Goal: Task Accomplishment & Management: Manage account settings

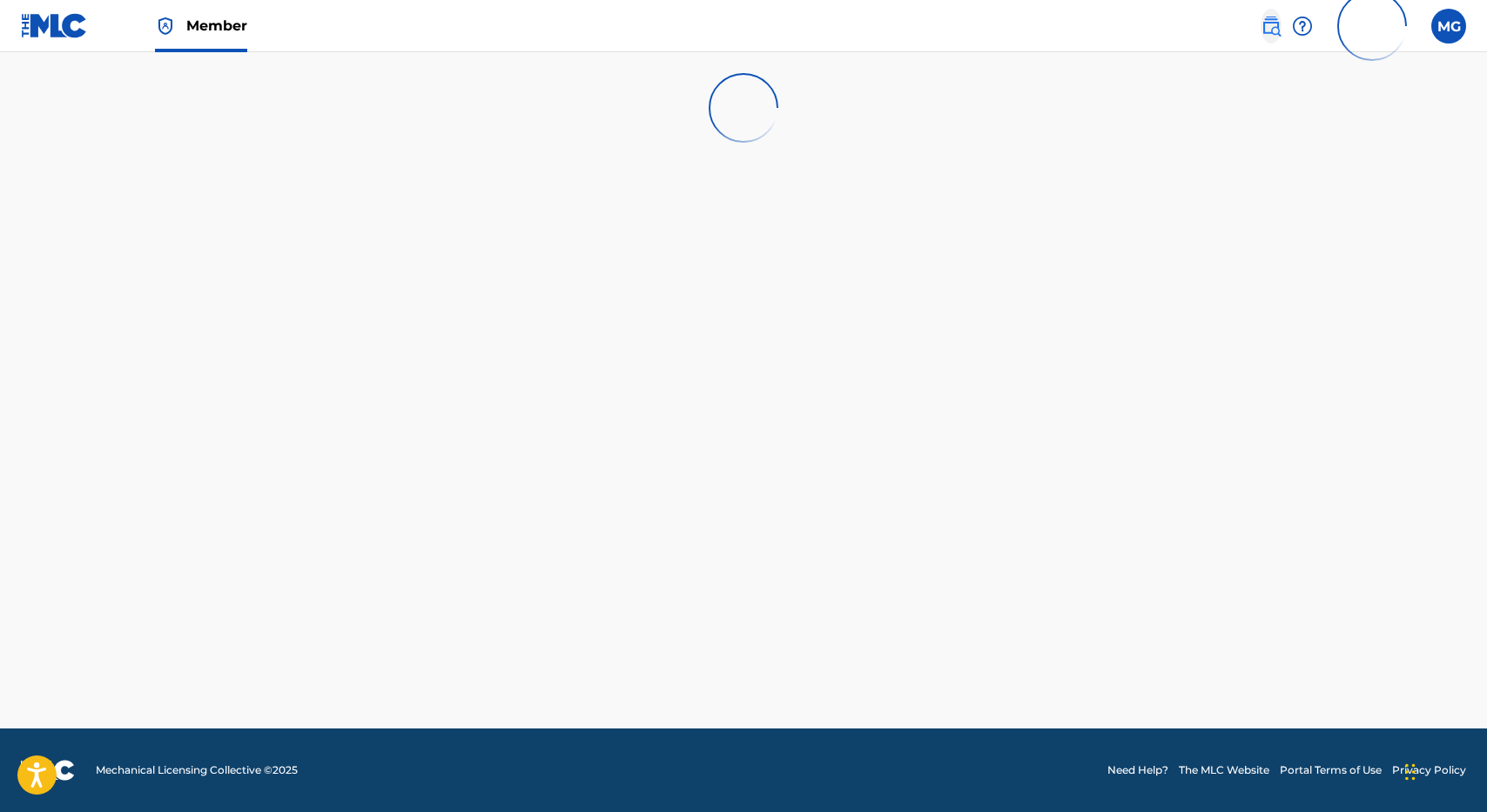
click at [1264, 19] on img at bounding box center [1271, 25] width 21 height 21
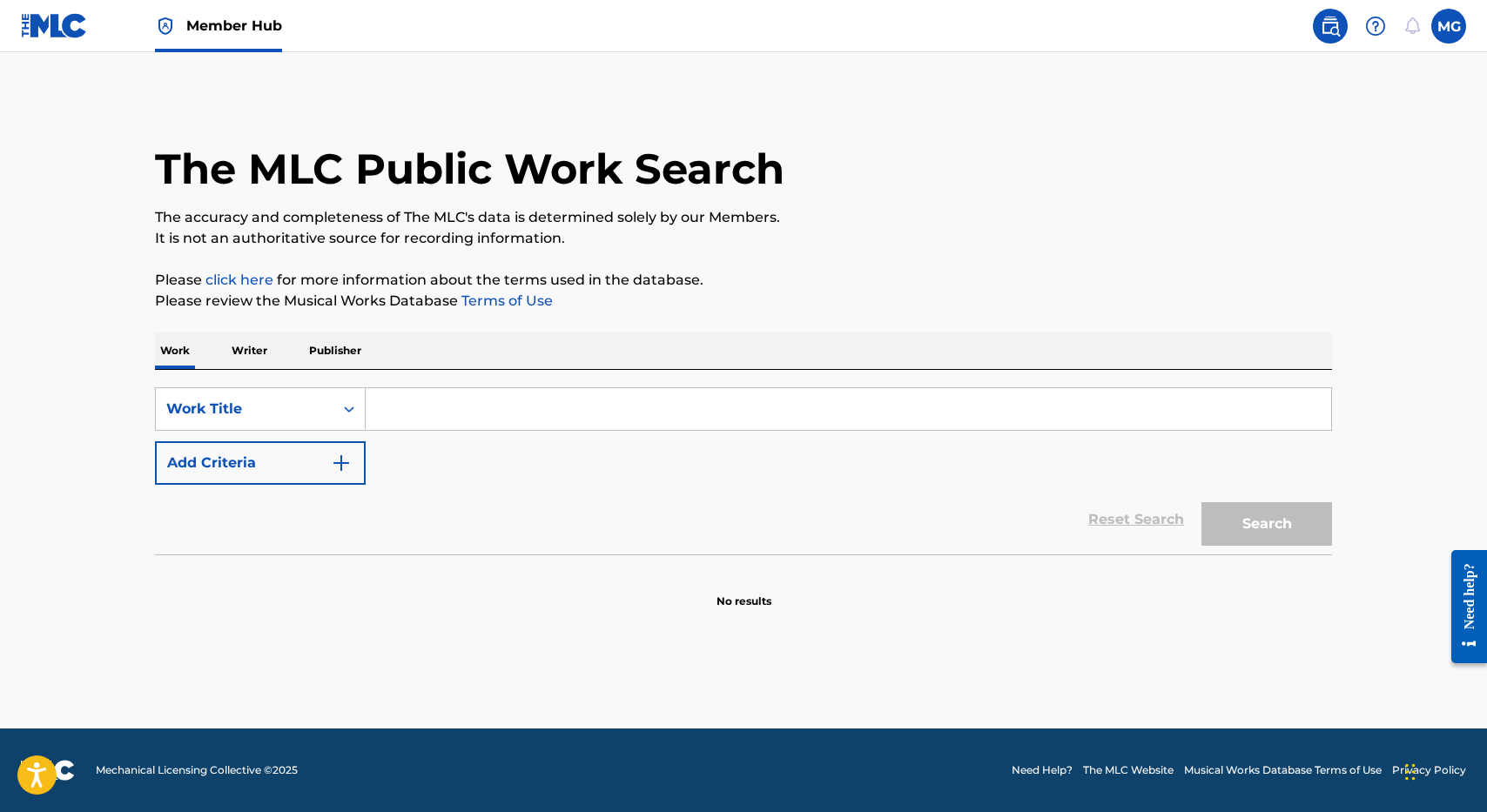
click at [335, 364] on p "Publisher" at bounding box center [336, 351] width 63 height 37
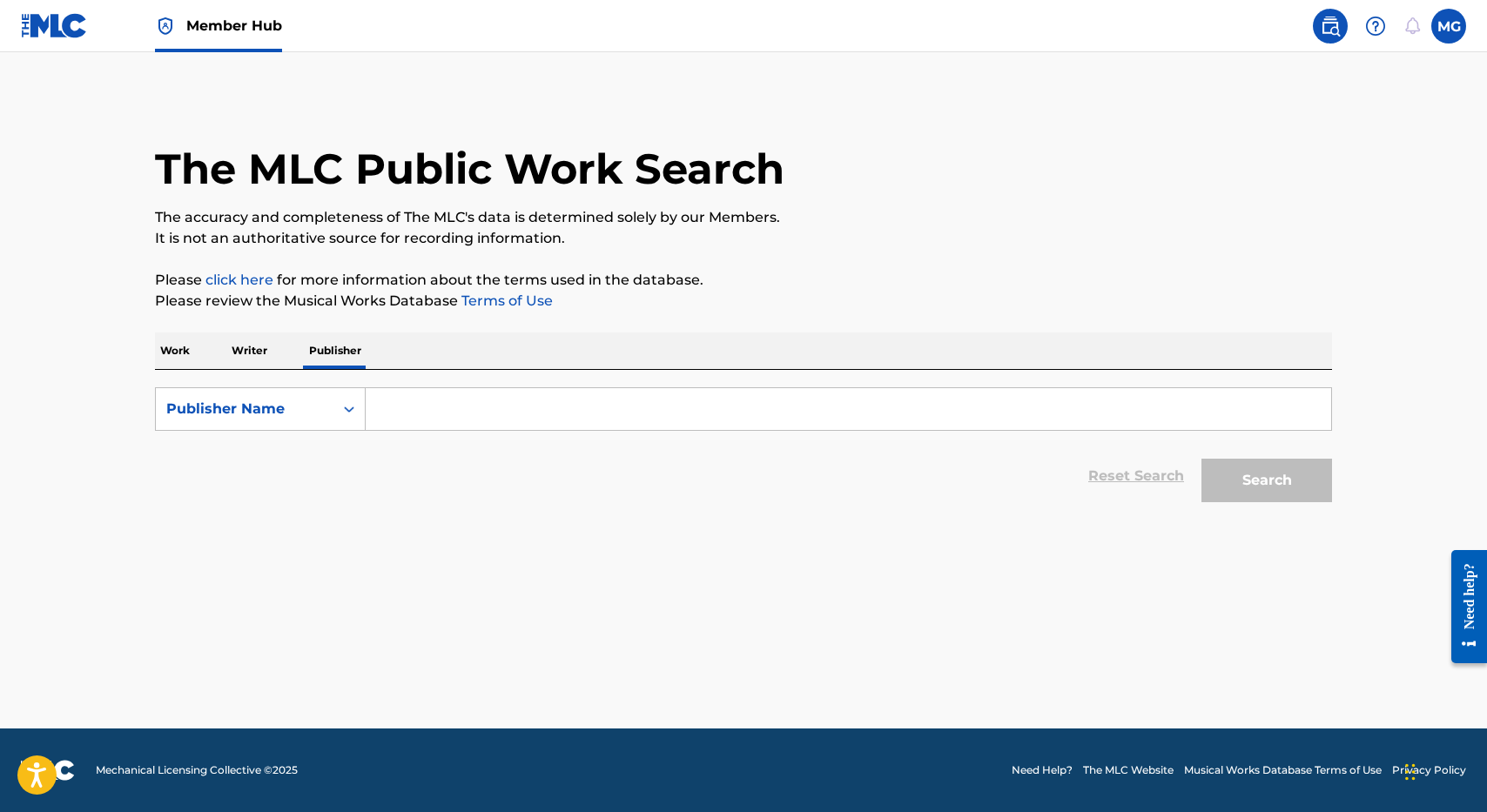
click at [415, 403] on input "Search Form" at bounding box center [849, 409] width 966 height 42
type input "SINGLES PUBLISHING"
click at [1202, 458] on button "Search" at bounding box center [1267, 480] width 131 height 44
click at [742, 308] on p "Please review the Musical Works Database Terms of Use" at bounding box center [744, 301] width 1177 height 21
click at [817, 295] on p "Please review the Musical Works Database Terms of Use" at bounding box center [744, 301] width 1177 height 21
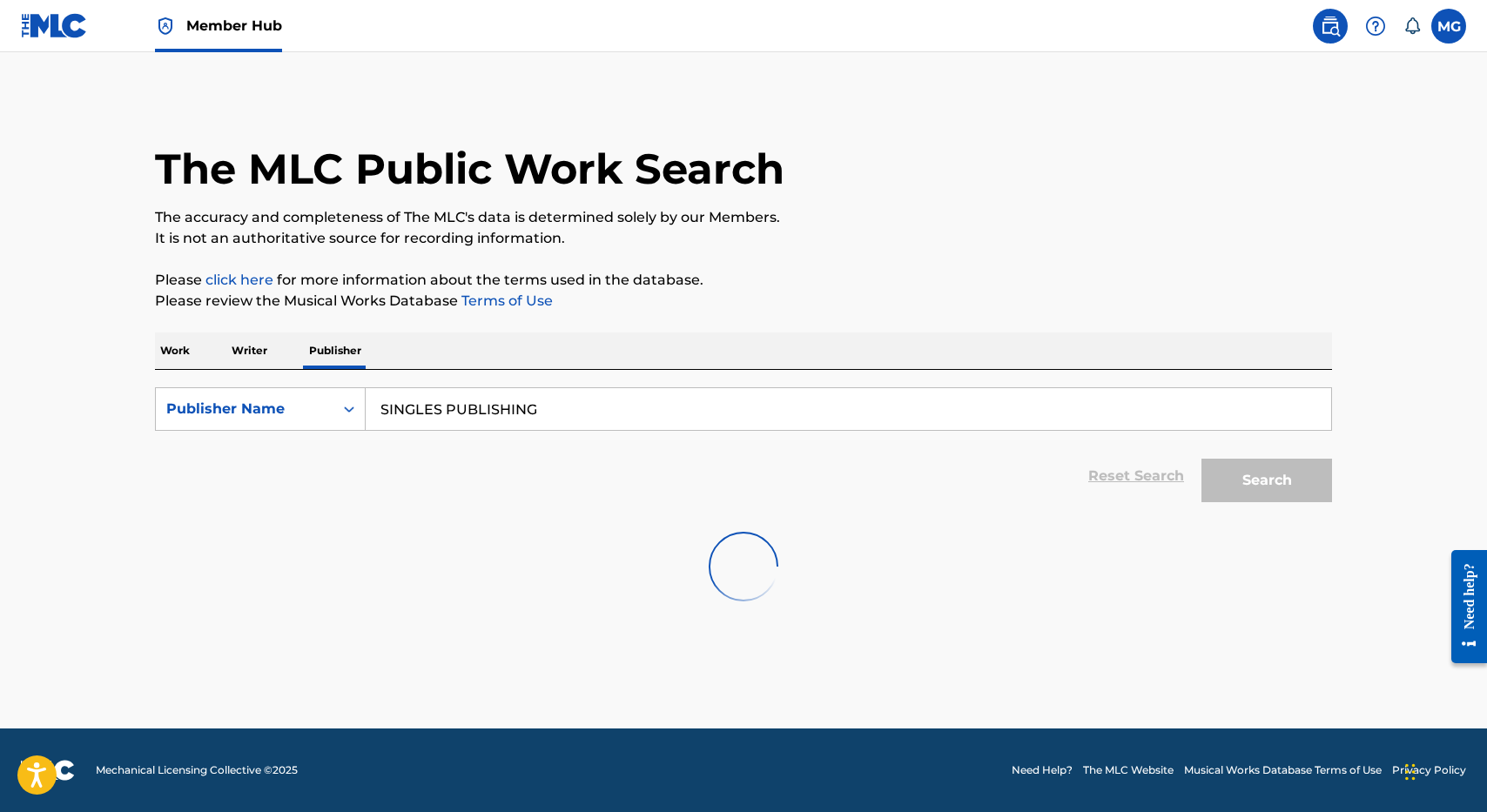
click at [817, 295] on p "Please review the Musical Works Database Terms of Use" at bounding box center [744, 301] width 1177 height 21
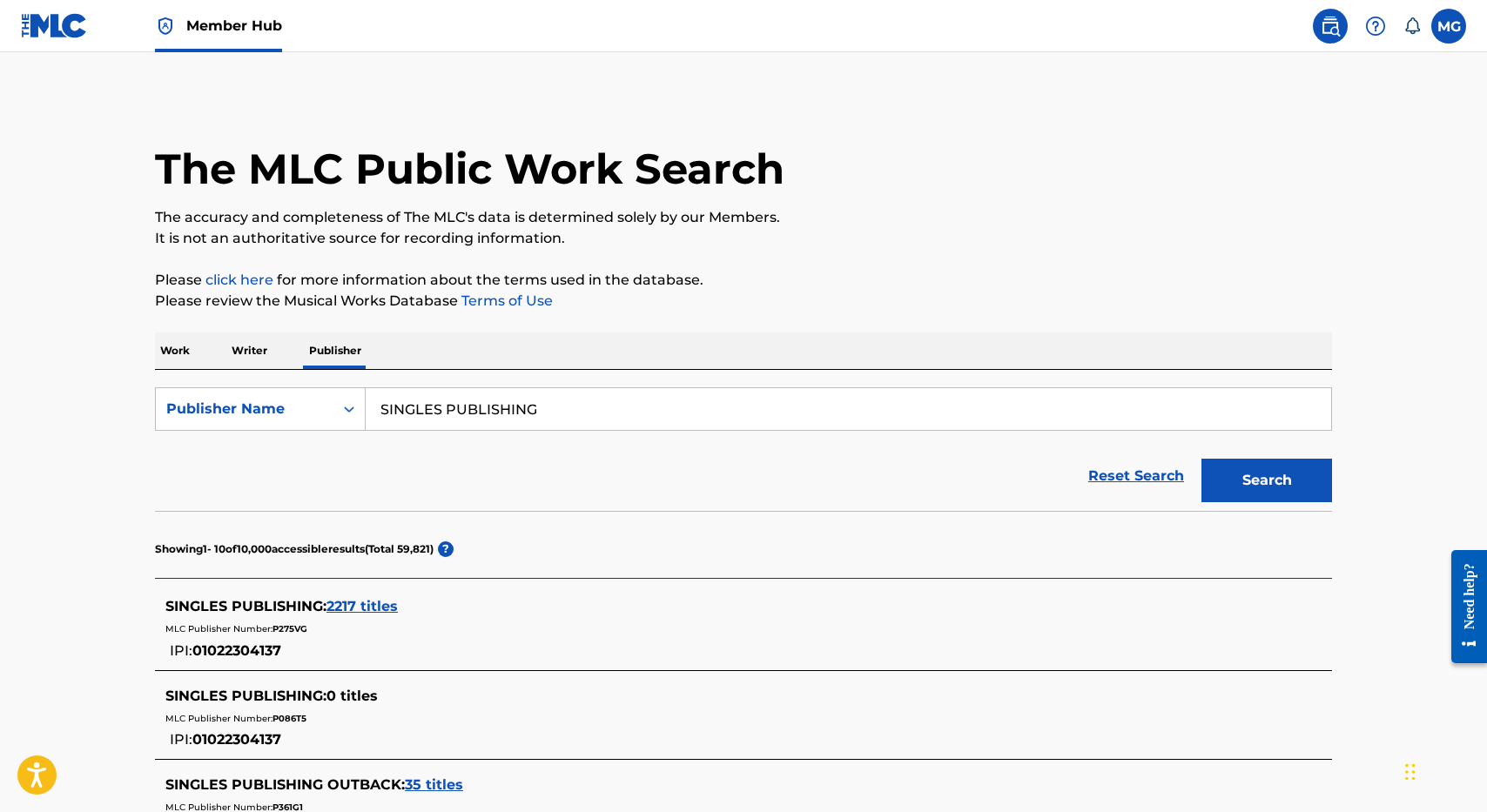
scroll to position [35, 0]
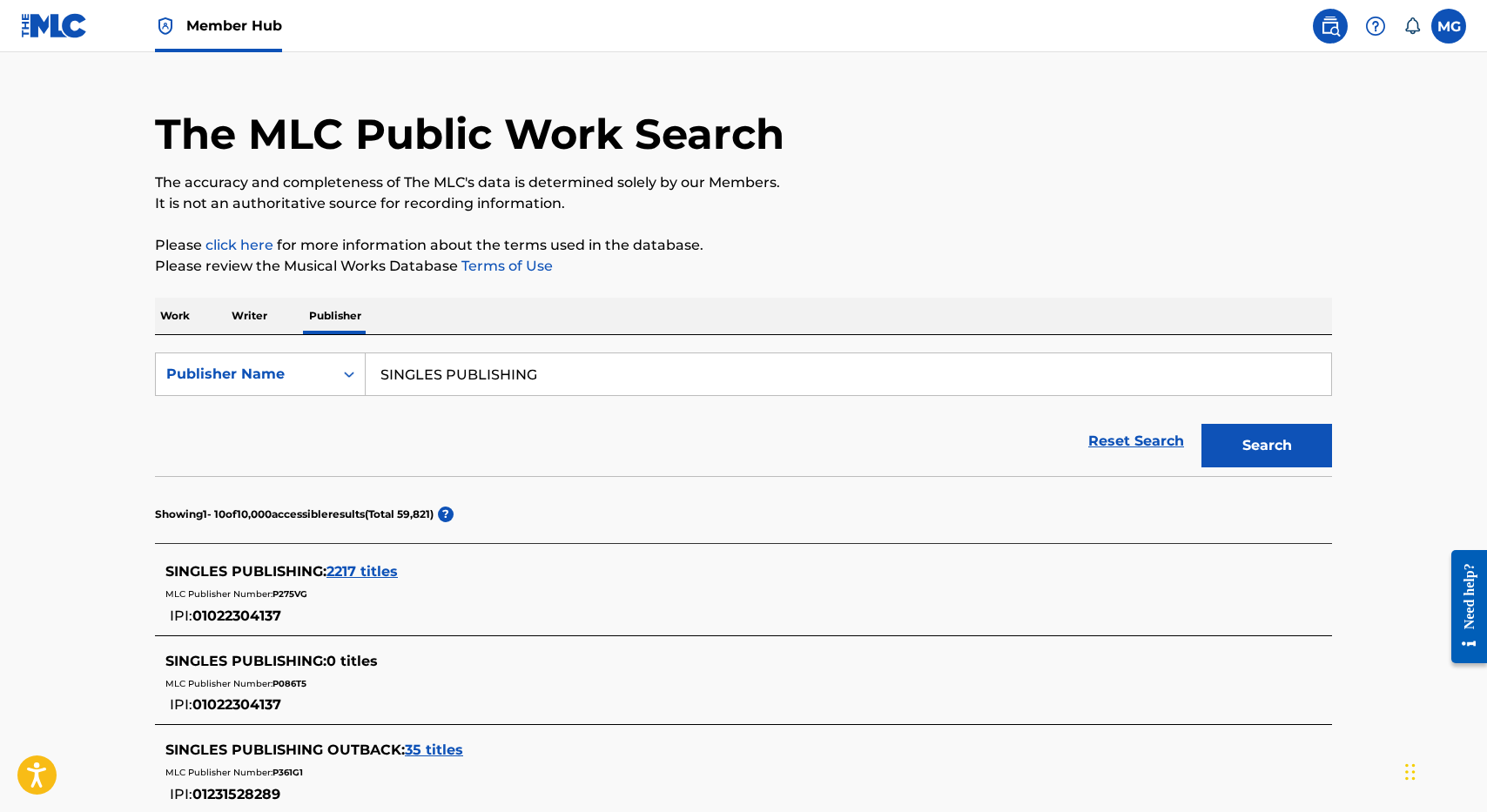
click at [383, 572] on span "2217 titles" at bounding box center [363, 572] width 72 height 16
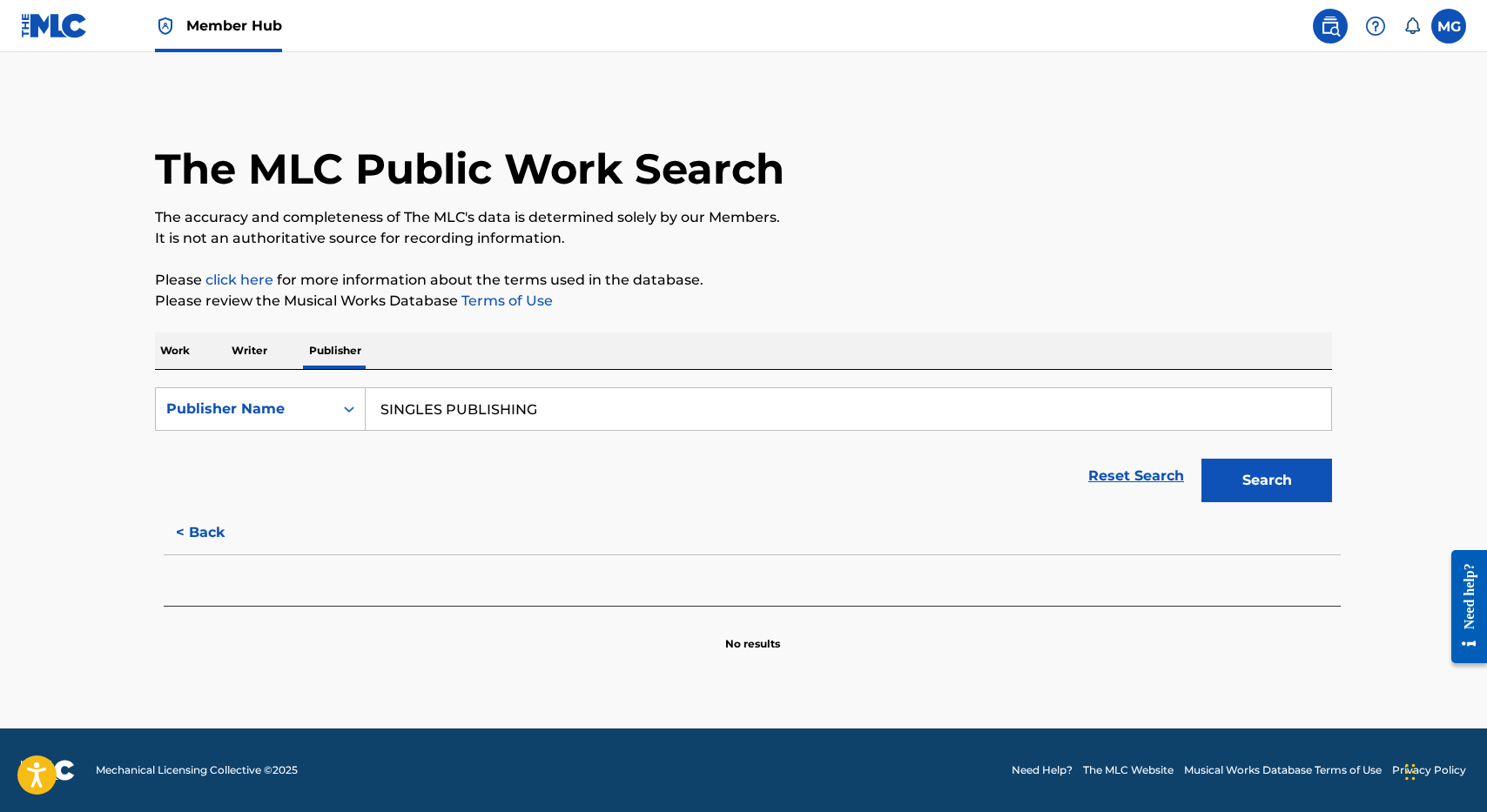
scroll to position [0, 0]
click at [166, 362] on p "Work" at bounding box center [175, 351] width 40 height 37
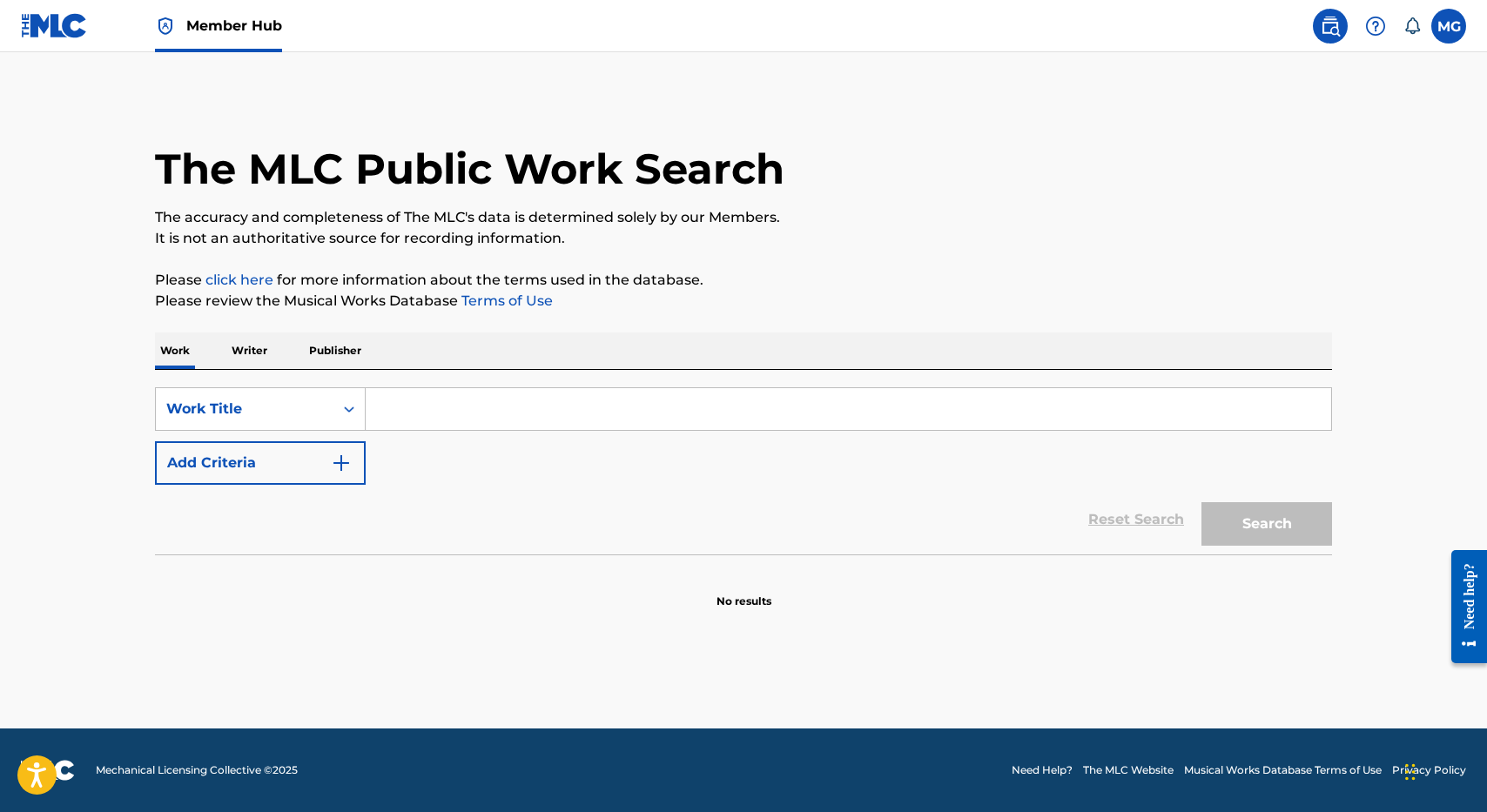
click at [457, 411] on input "Search Form" at bounding box center [849, 409] width 966 height 42
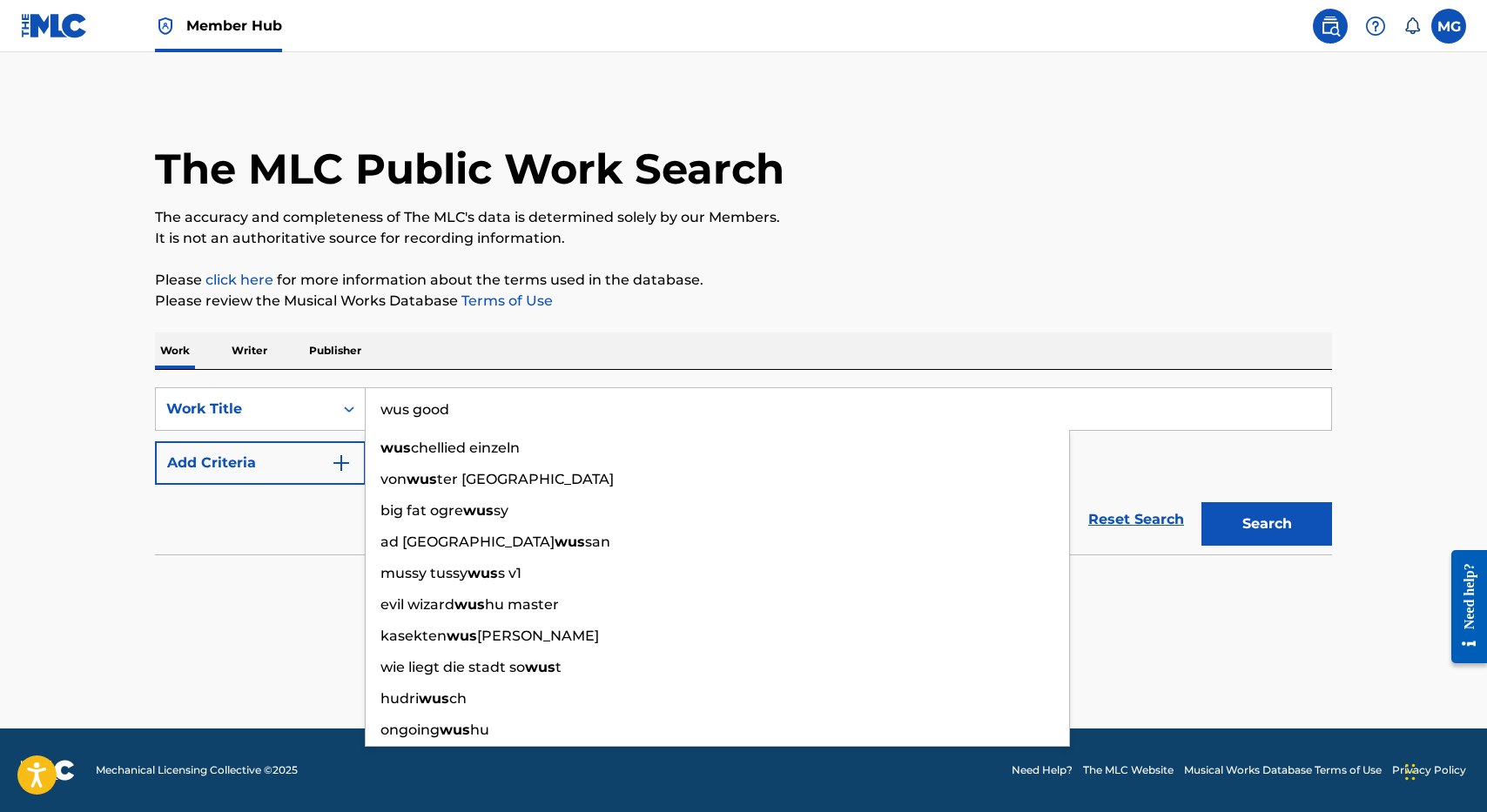
type input "wus good"
click at [262, 485] on div "Reset Search Search" at bounding box center [744, 520] width 1177 height 70
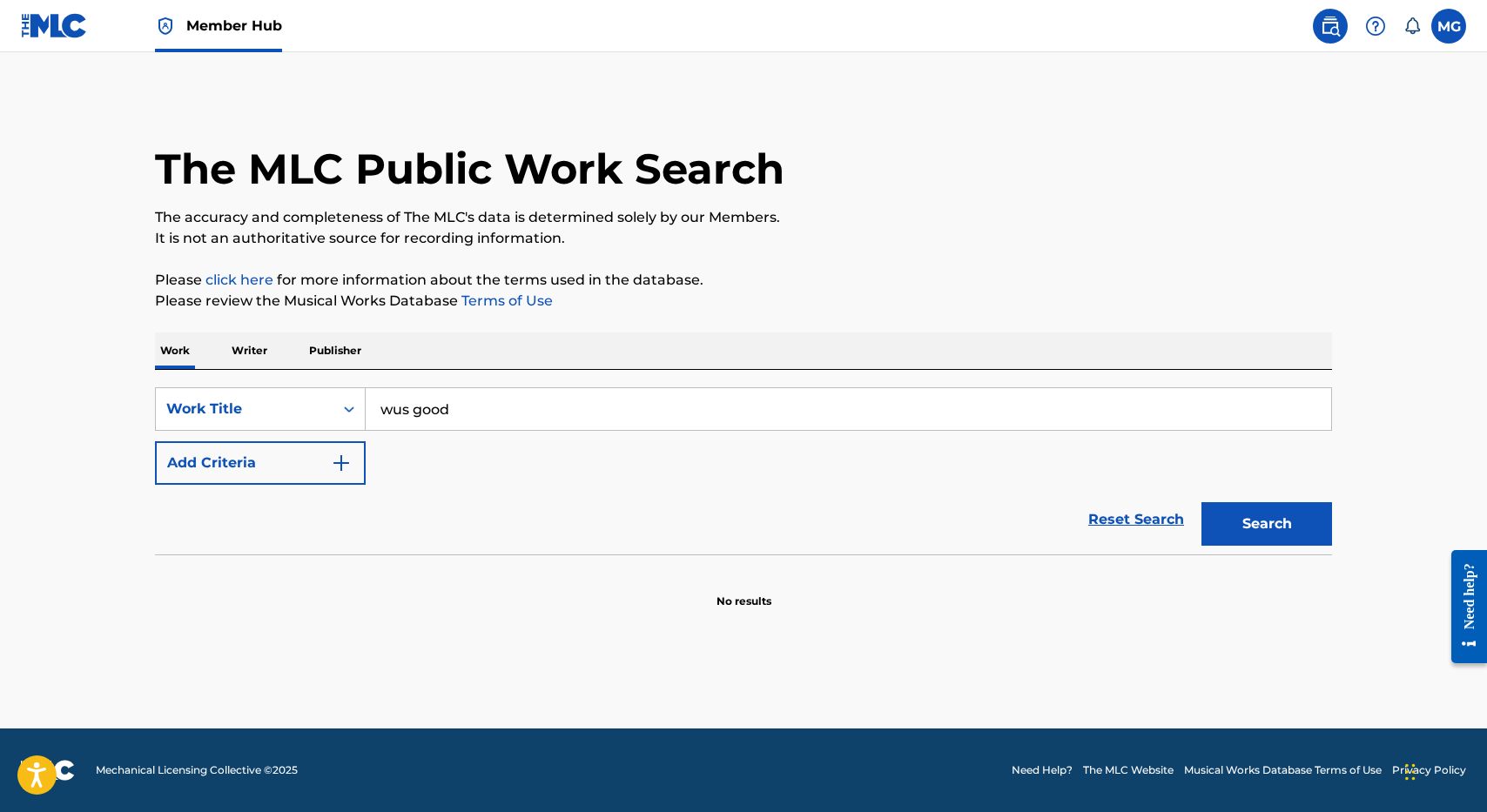
click at [443, 457] on div "SearchWithCriteriad27680a0-26bd-4584-8cab-4aff1cde6977 Work Title wus good Add …" at bounding box center [744, 436] width 1177 height 98
click at [274, 458] on button "Add Criteria" at bounding box center [260, 463] width 211 height 44
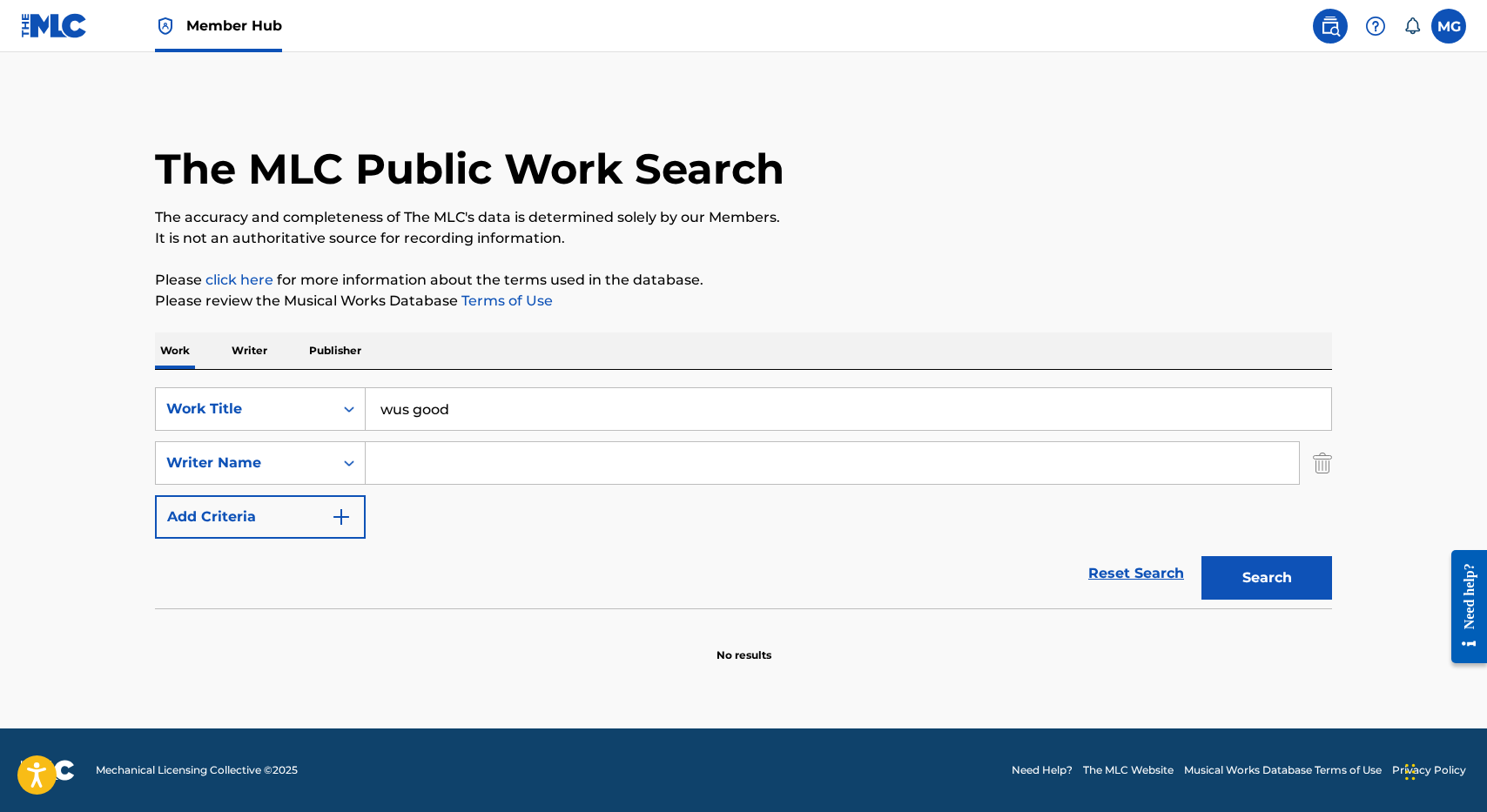
click at [433, 469] on input "Search Form" at bounding box center [833, 463] width 933 height 42
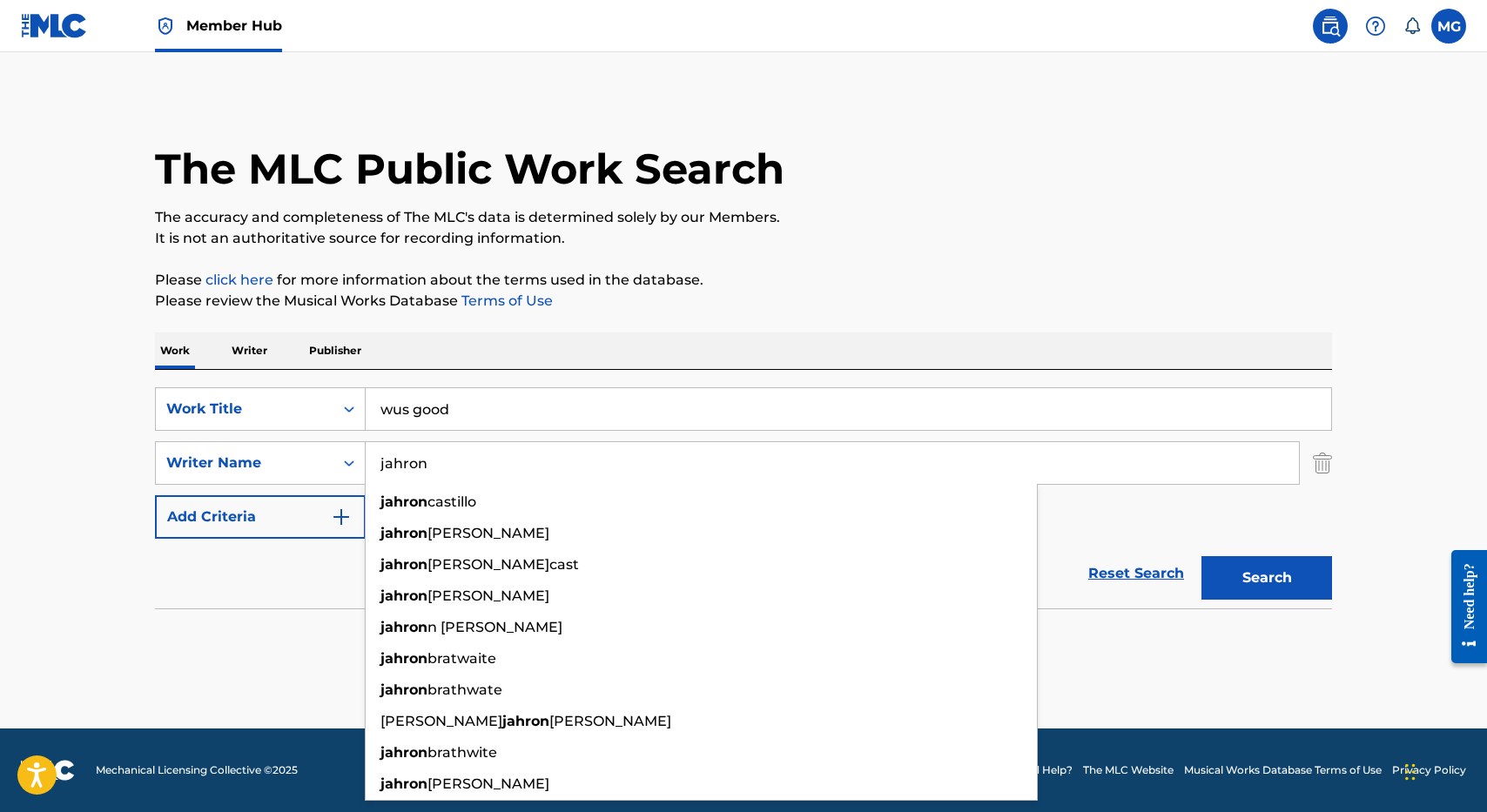
type input "jahron"
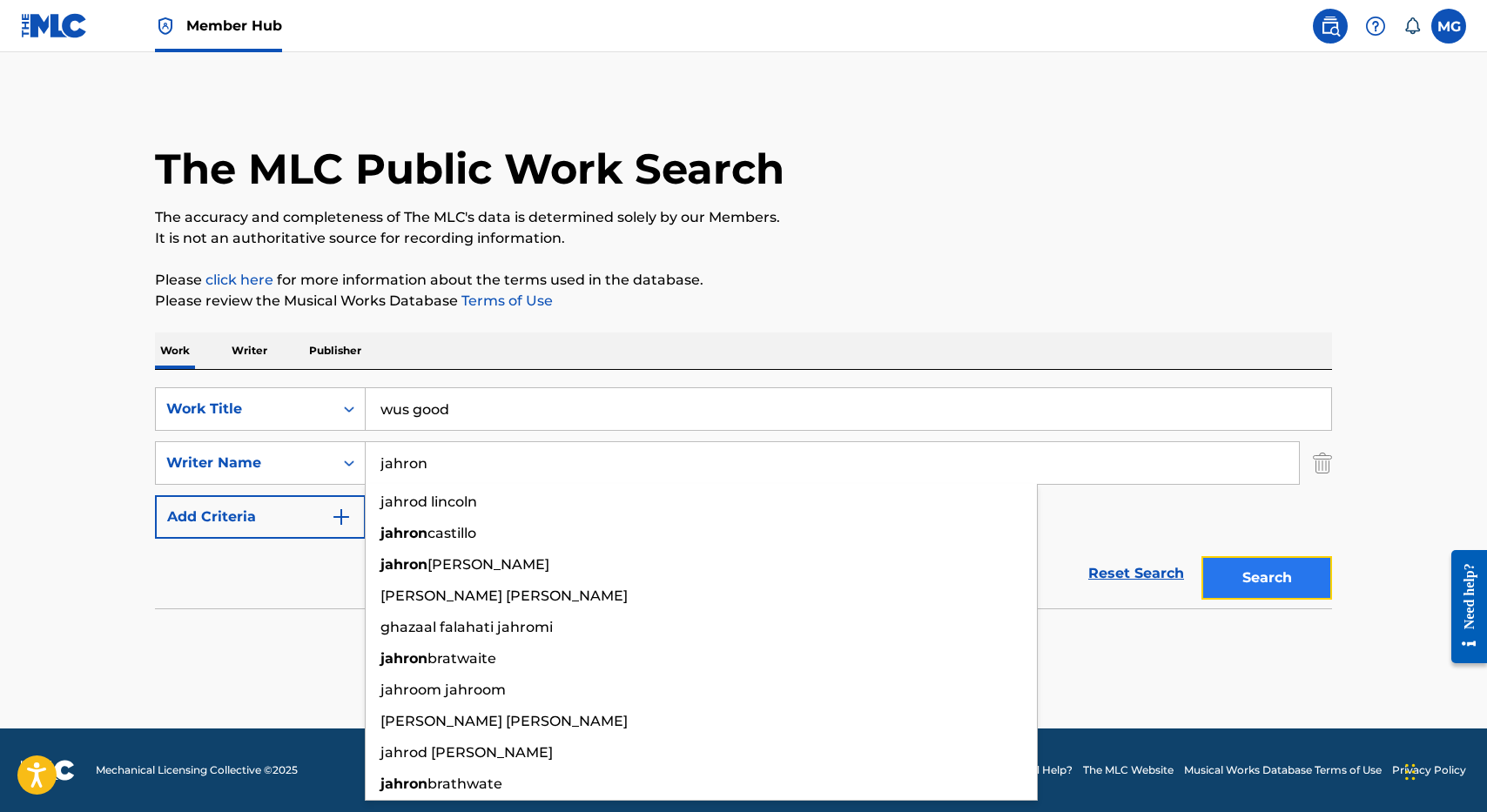
click at [1268, 577] on button "Search" at bounding box center [1267, 578] width 131 height 44
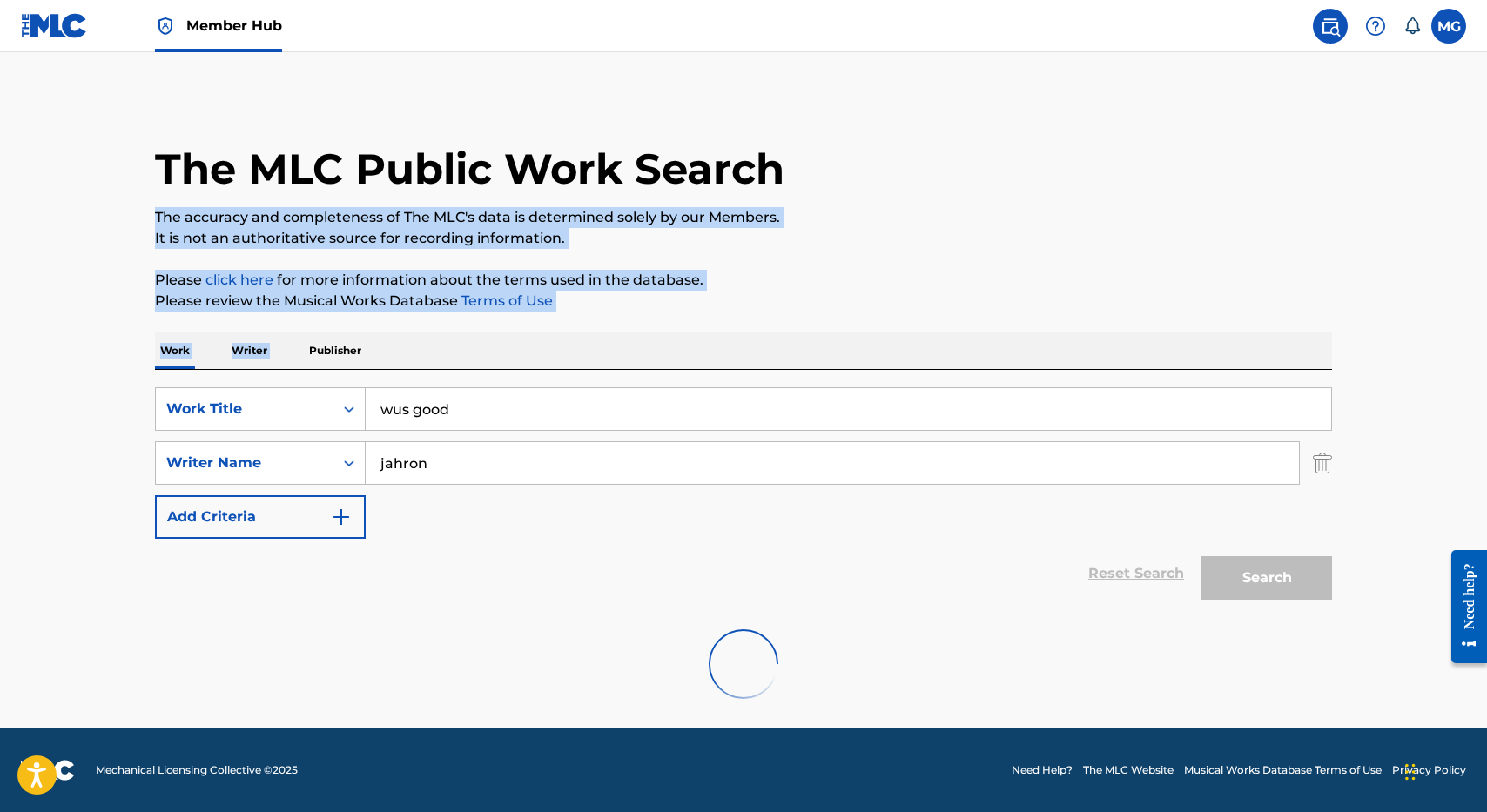
drag, startPoint x: 866, startPoint y: 311, endPoint x: 846, endPoint y: 177, distance: 135.5
click at [846, 177] on div "The MLC Public Work Search The accuracy and completeness of The MLC's data is d…" at bounding box center [743, 408] width 1220 height 624
click at [846, 177] on div "The MLC Public Work Search" at bounding box center [744, 160] width 1177 height 127
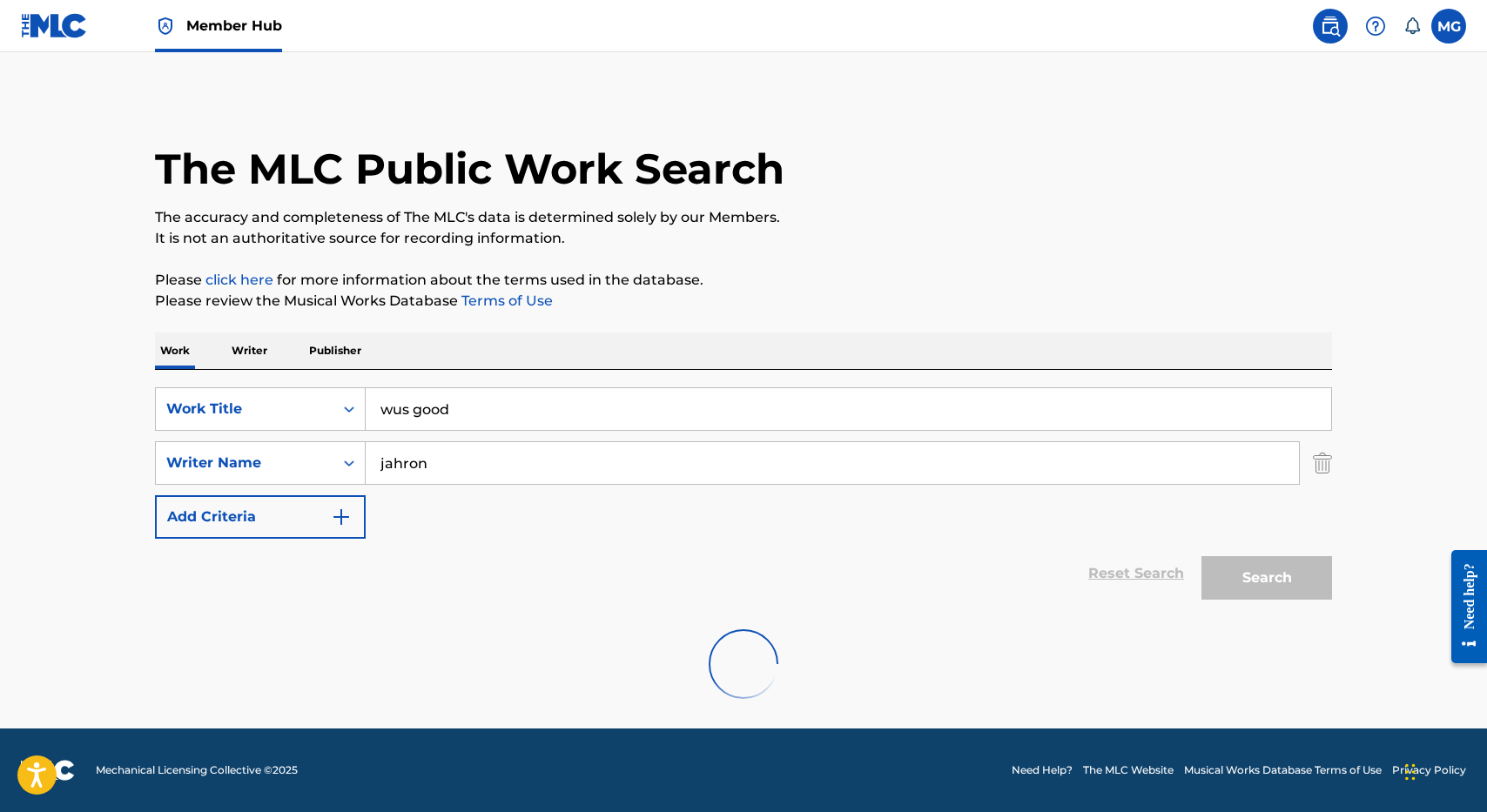
click at [846, 177] on div "The MLC Public Work Search" at bounding box center [744, 160] width 1177 height 127
click at [1279, 557] on button "Search" at bounding box center [1267, 578] width 131 height 44
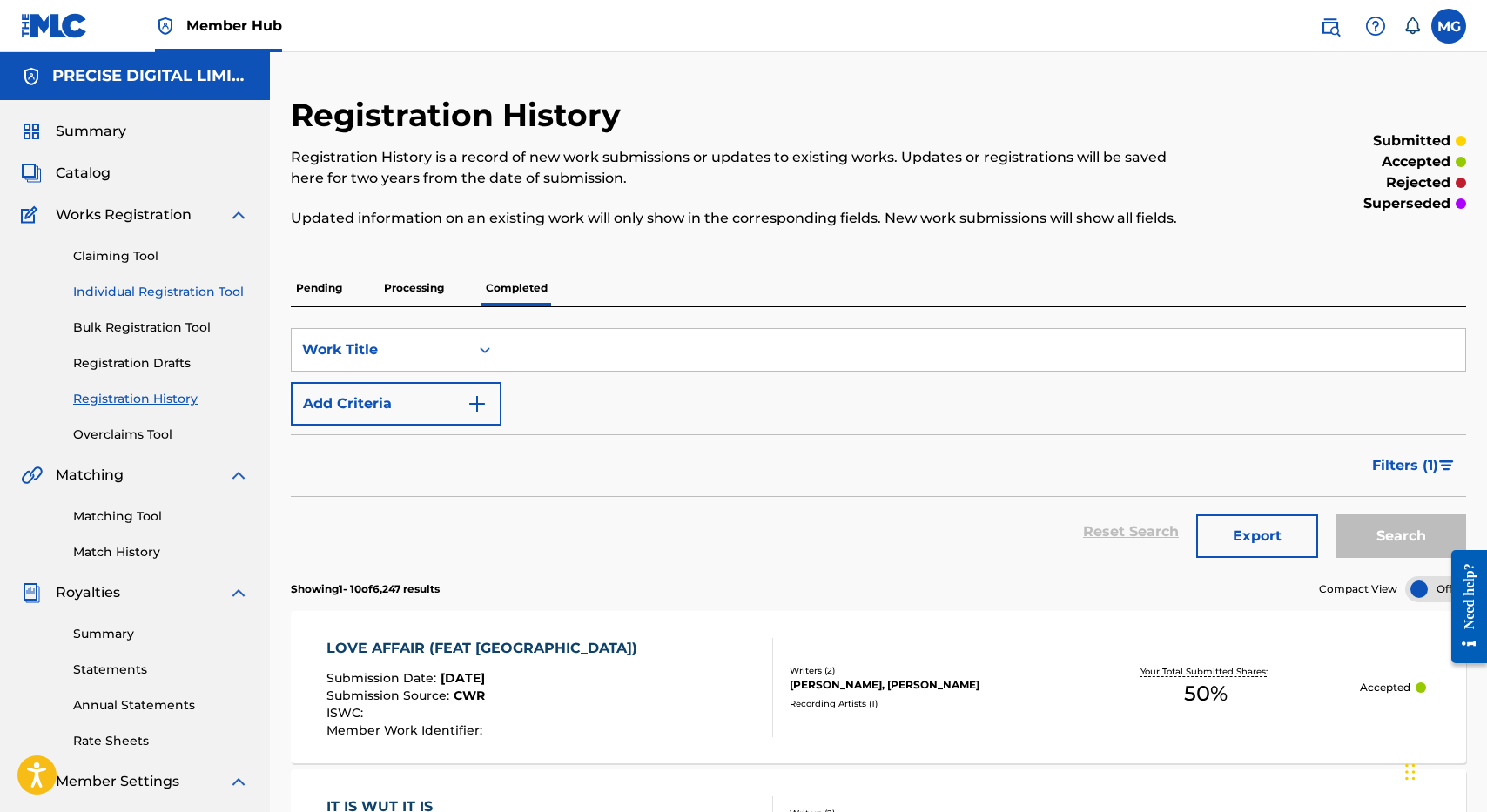
click at [164, 286] on link "Individual Registration Tool" at bounding box center [162, 292] width 176 height 18
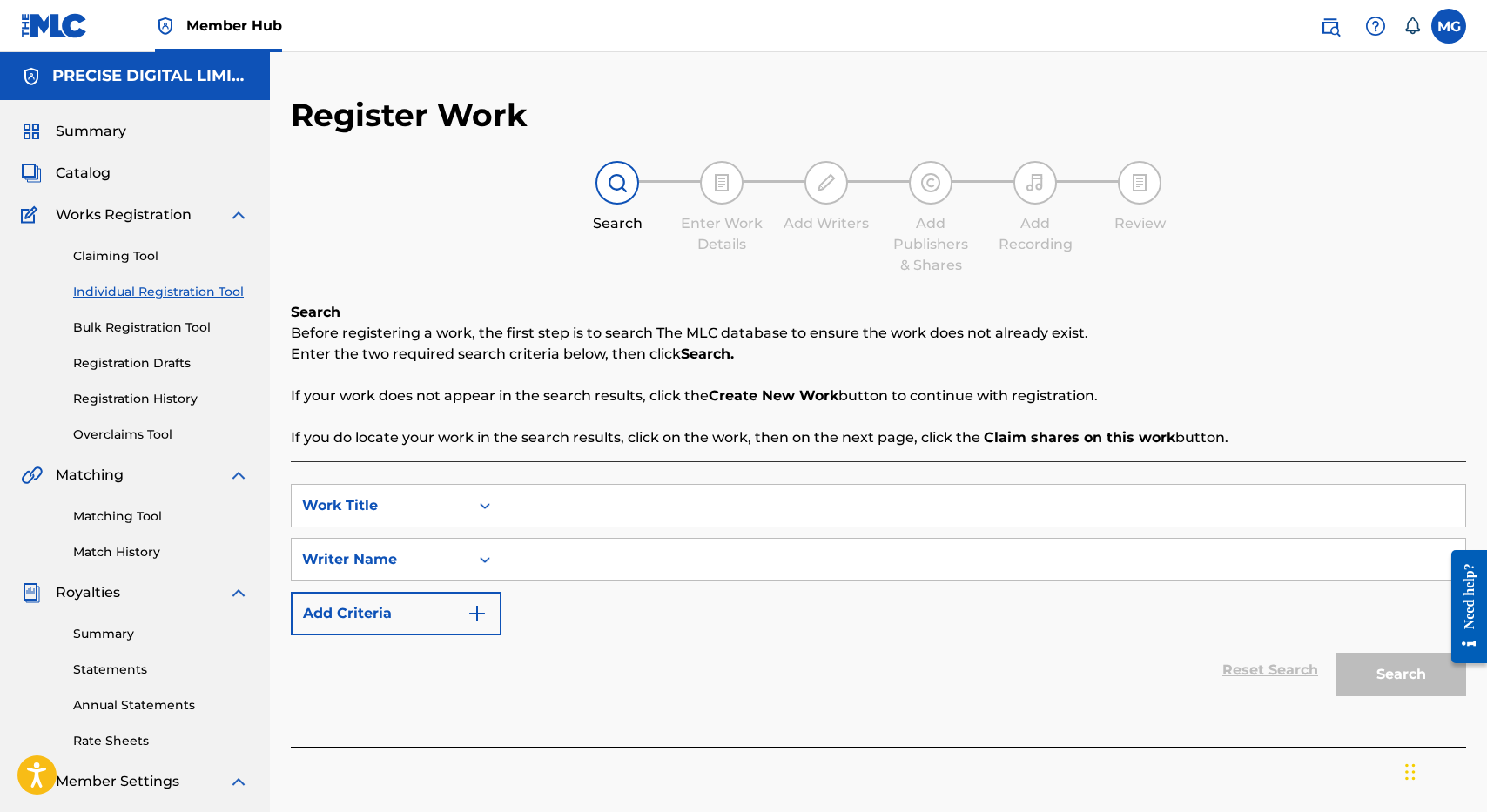
click at [612, 520] on input "Search Form" at bounding box center [984, 506] width 964 height 42
type input "CRUISE (REMIX)"
click at [622, 570] on input "Search Form" at bounding box center [984, 560] width 964 height 42
type input "LATAPU"
click at [1336, 653] on button "Search" at bounding box center [1402, 675] width 131 height 44
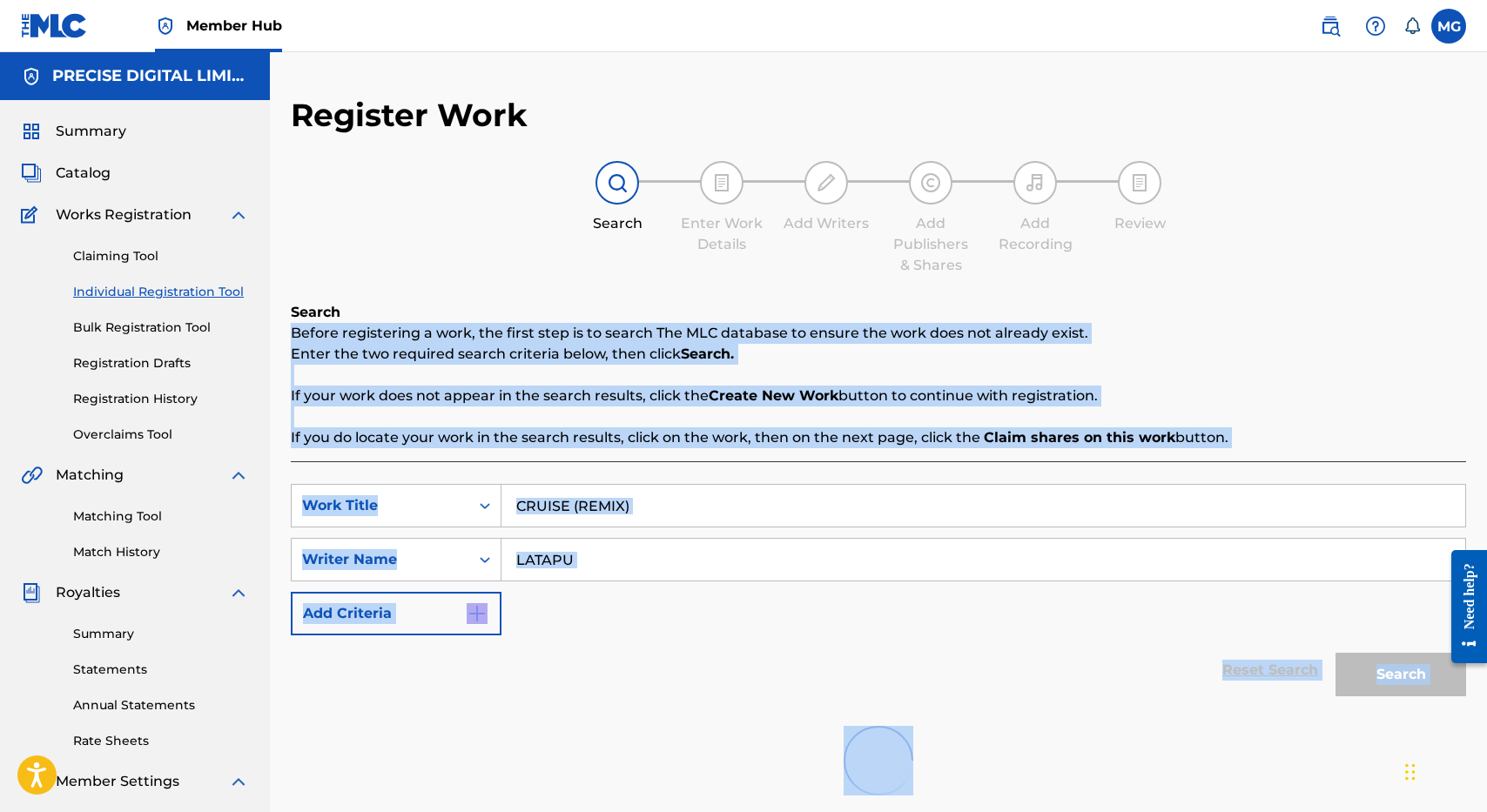
scroll to position [267, 0]
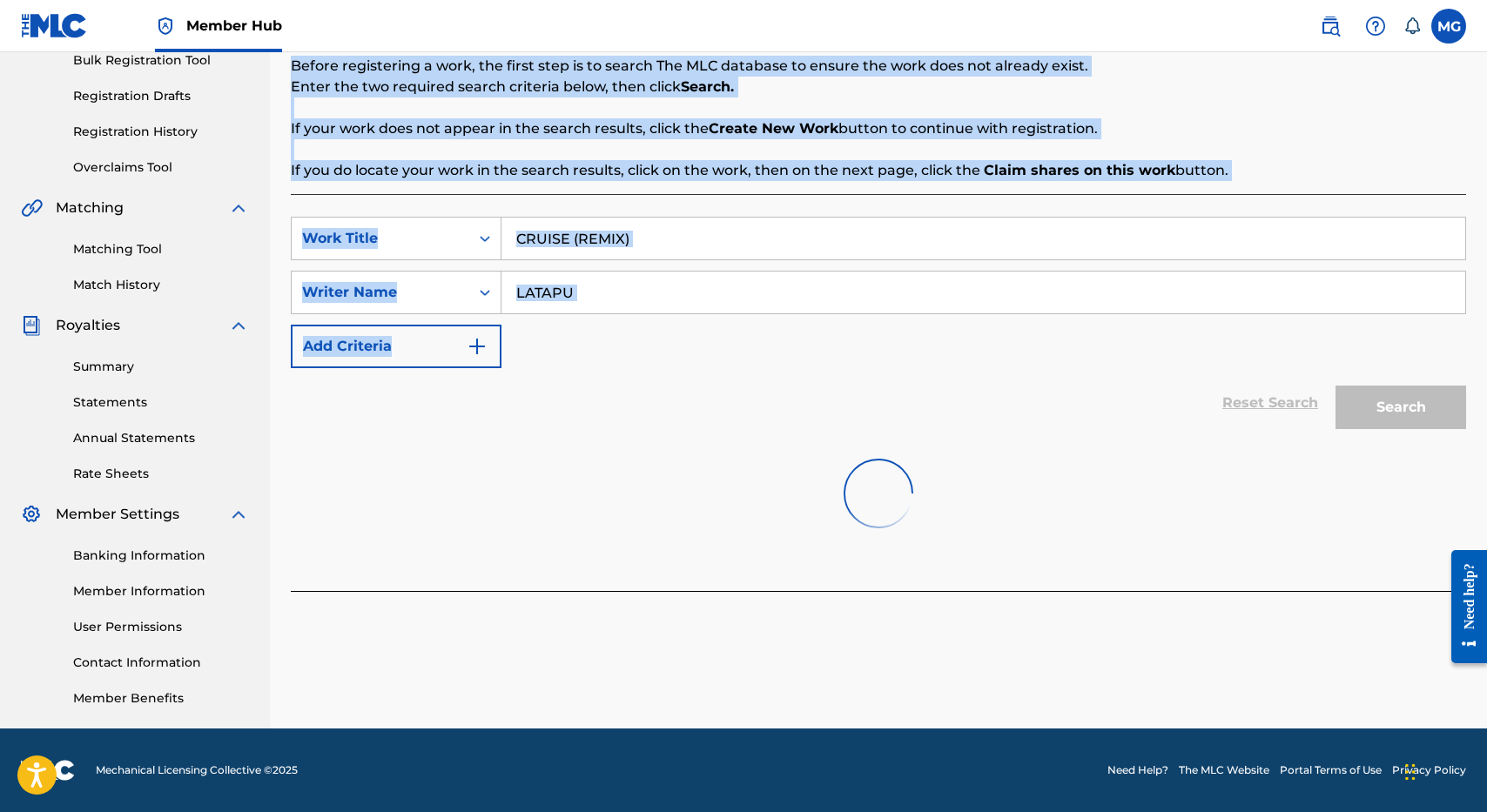
drag, startPoint x: 893, startPoint y: 311, endPoint x: 1105, endPoint y: 357, distance: 216.9
click at [1100, 346] on div "Search Before registering a work, the first step is to search The MLC database …" at bounding box center [879, 313] width 1176 height 556
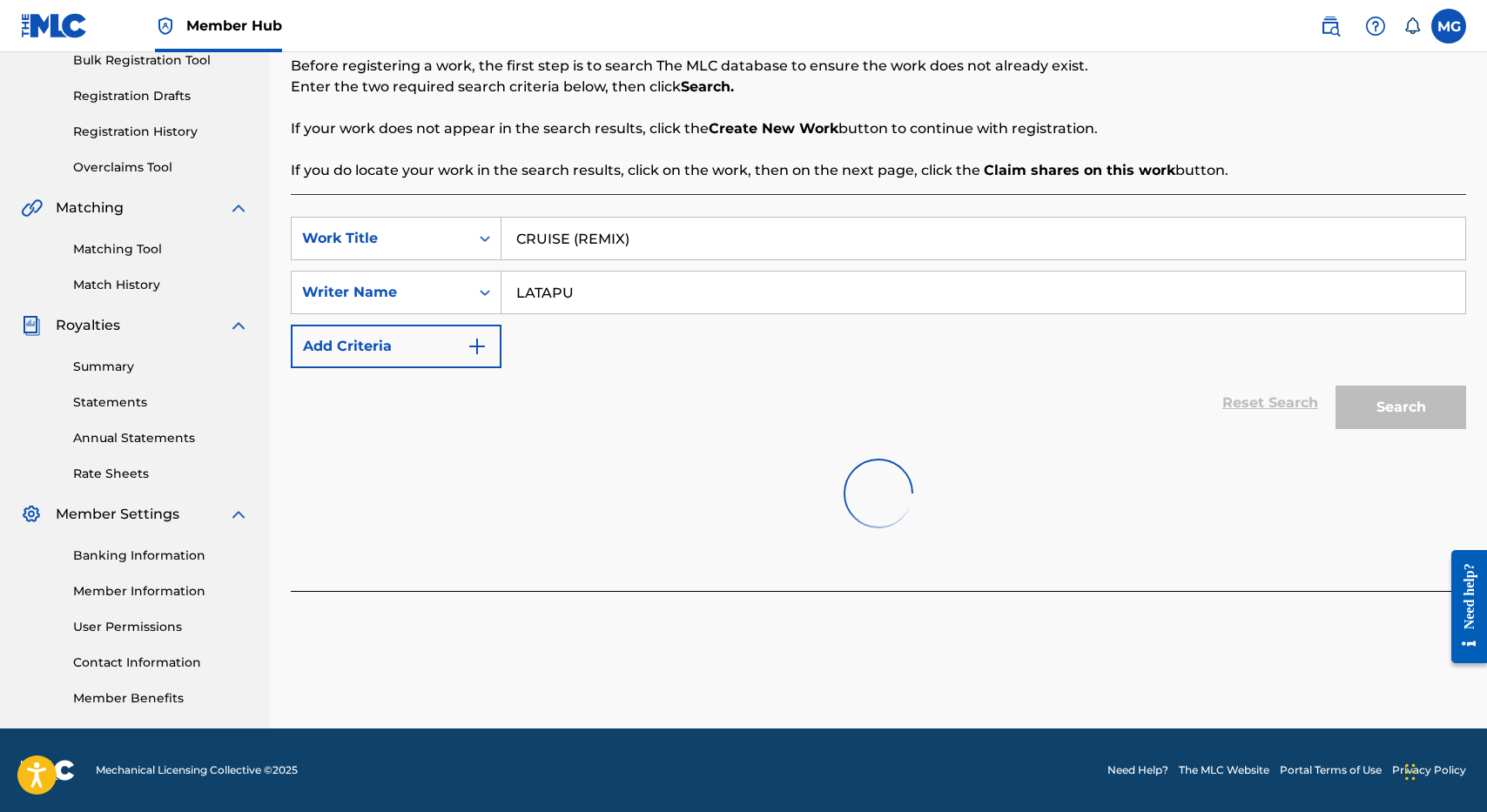
click at [1141, 417] on div "Reset Search Search" at bounding box center [879, 403] width 1176 height 70
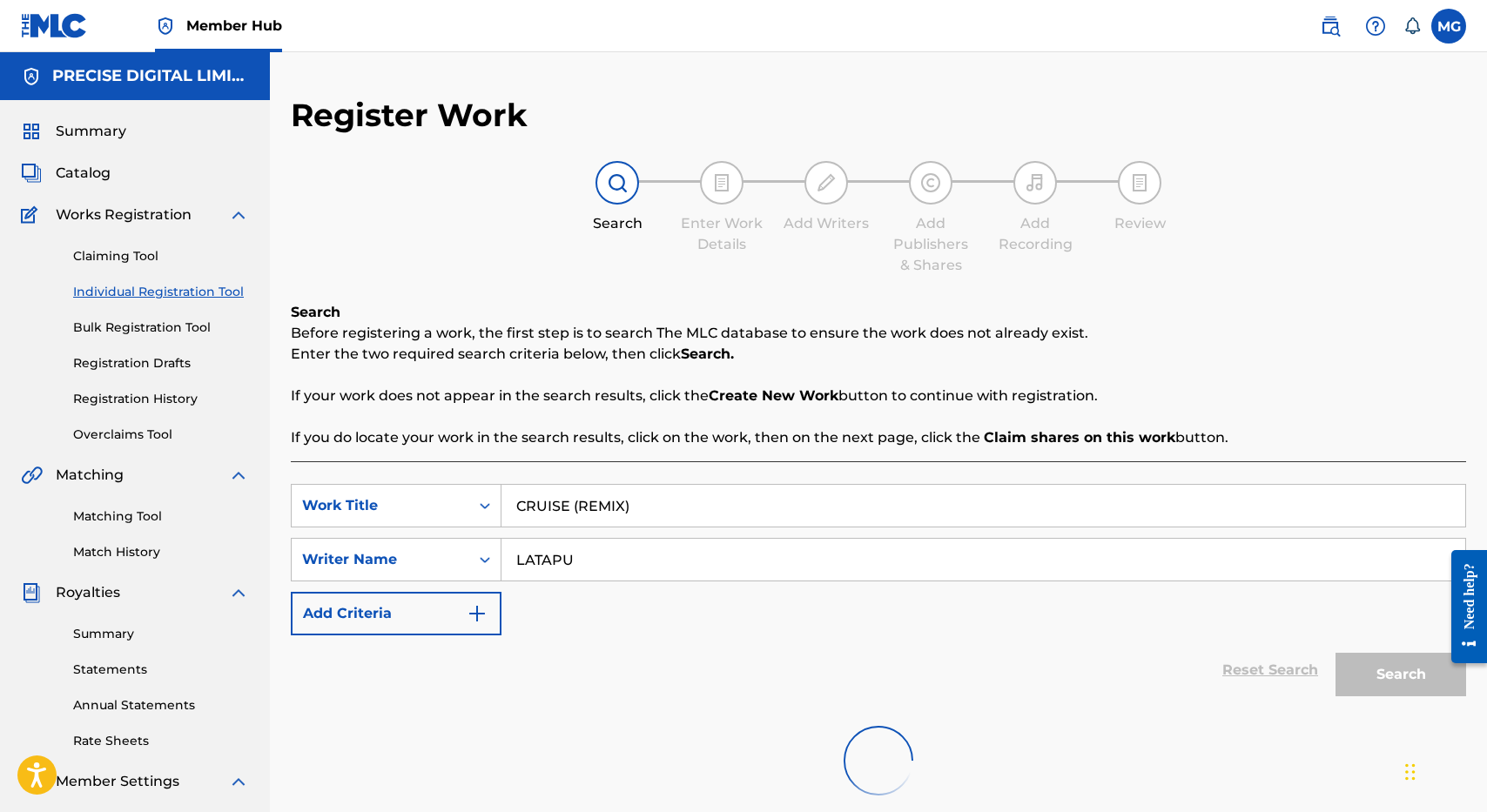
drag, startPoint x: 997, startPoint y: 96, endPoint x: 909, endPoint y: 371, distance: 288.7
click at [909, 371] on div "Search Before registering a work, the first step is to search The MLC database …" at bounding box center [879, 375] width 1176 height 146
click at [909, 371] on div "Search Before registering a work, the first step is to search The MLC database …" at bounding box center [879, 375] width 1176 height 146
click at [567, 522] on input "Search Form" at bounding box center [984, 506] width 964 height 42
type input "CRUISE REMIX"
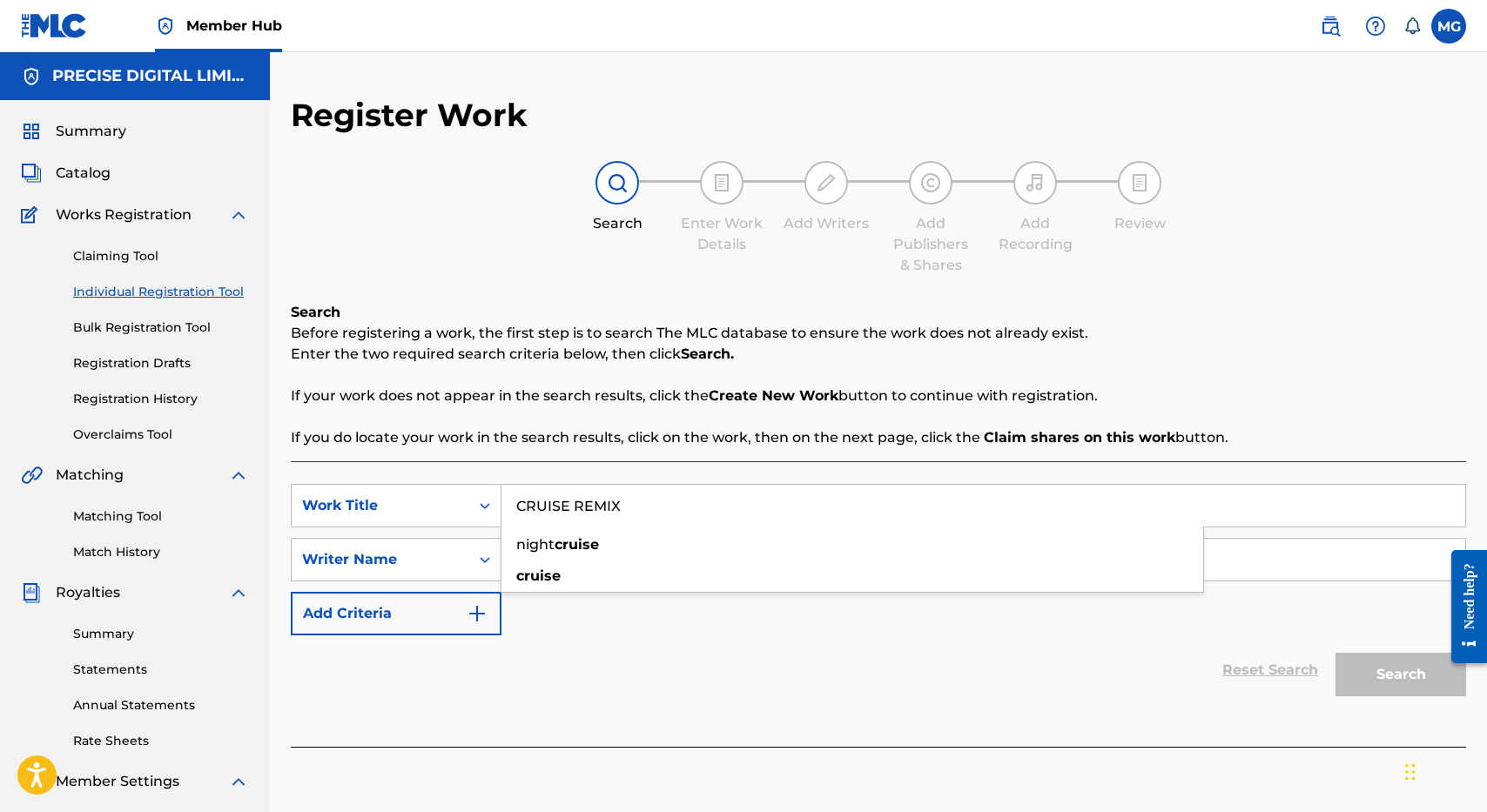
click at [682, 478] on div "SearchWithCriteriadbab7f0e-7c68-4ad0-ad55-5d8458469705 Work Title CRUISE REMIX …" at bounding box center [879, 604] width 1176 height 285
click at [663, 524] on input "CRUISE REMIX" at bounding box center [984, 506] width 964 height 42
click at [662, 556] on input "Search Form" at bounding box center [984, 560] width 964 height 42
type input "VEIKOSO"
click at [1336, 653] on button "Search" at bounding box center [1402, 675] width 131 height 44
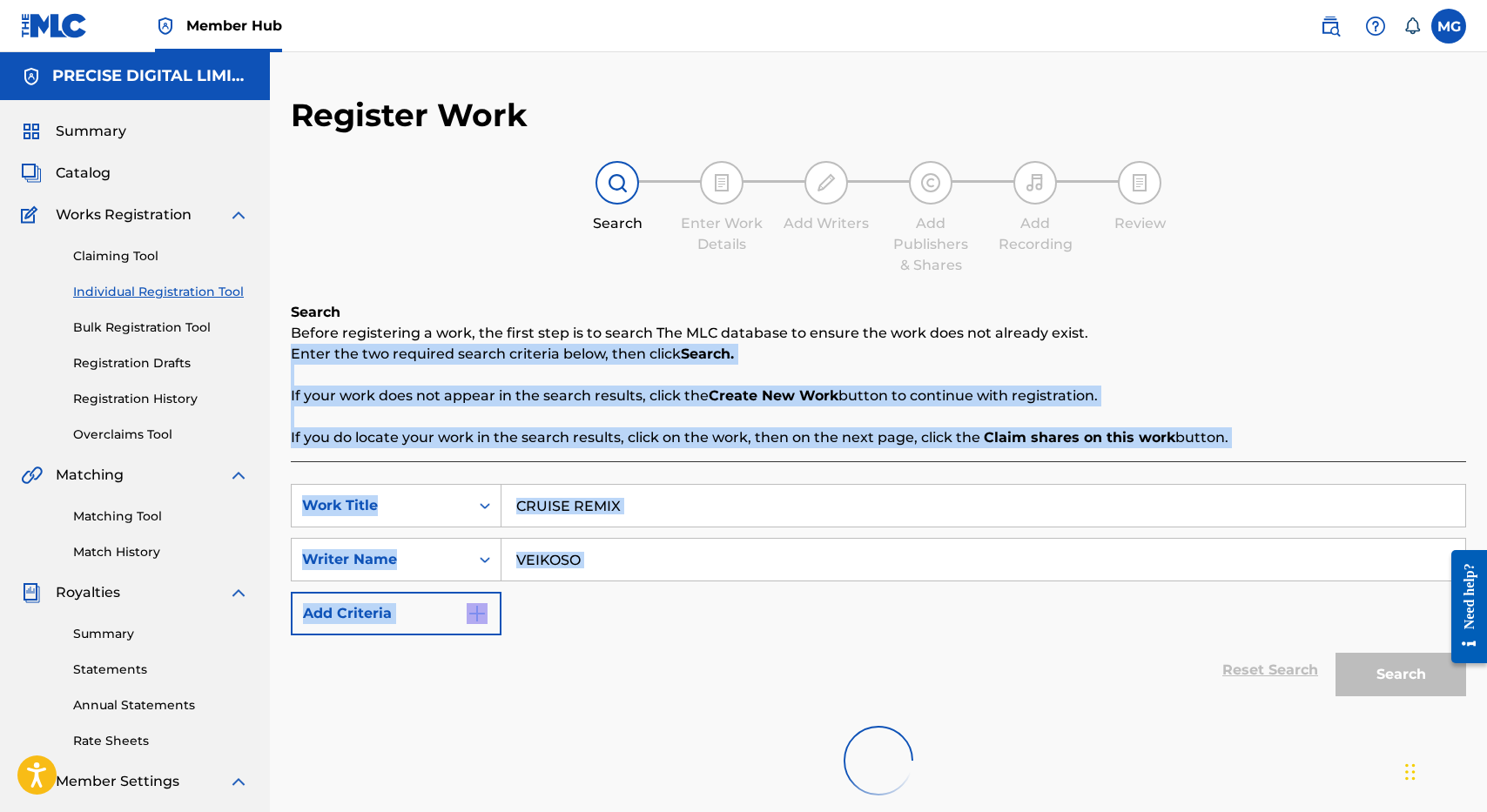
scroll to position [267, 0]
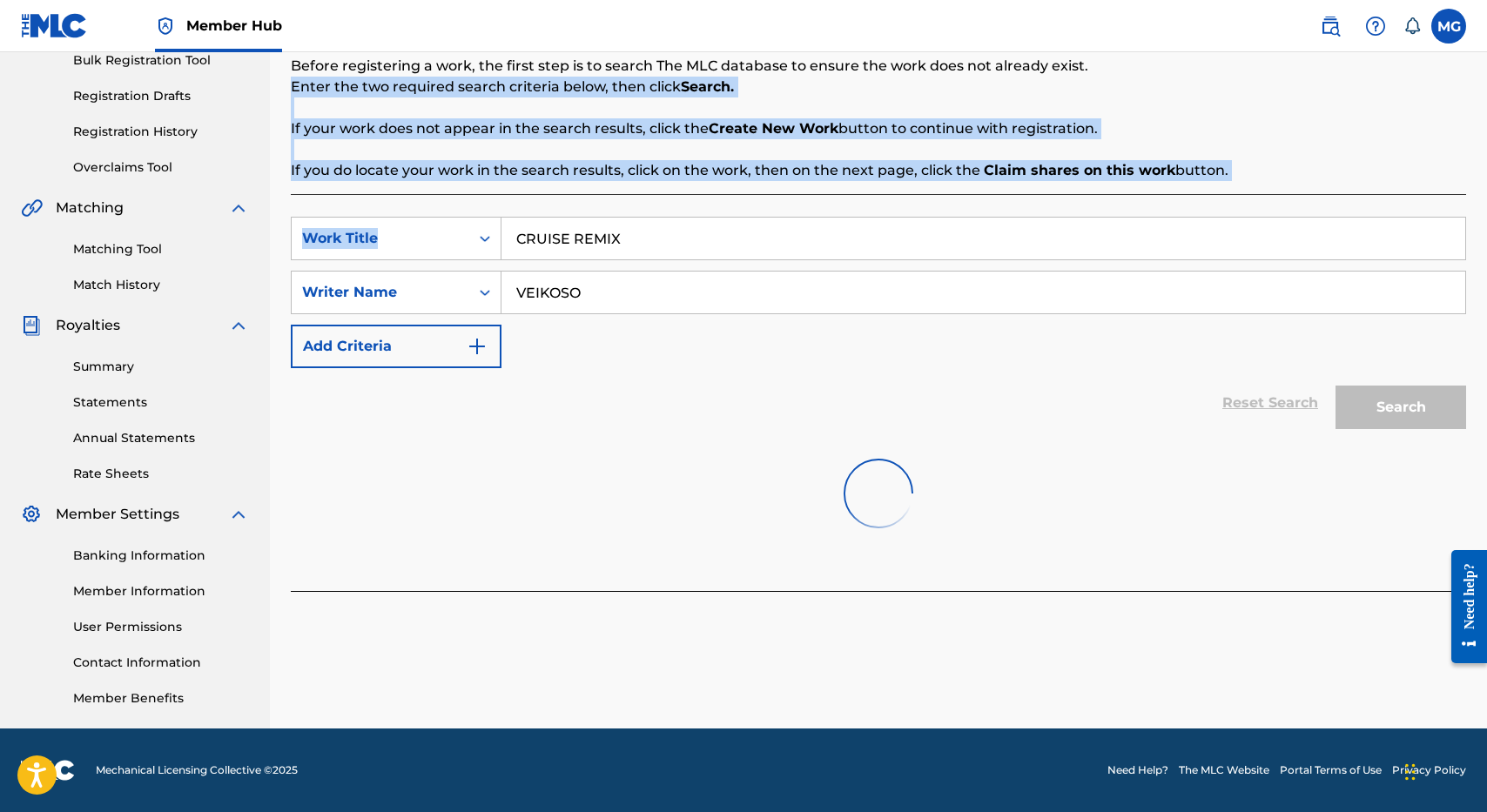
drag, startPoint x: 1370, startPoint y: 448, endPoint x: 1230, endPoint y: 213, distance: 273.5
click at [1230, 213] on div "Search Before registering a work, the first step is to search The MLC database …" at bounding box center [879, 313] width 1176 height 556
click at [1126, 162] on strong "Claim shares on this work" at bounding box center [1080, 170] width 191 height 16
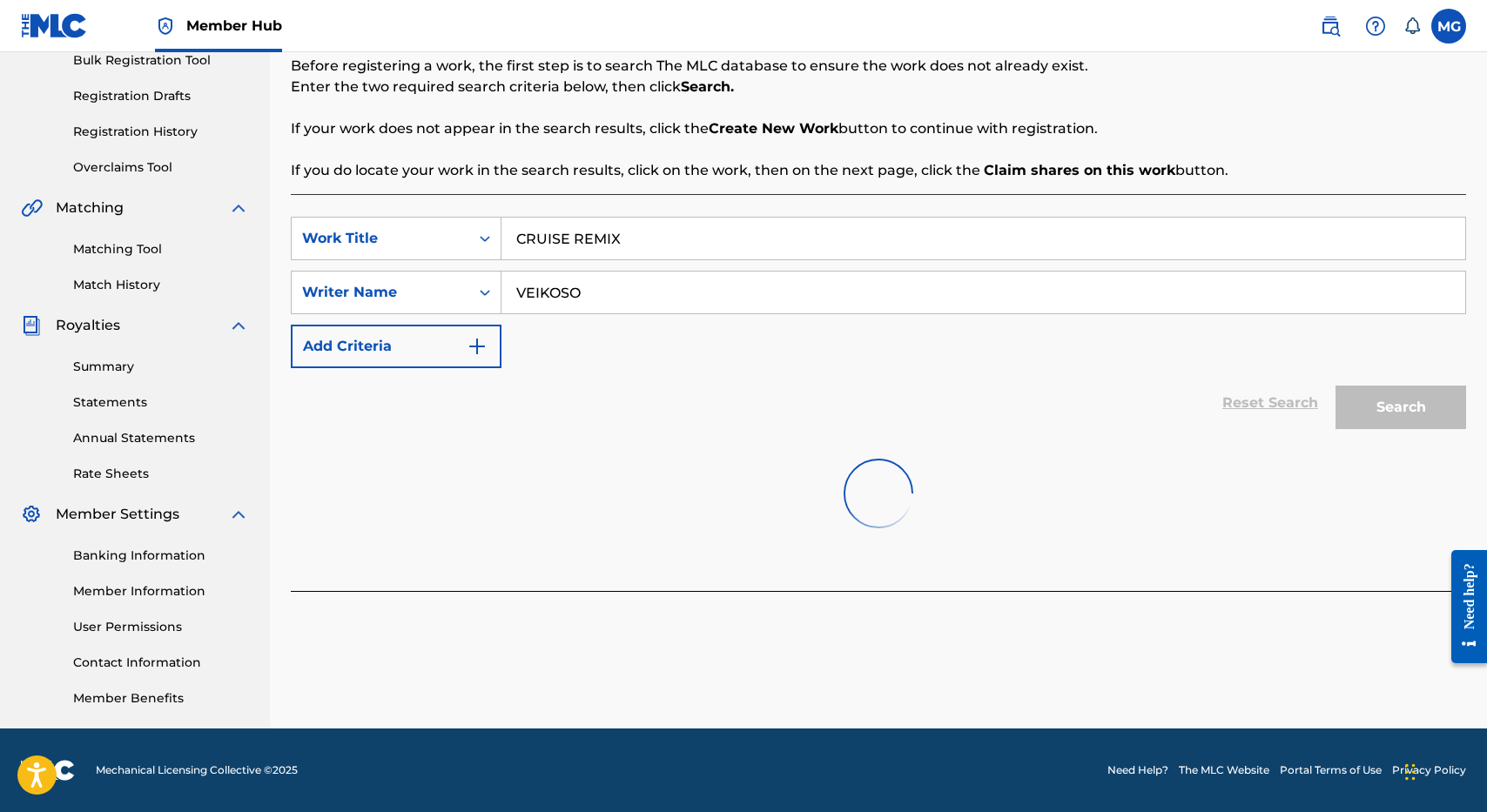
click at [1126, 162] on strong "Claim shares on this work" at bounding box center [1080, 170] width 191 height 16
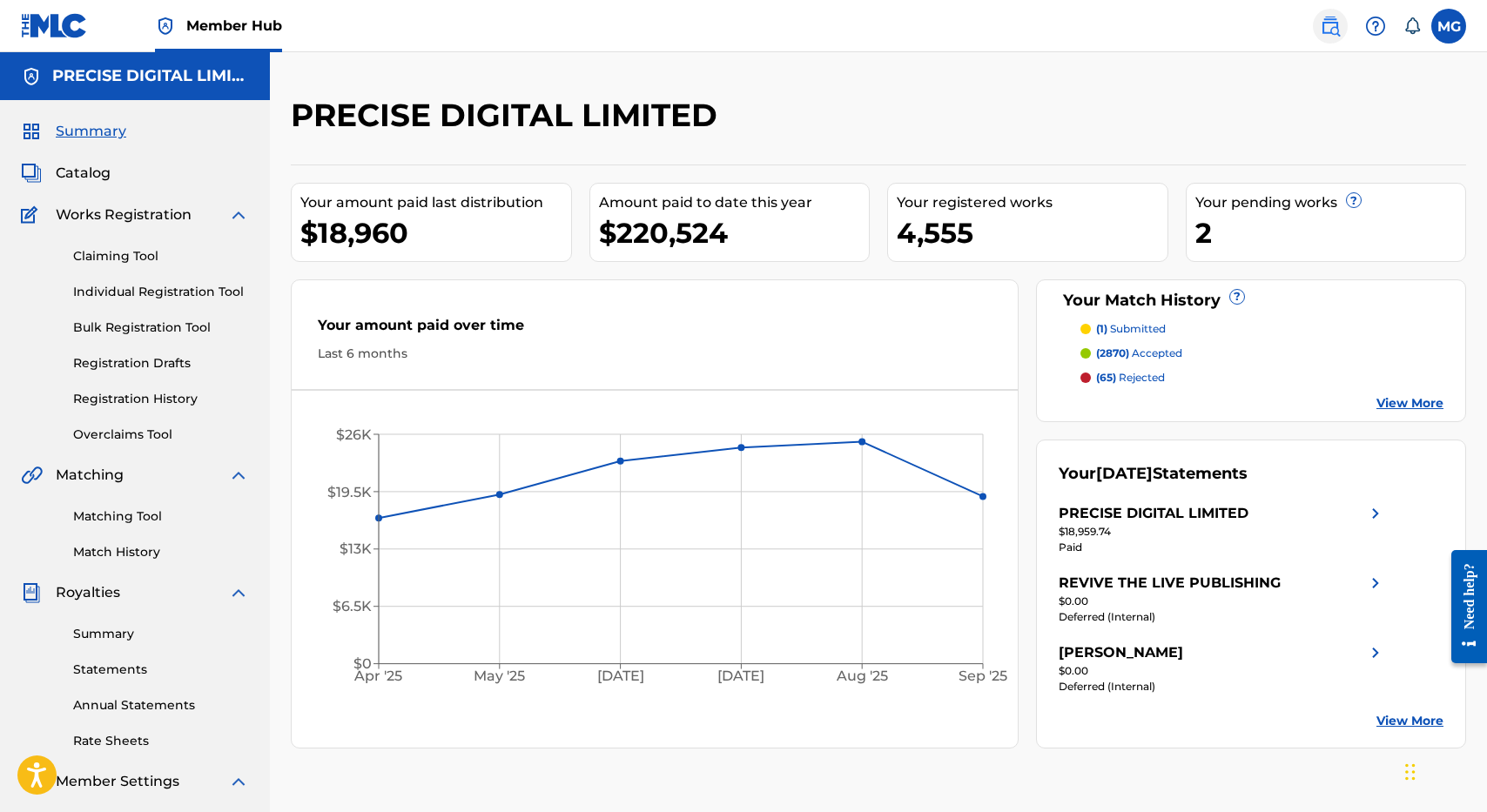
click at [1316, 25] on link at bounding box center [1330, 26] width 35 height 35
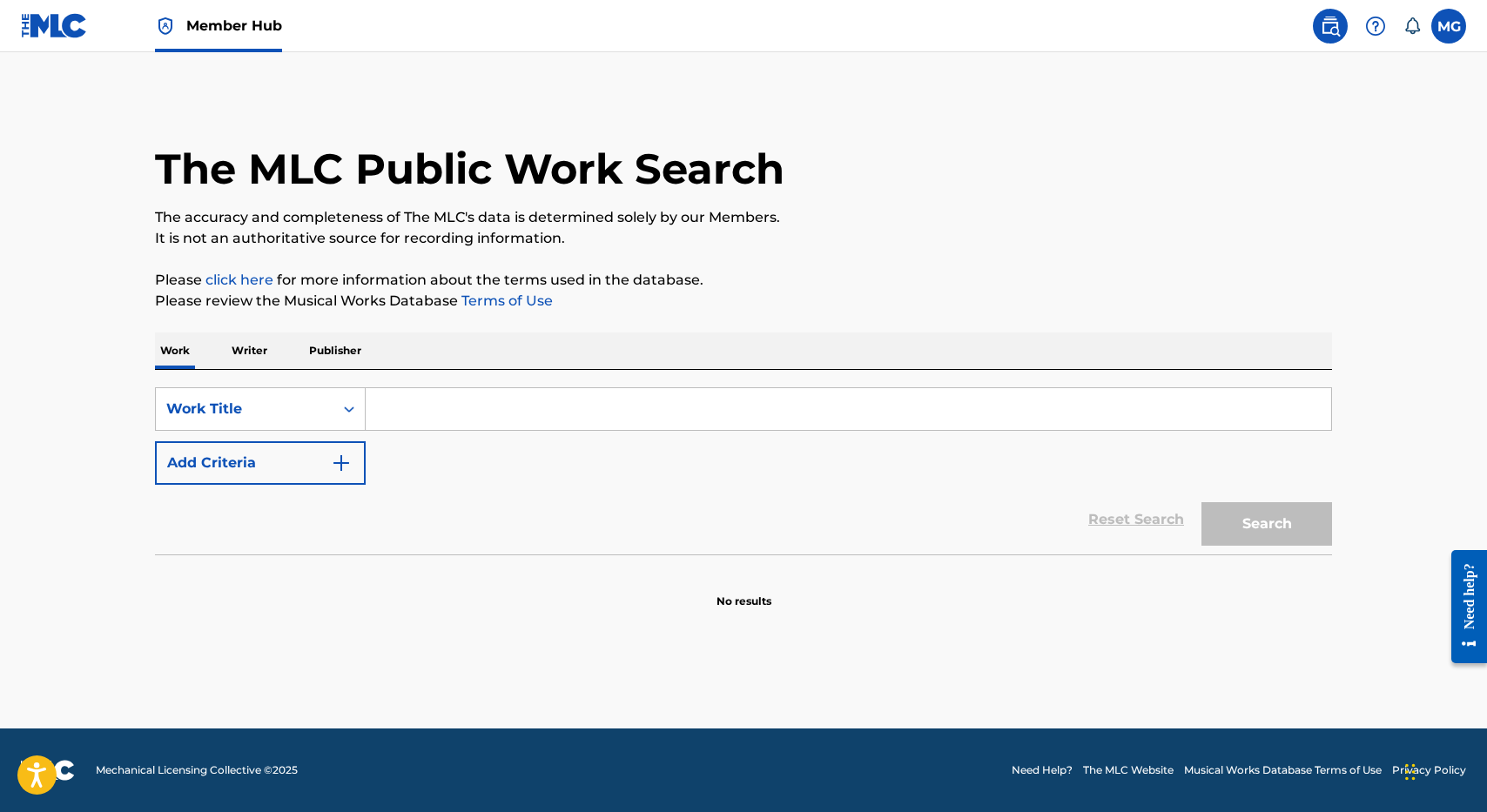
click at [604, 411] on input "Search Form" at bounding box center [849, 409] width 966 height 42
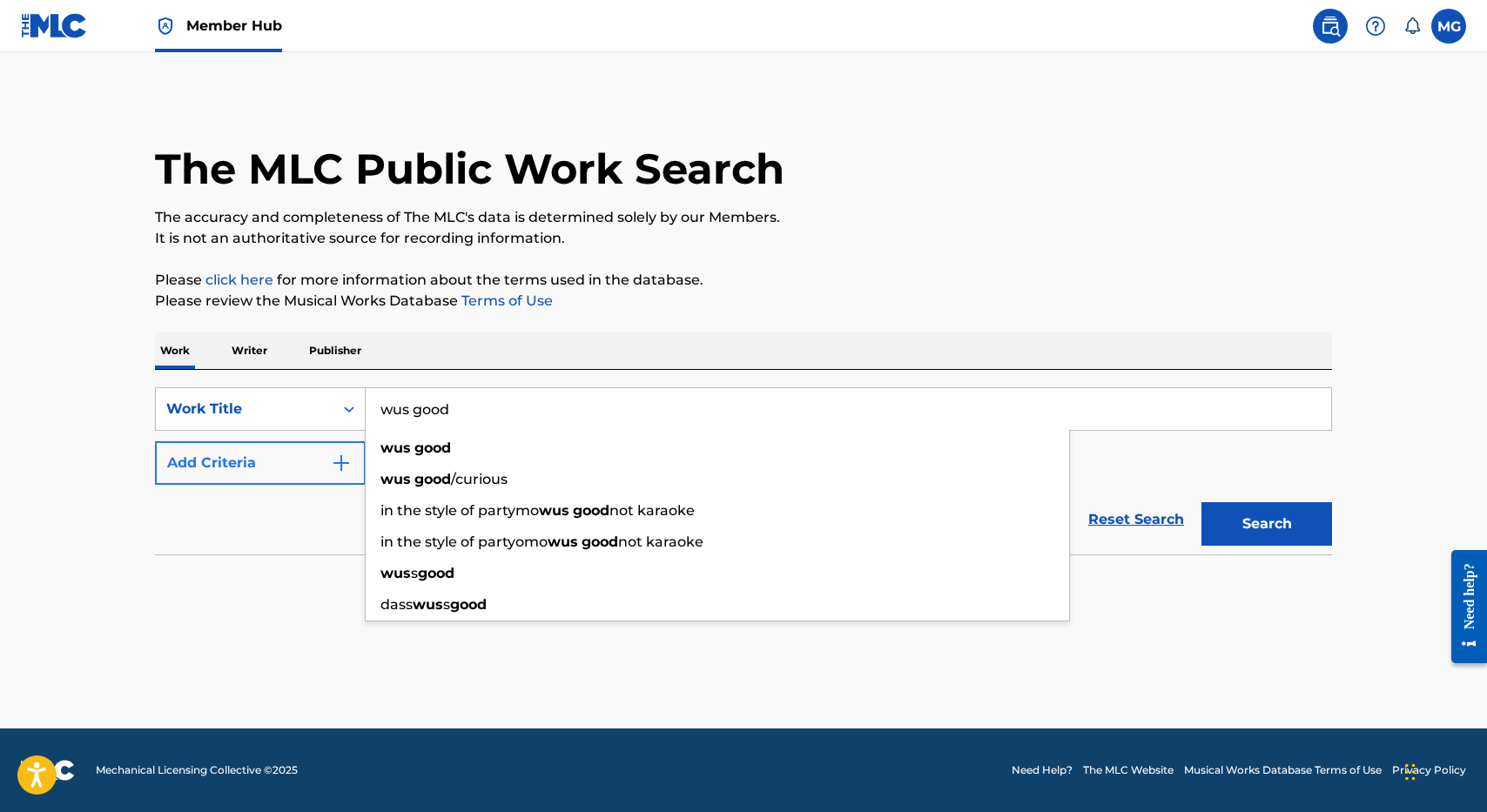
type input "wus good"
click at [321, 468] on button "Add Criteria" at bounding box center [260, 463] width 211 height 44
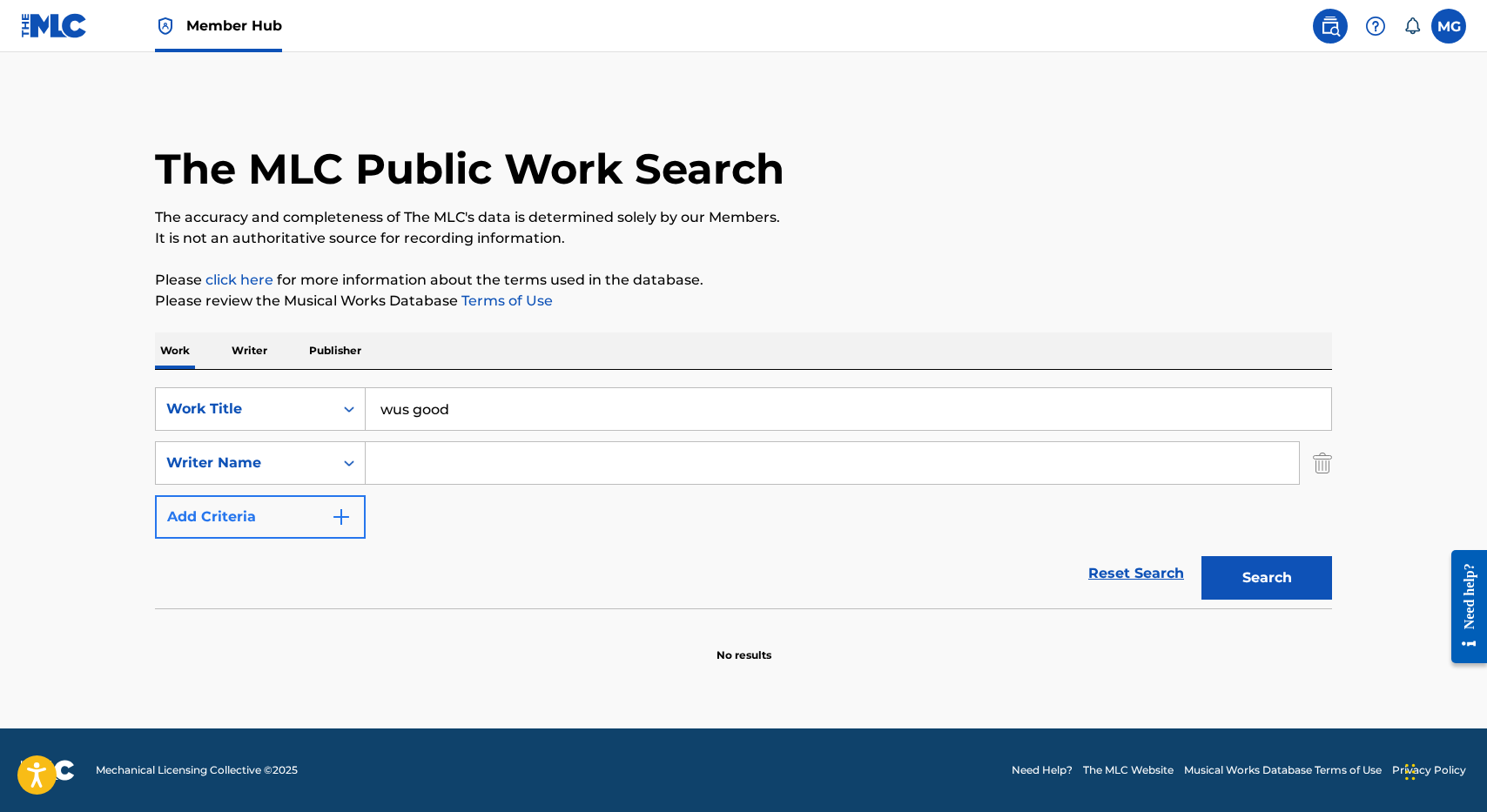
click at [321, 468] on div "Writer Name" at bounding box center [244, 463] width 157 height 21
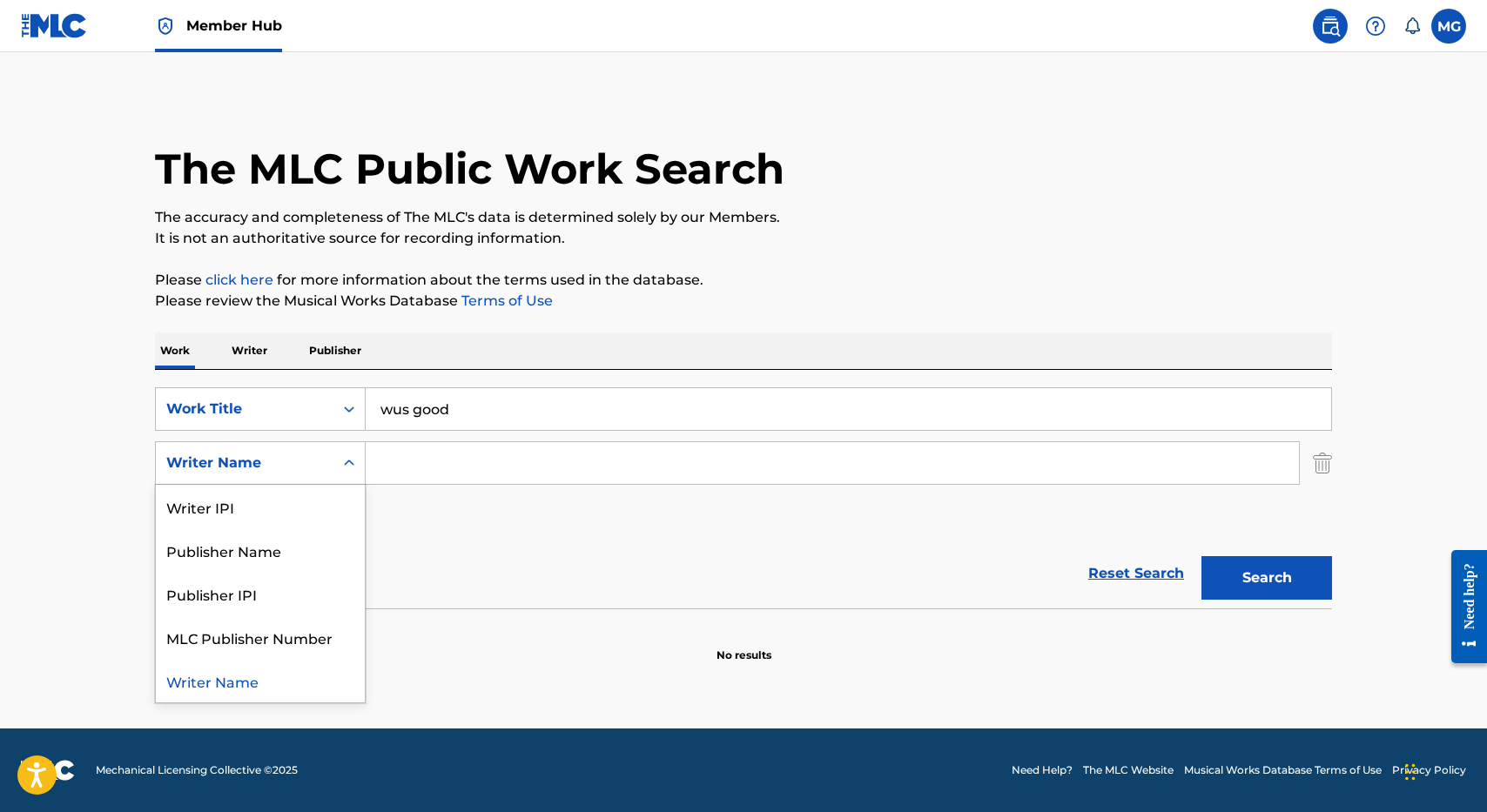
click at [412, 468] on input "Search Form" at bounding box center [833, 463] width 933 height 42
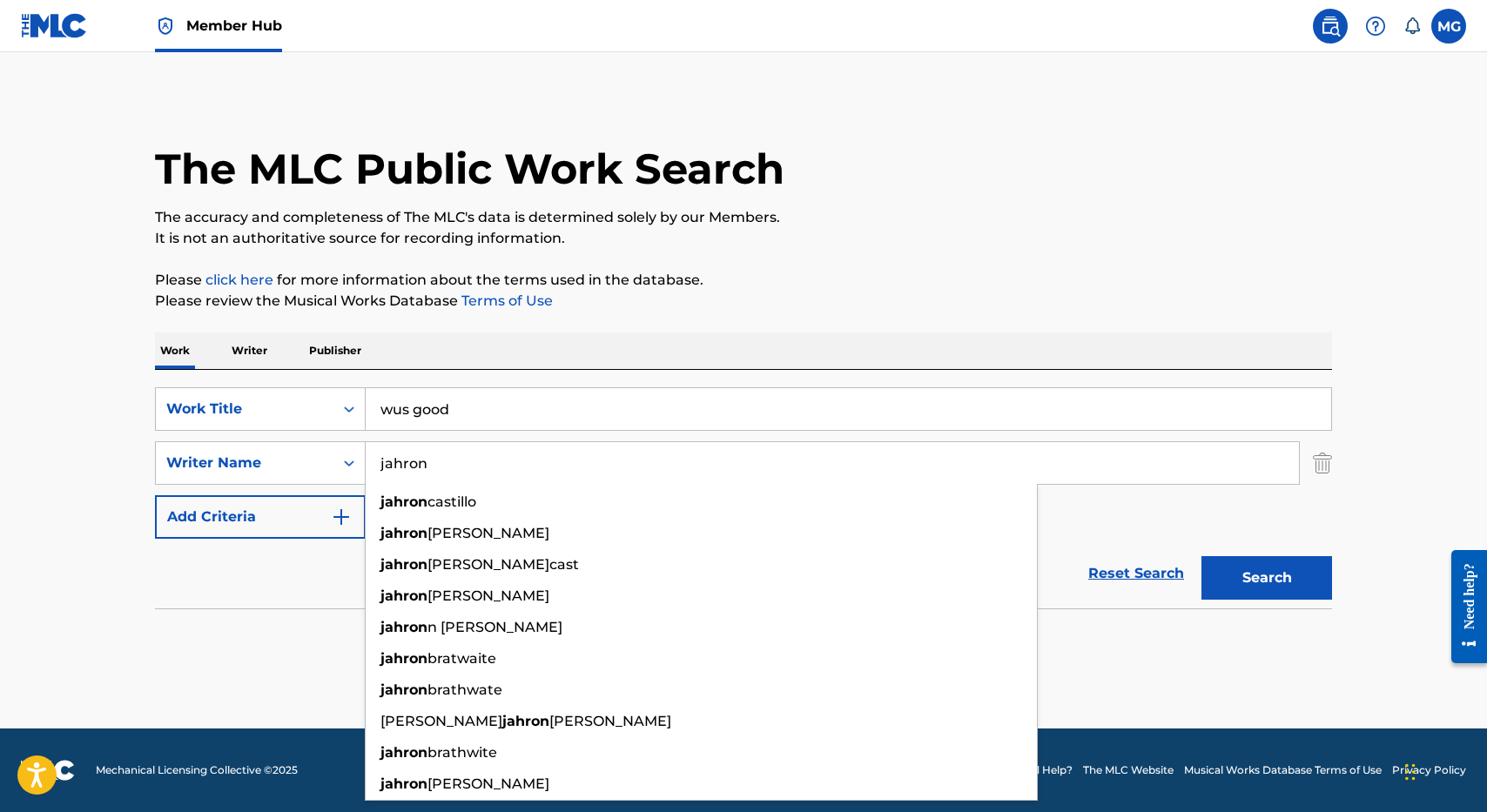
type input "jahron"
click at [1202, 556] on button "Search" at bounding box center [1267, 578] width 131 height 44
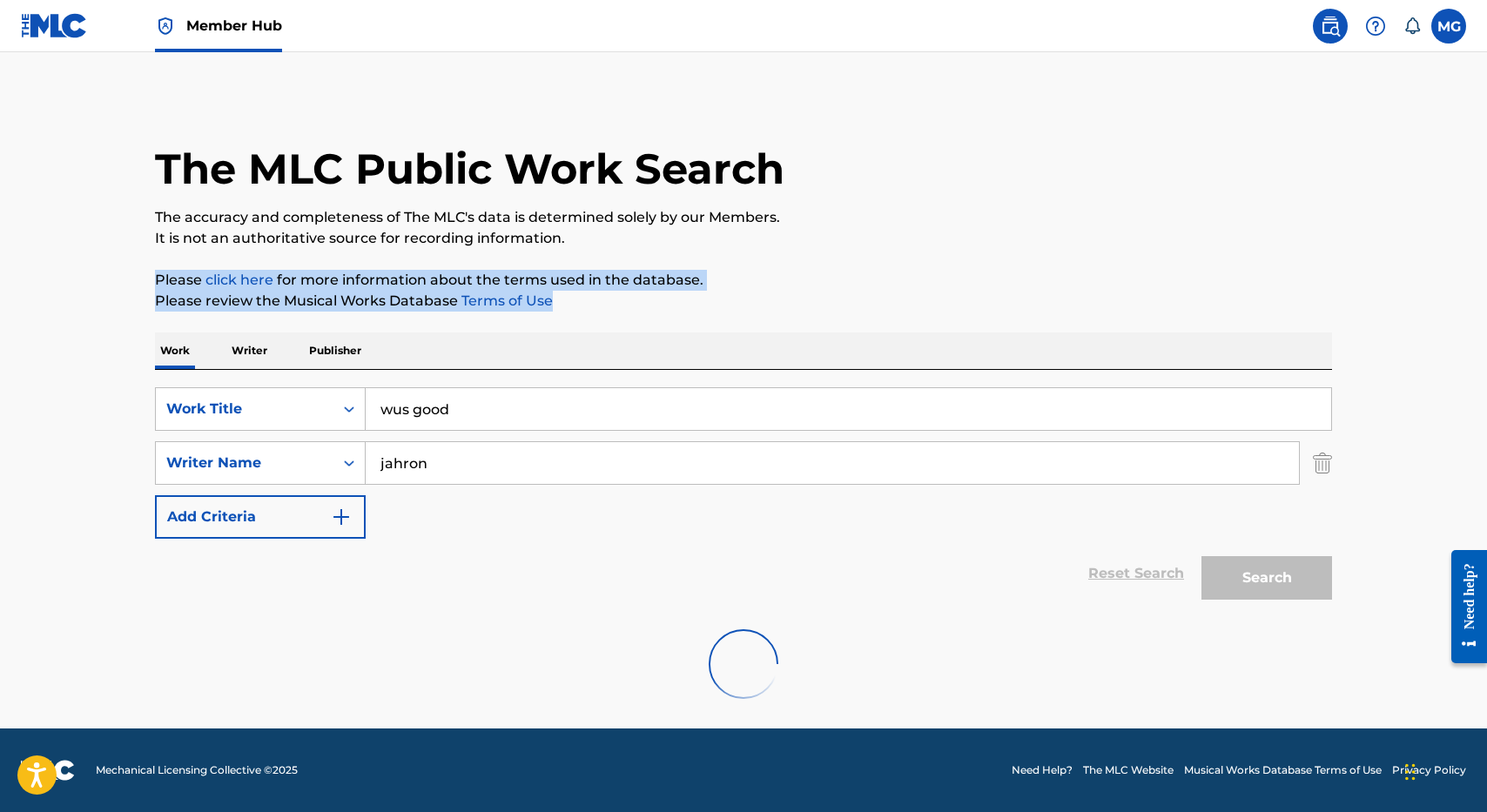
drag, startPoint x: 1083, startPoint y: 301, endPoint x: 959, endPoint y: 249, distance: 134.5
click at [959, 249] on div "The MLC Public Work Search The accuracy and completeness of The MLC's data is d…" at bounding box center [743, 408] width 1220 height 624
click at [959, 249] on div "The MLC Public Work Search The accuracy and completeness of The MLC's data is d…" at bounding box center [743, 408] width 1220 height 624
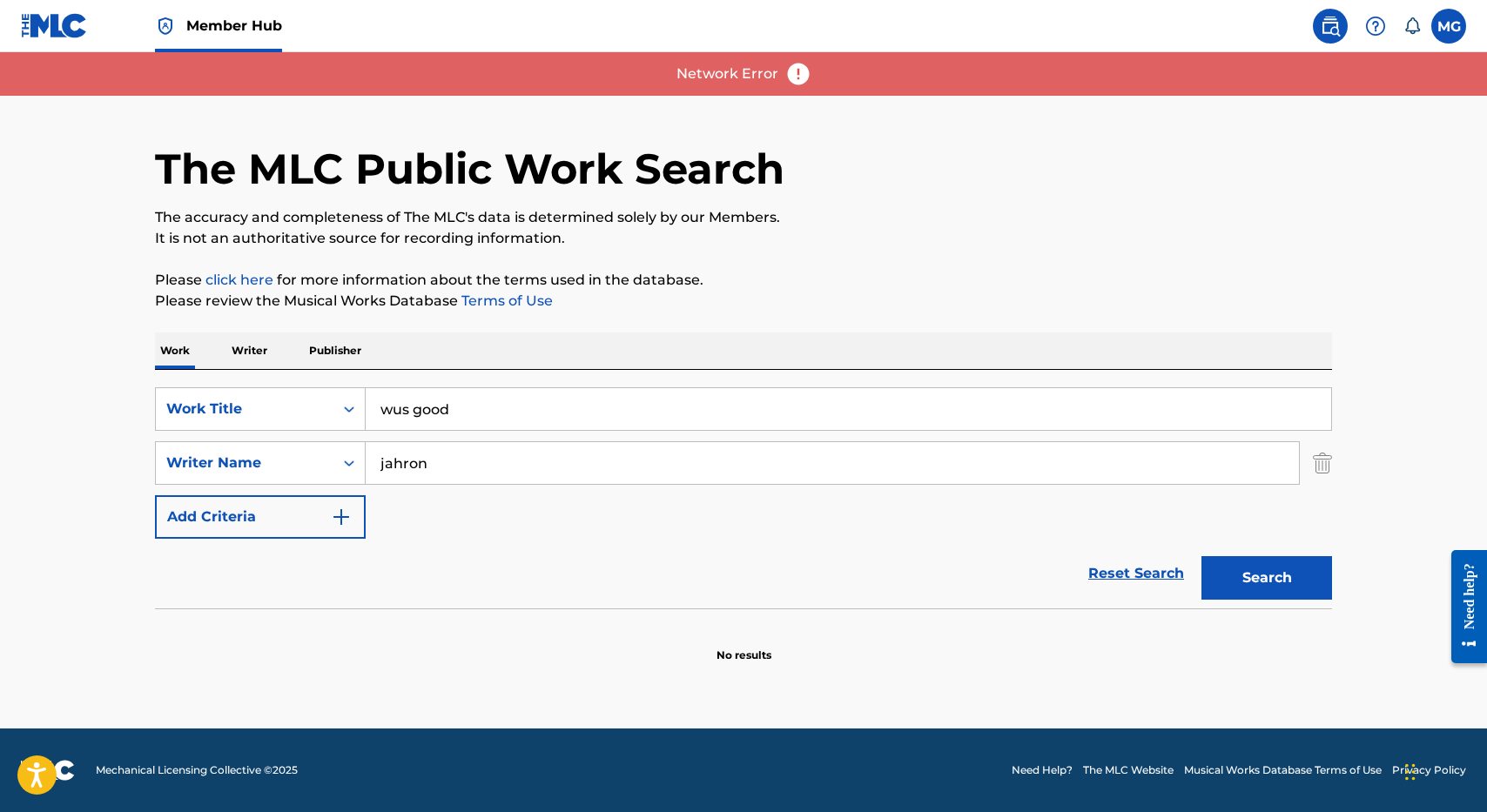
click at [315, 377] on div "SearchWithCriteria12805ea3-4213-46cd-abf0-5d2e6a6e6fa3 Work Title wus good Sear…" at bounding box center [744, 489] width 1177 height 239
click at [335, 352] on p "Publisher" at bounding box center [336, 351] width 63 height 37
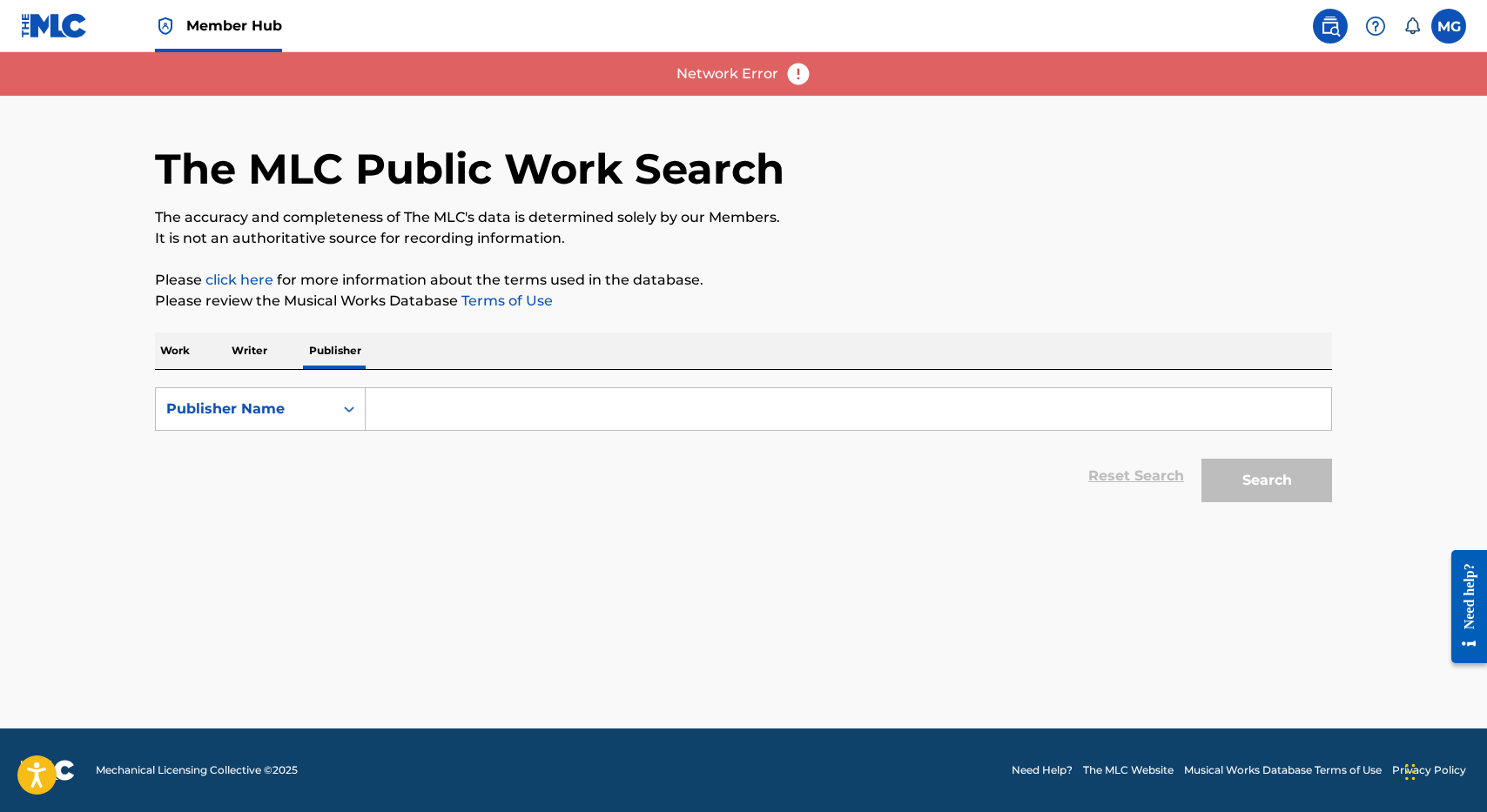
click at [491, 432] on form "SearchWithCriteriaa4a460dc-608e-4307-b864-810e891386f8 Publisher Name Reset Sea…" at bounding box center [744, 450] width 1177 height 124
click at [489, 418] on input "Search Form" at bounding box center [849, 409] width 966 height 42
type input "CMDSHFT"
click at [1202, 458] on button "Search" at bounding box center [1267, 480] width 131 height 44
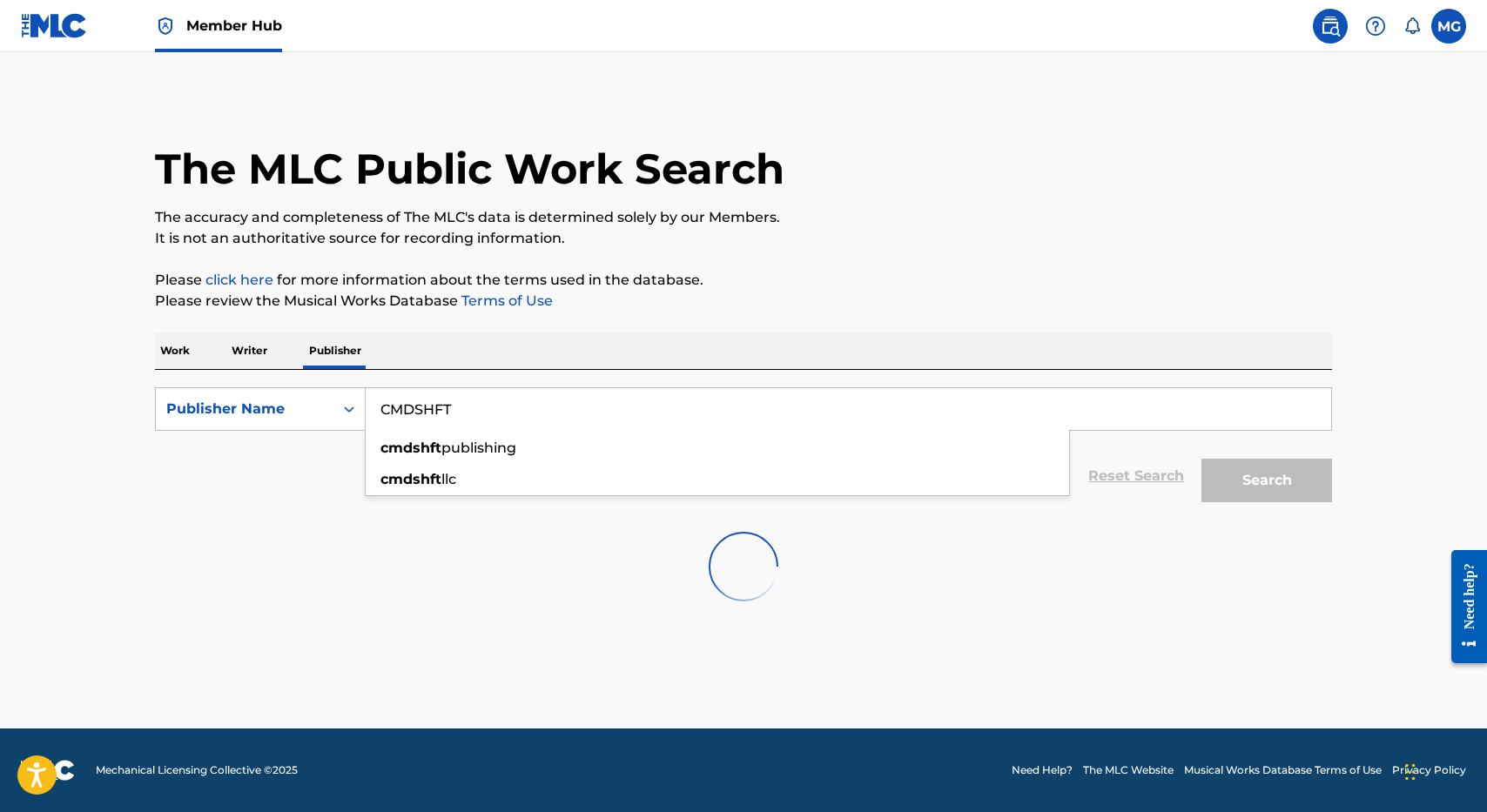
click at [774, 328] on div "The MLC Public Work Search The accuracy and completeness of The MLC's data is d…" at bounding box center [743, 359] width 1220 height 527
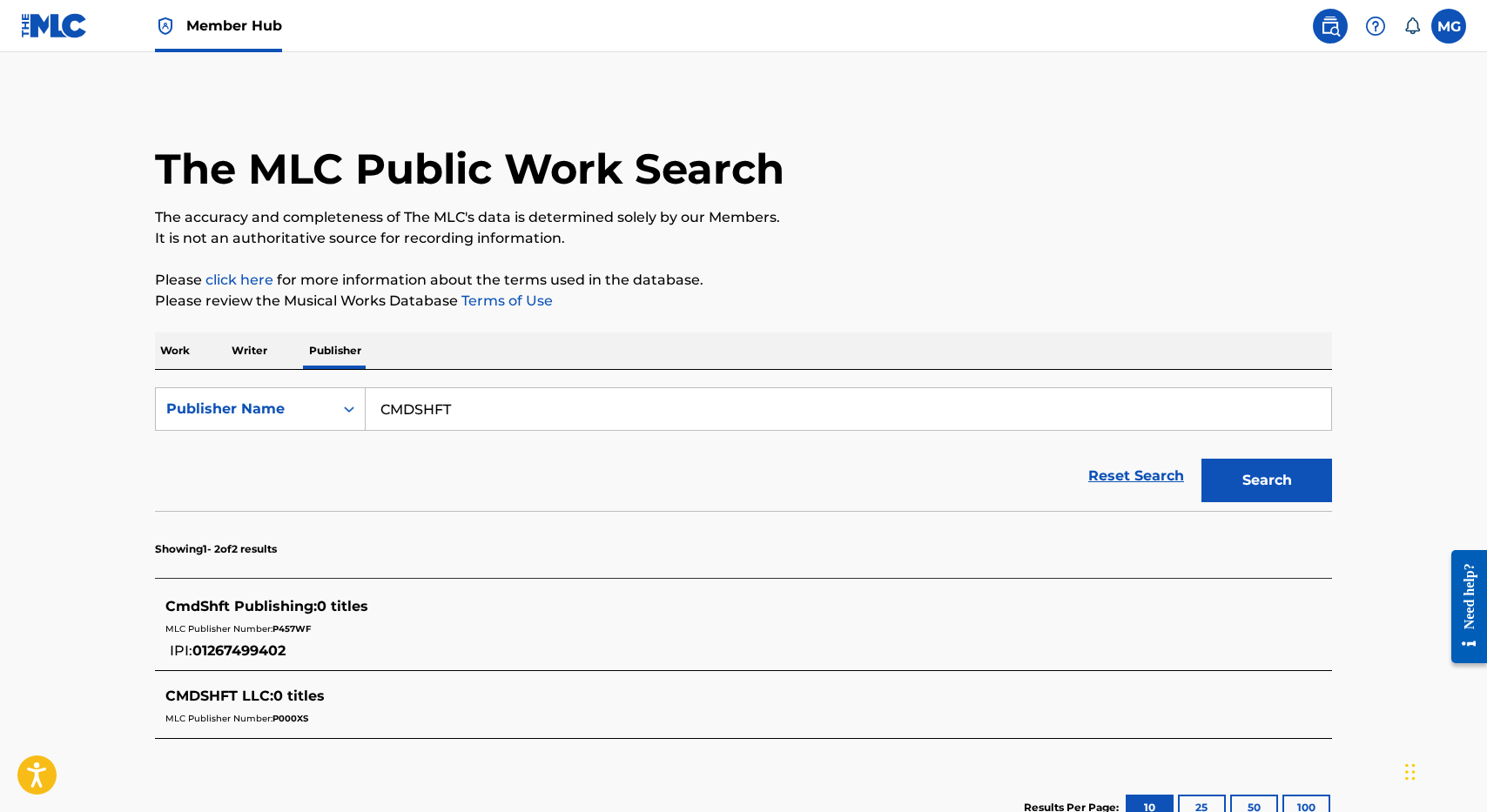
click at [194, 359] on p "Work" at bounding box center [175, 351] width 40 height 37
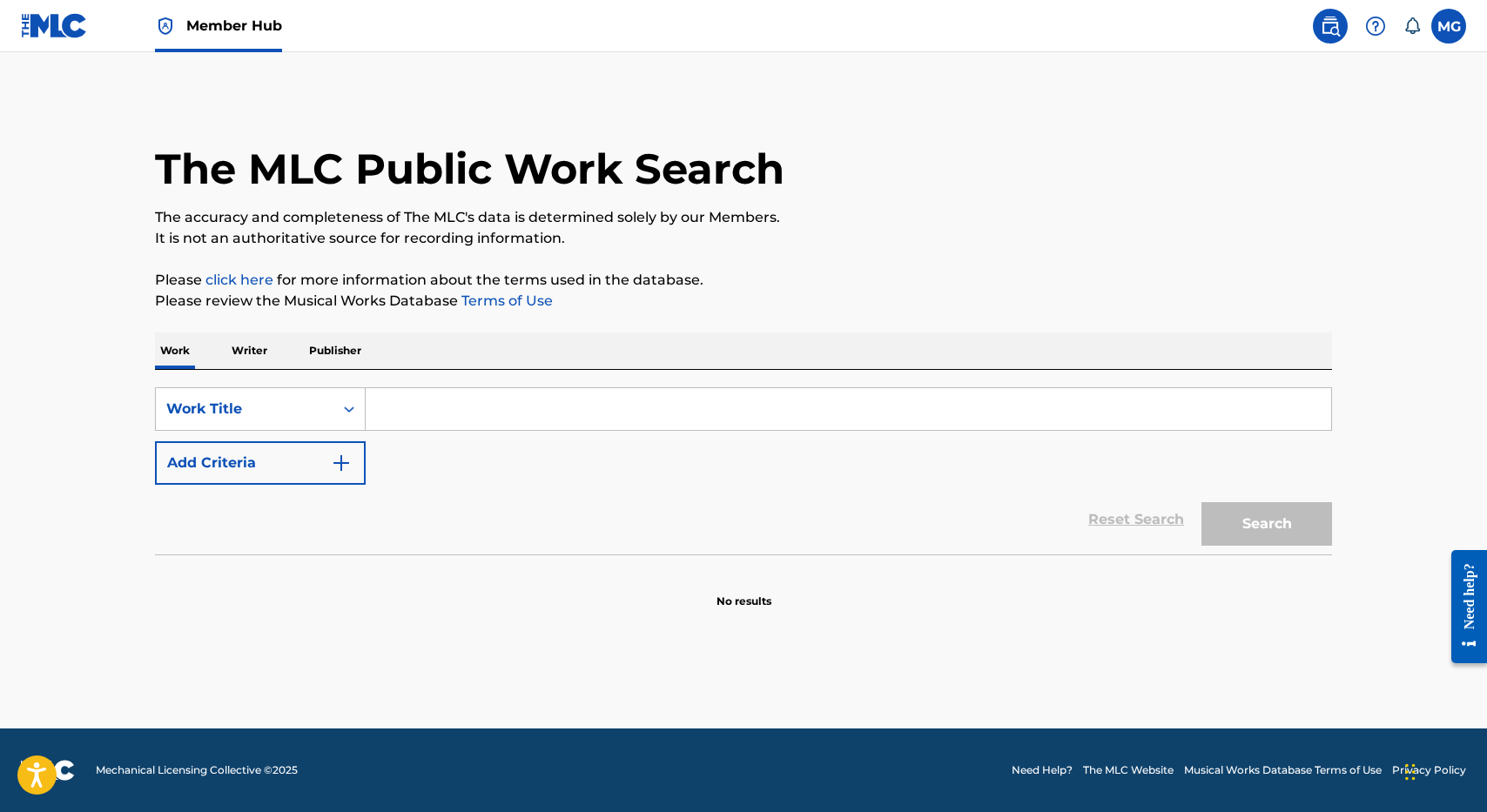
click at [368, 393] on input "Search Form" at bounding box center [849, 409] width 966 height 42
click at [334, 357] on p "Publisher" at bounding box center [336, 351] width 63 height 37
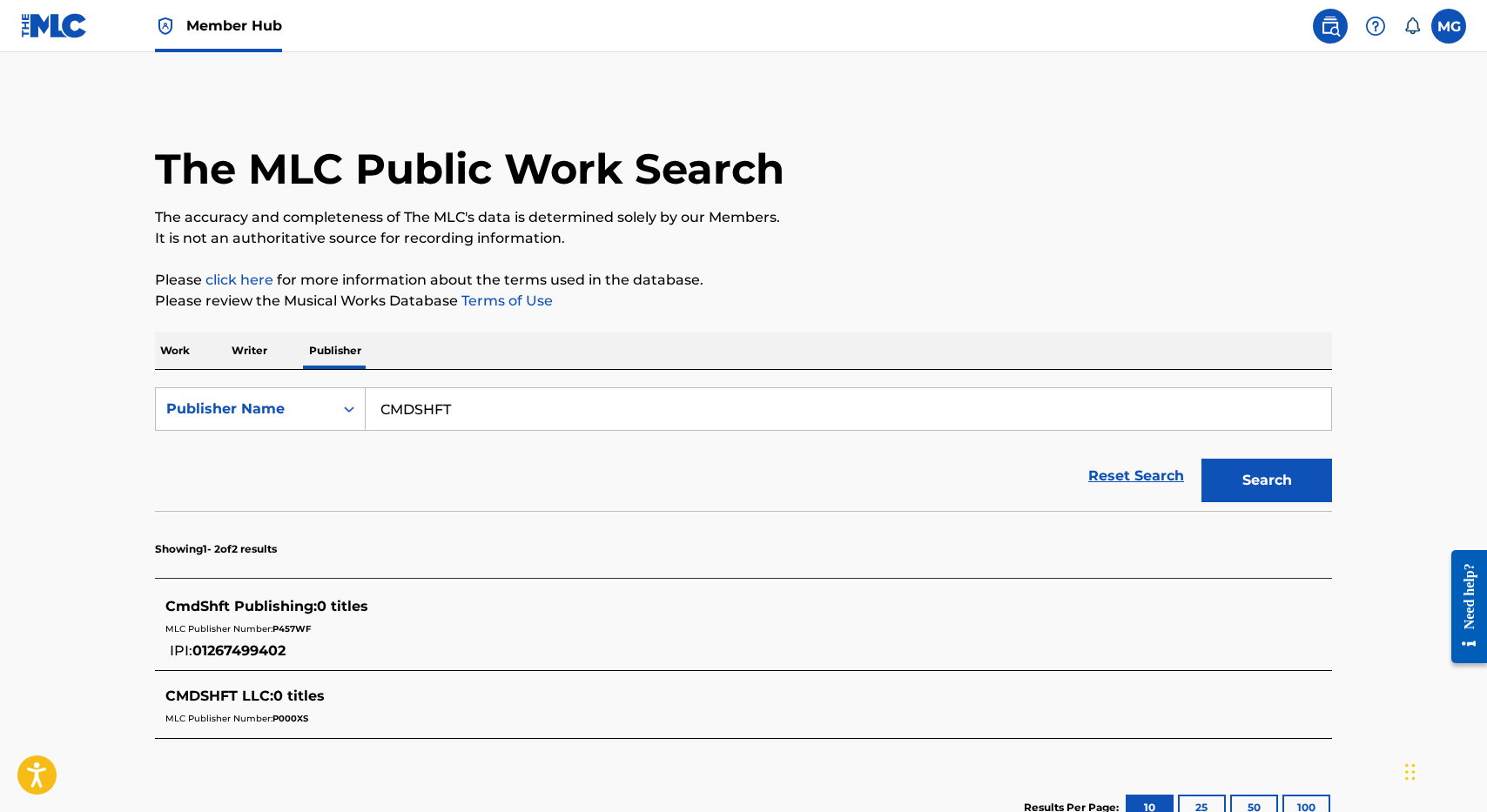
click at [450, 424] on input "CMDSHFT" at bounding box center [849, 409] width 966 height 42
click at [1202, 458] on button "Search" at bounding box center [1267, 480] width 131 height 44
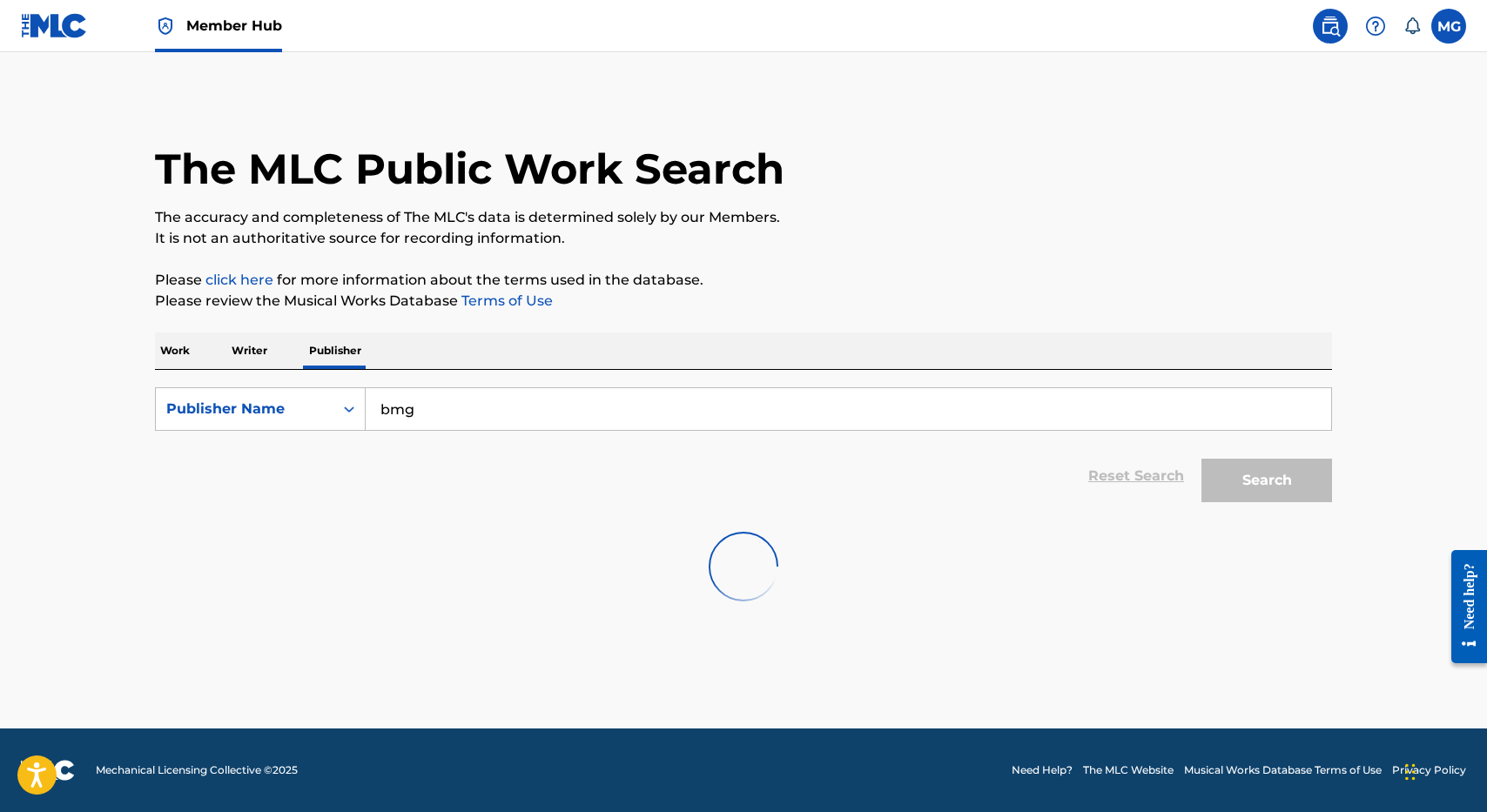
drag, startPoint x: 792, startPoint y: 307, endPoint x: 596, endPoint y: 295, distance: 196.4
click at [596, 295] on p "Please review the Musical Works Database Terms of Use" at bounding box center [744, 301] width 1177 height 21
click at [597, 295] on p "Please review the Musical Works Database Terms of Use" at bounding box center [744, 301] width 1177 height 21
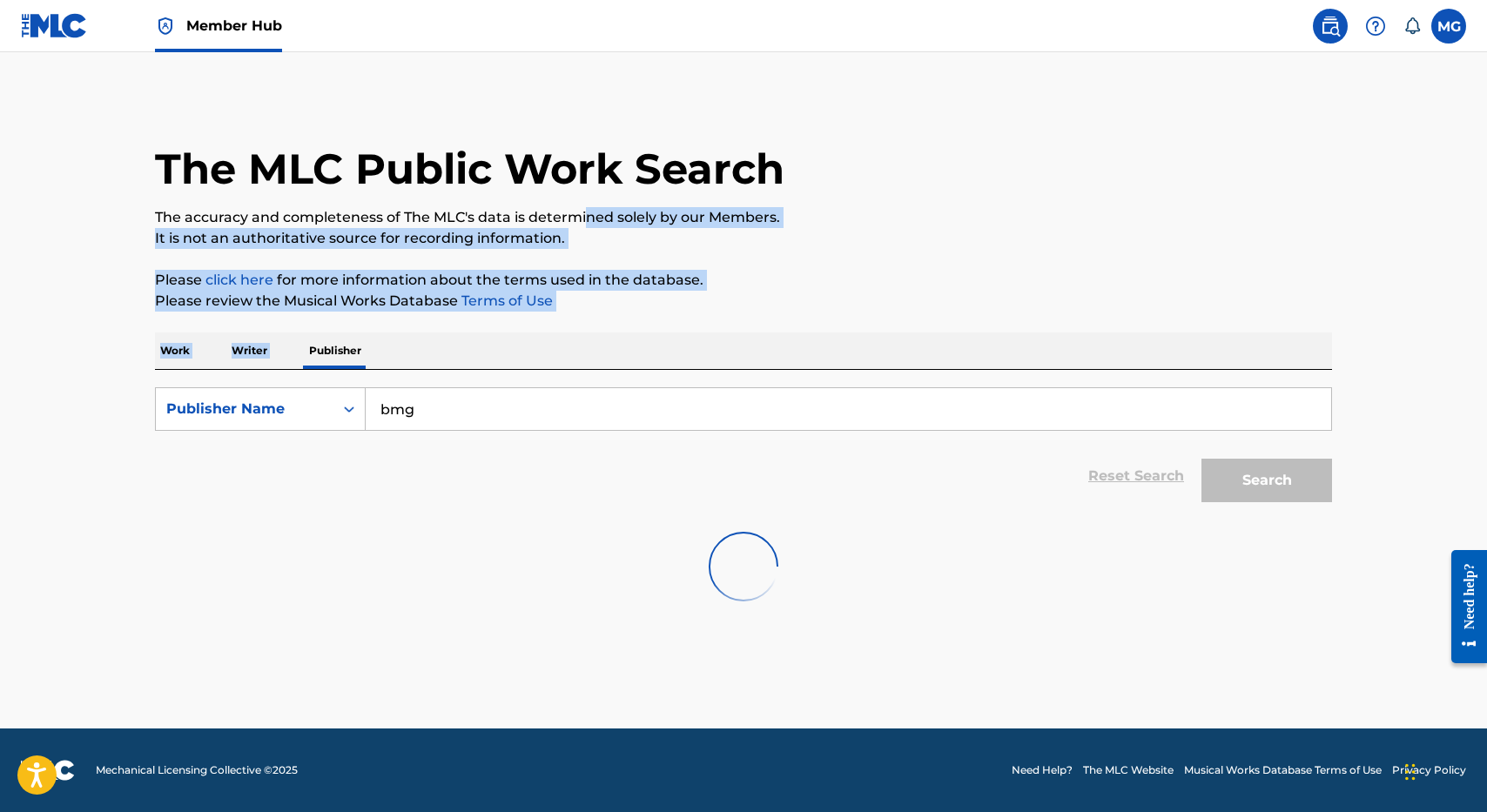
drag, startPoint x: 586, startPoint y: 219, endPoint x: 520, endPoint y: 319, distance: 119.8
click at [520, 319] on div "The MLC Public Work Search The accuracy and completeness of The MLC's data is d…" at bounding box center [743, 359] width 1220 height 527
click at [520, 319] on div "The MLC Public Work Search The accuracy and completeness of The MLC's data is d…" at bounding box center [743, 359] width 1220 height 527
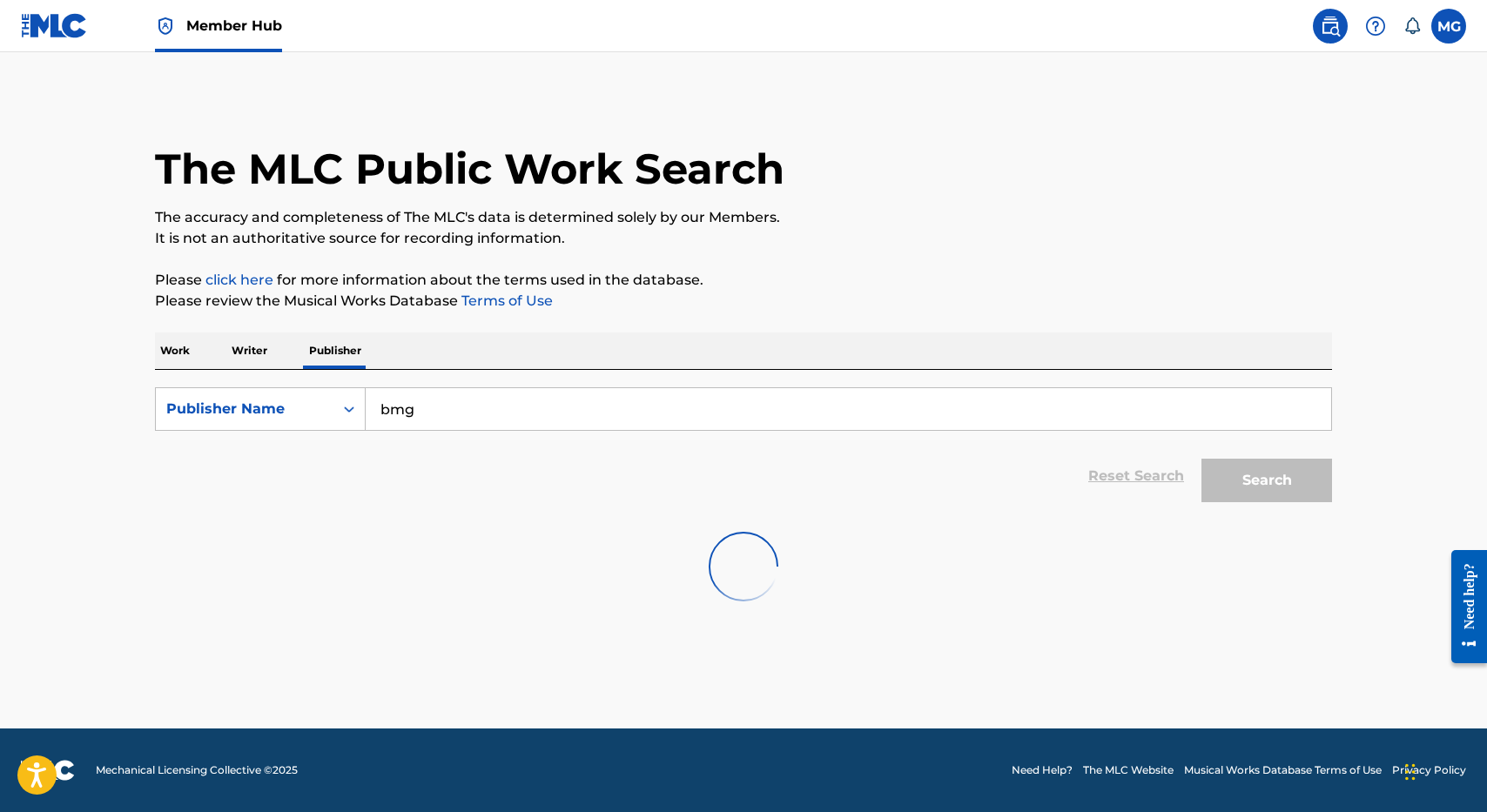
click at [520, 308] on link "Terms of Use" at bounding box center [505, 301] width 95 height 16
click at [581, 401] on div "The MLC Public Work Search The accuracy and completeness of The MLC's data is d…" at bounding box center [743, 359] width 1220 height 527
click at [723, 274] on p "Please click here for more information about the terms used in the database." at bounding box center [744, 280] width 1177 height 21
click at [872, 408] on input "bmg" at bounding box center [849, 409] width 966 height 42
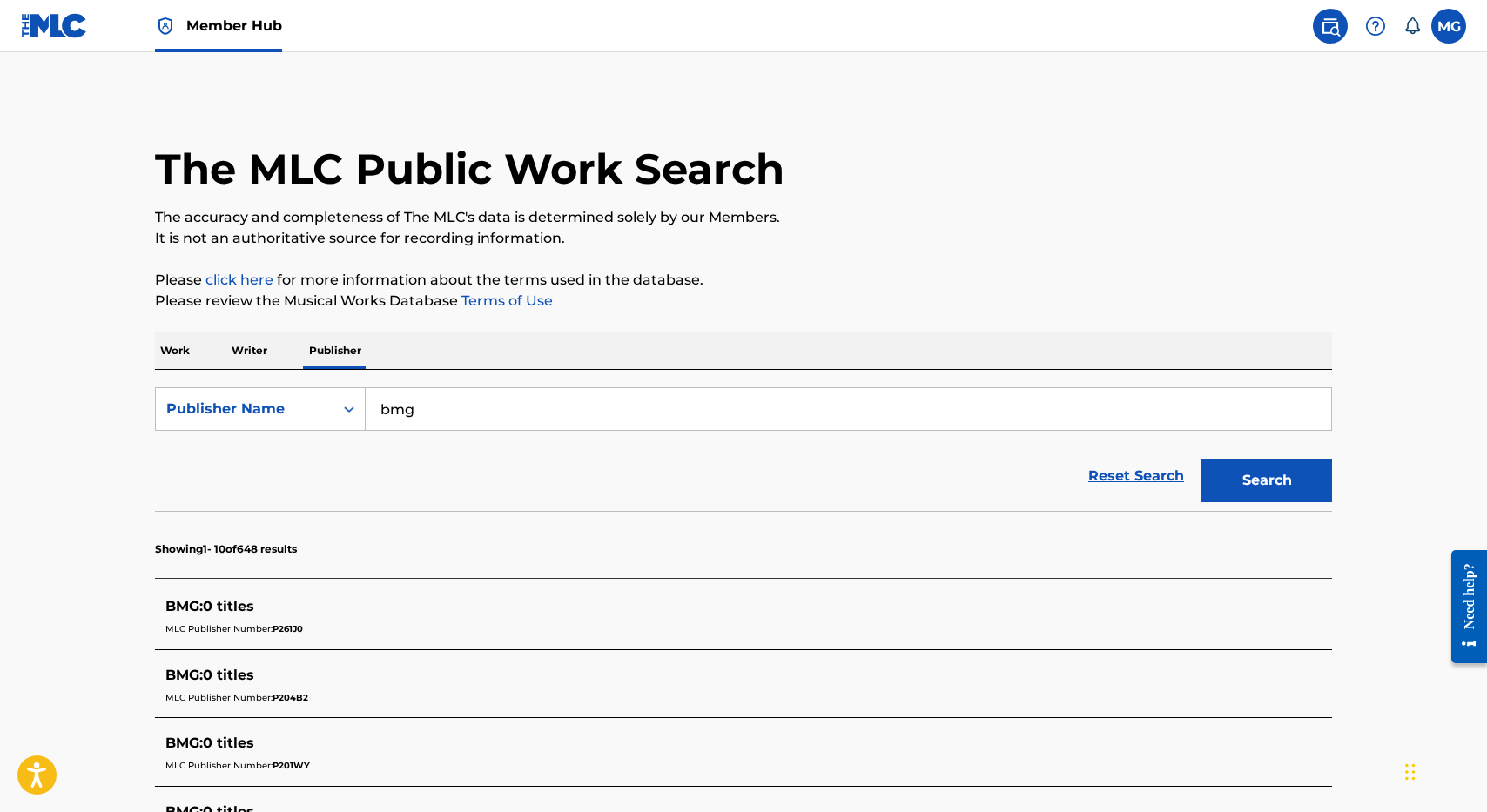
click at [627, 305] on p "Please review the Musical Works Database Terms of Use" at bounding box center [744, 301] width 1177 height 21
click at [545, 397] on input "bmg" at bounding box center [849, 409] width 966 height 42
click at [542, 406] on input "bmg" at bounding box center [849, 409] width 966 height 42
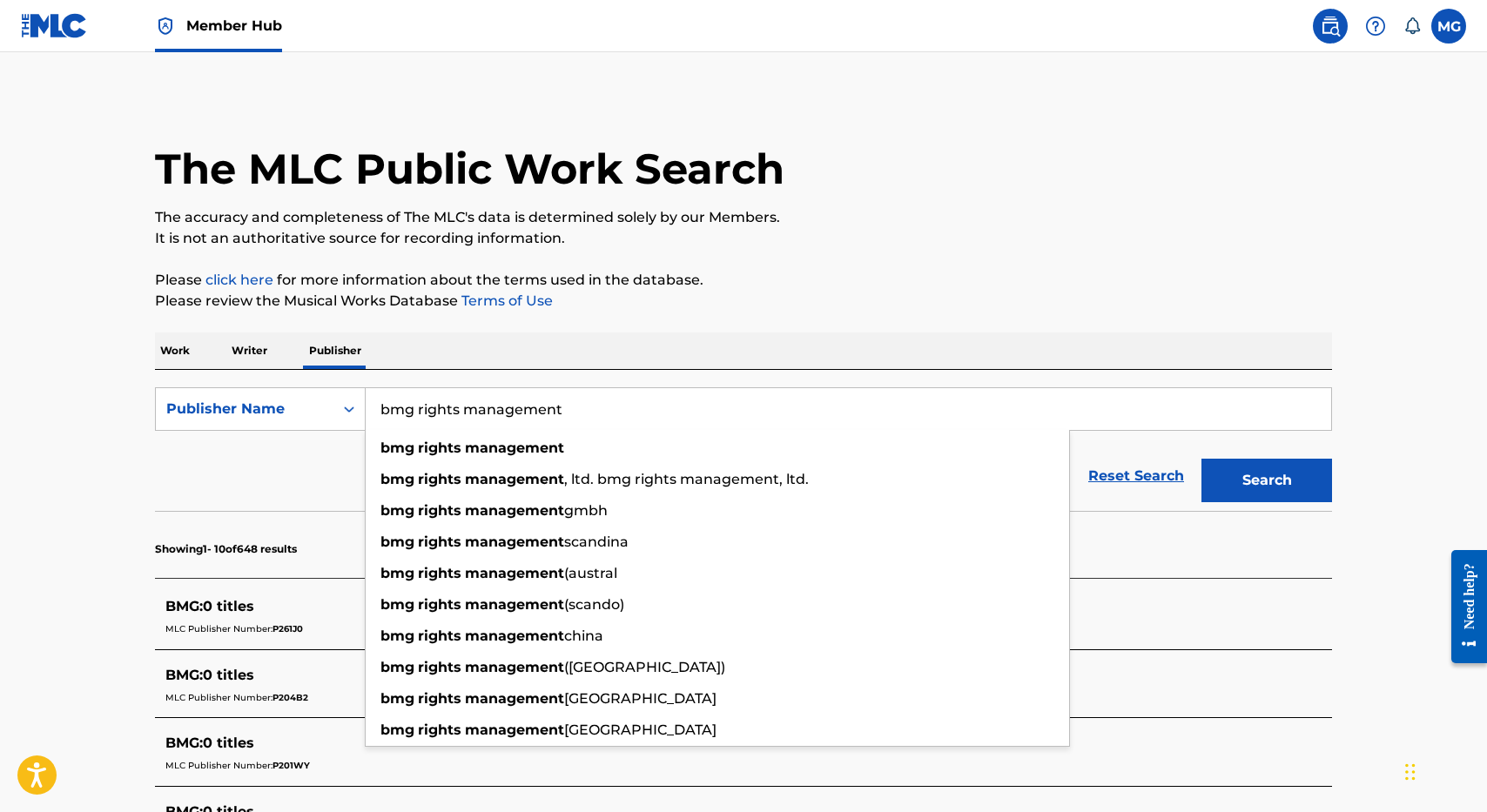
type input "bmg rights management"
click at [1202, 458] on button "Search" at bounding box center [1267, 480] width 131 height 44
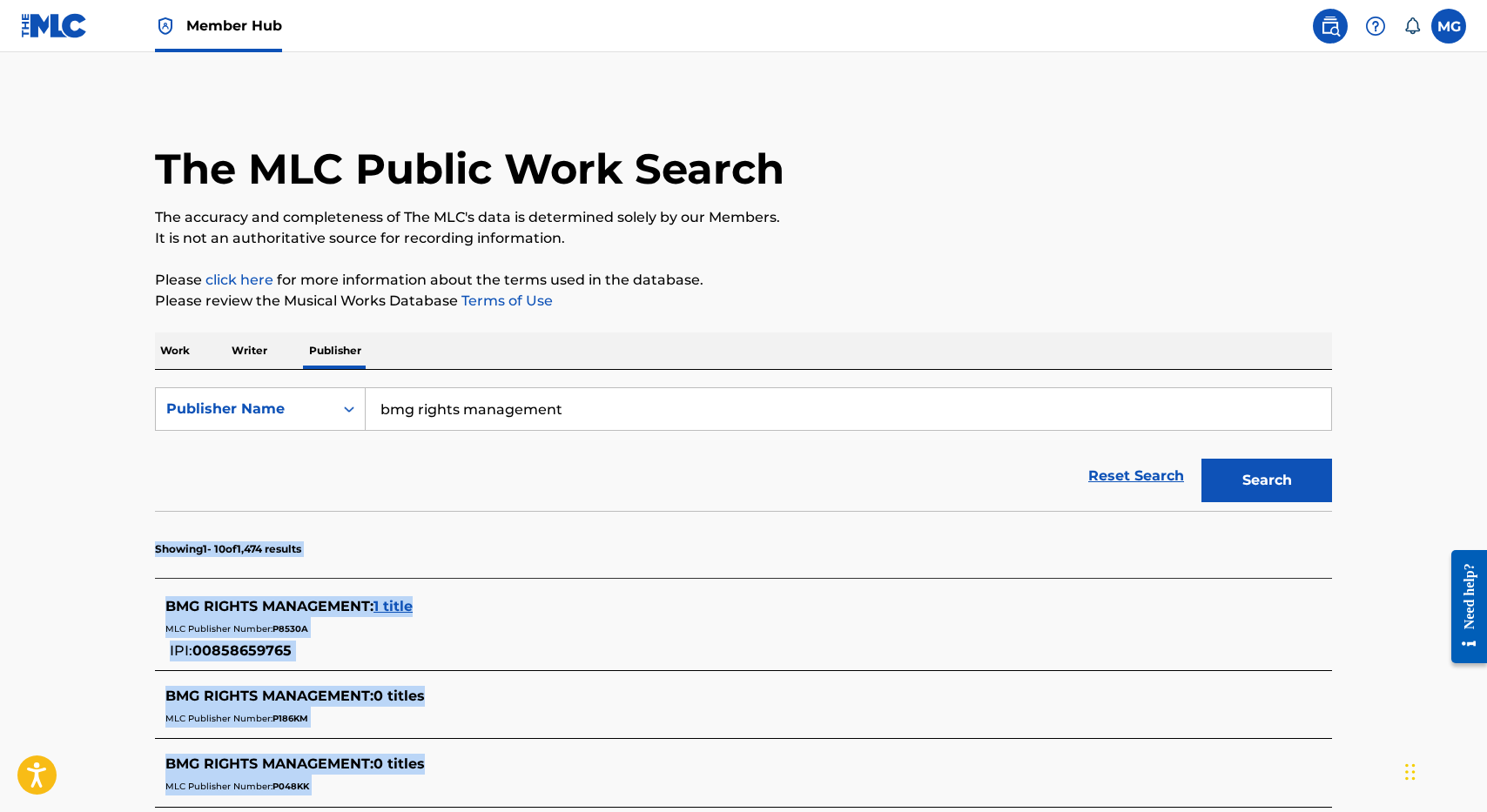
scroll to position [701, 0]
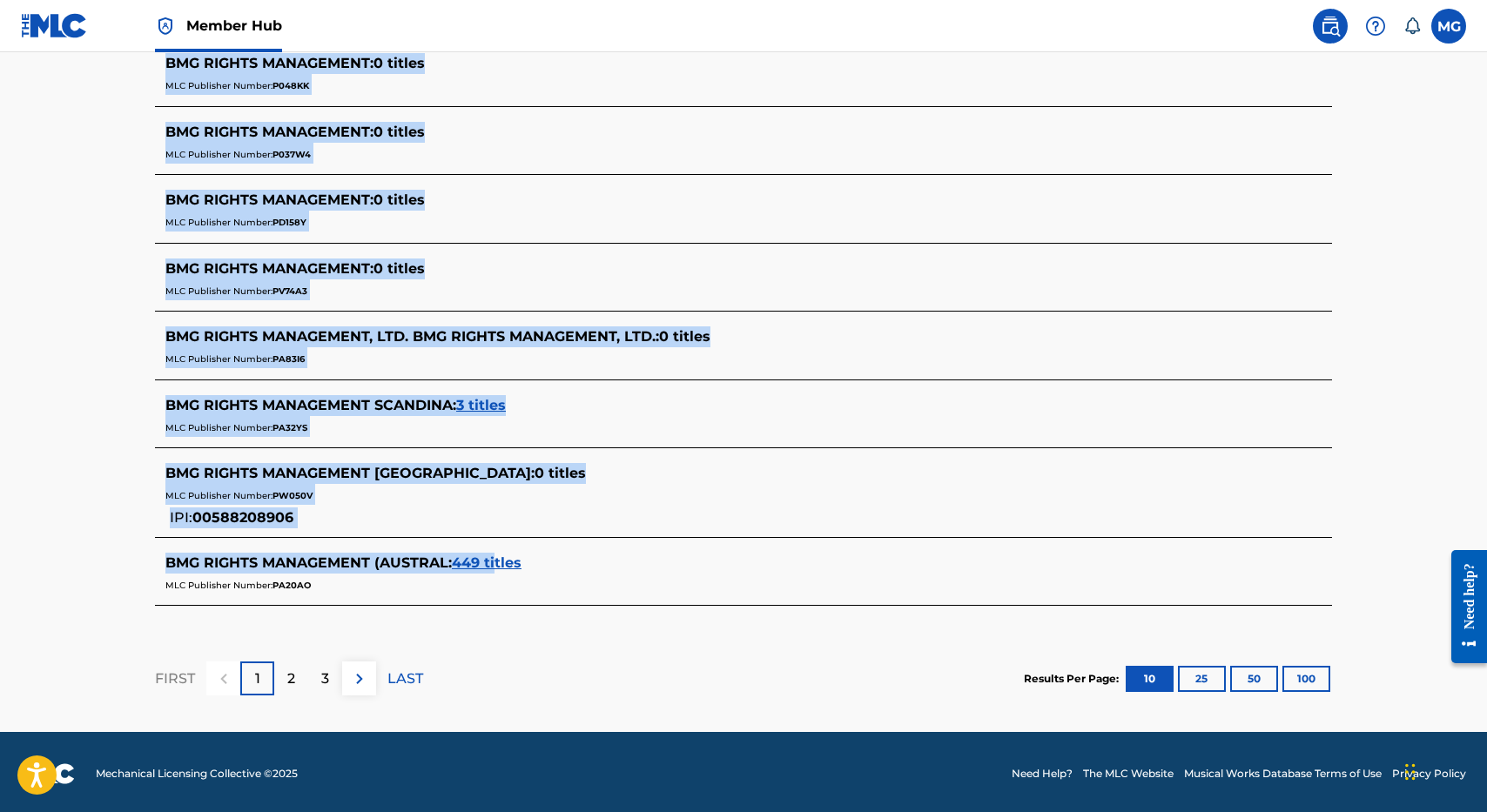
drag, startPoint x: 264, startPoint y: 532, endPoint x: 503, endPoint y: 562, distance: 240.9
click at [503, 562] on div "Showing 1 - 10 of 1,474 results BMG RIGHTS MANAGEMENT : 1 title MLC Publisher N…" at bounding box center [744, 266] width 1177 height 913
click at [504, 563] on span "449 titles" at bounding box center [487, 563] width 70 height 16
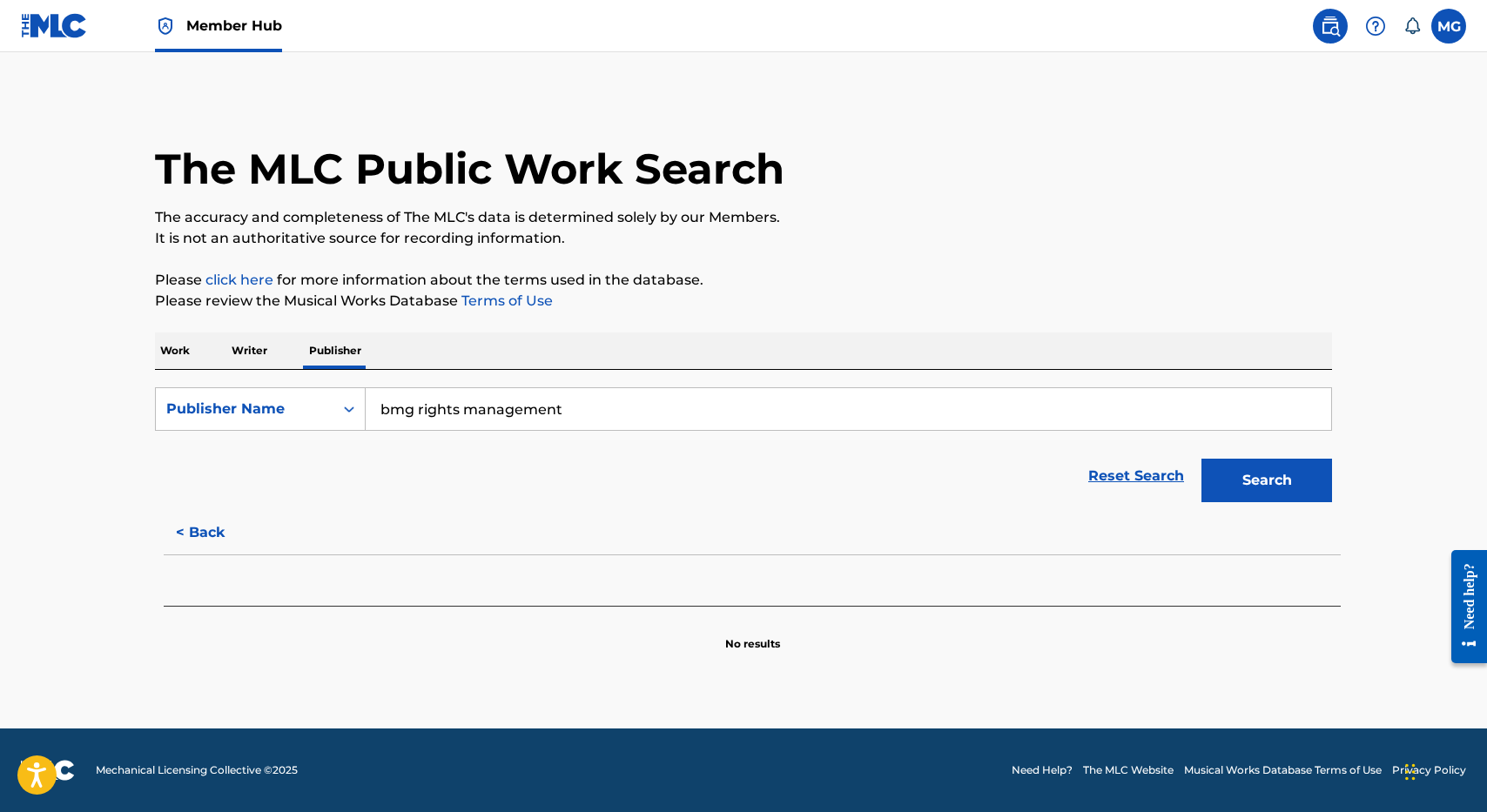
scroll to position [0, 0]
click at [686, 448] on div "Reset Search Search" at bounding box center [744, 476] width 1177 height 70
click at [686, 418] on input "bmg rights management" at bounding box center [849, 409] width 966 height 42
click at [1202, 458] on button "Search" at bounding box center [1267, 480] width 131 height 44
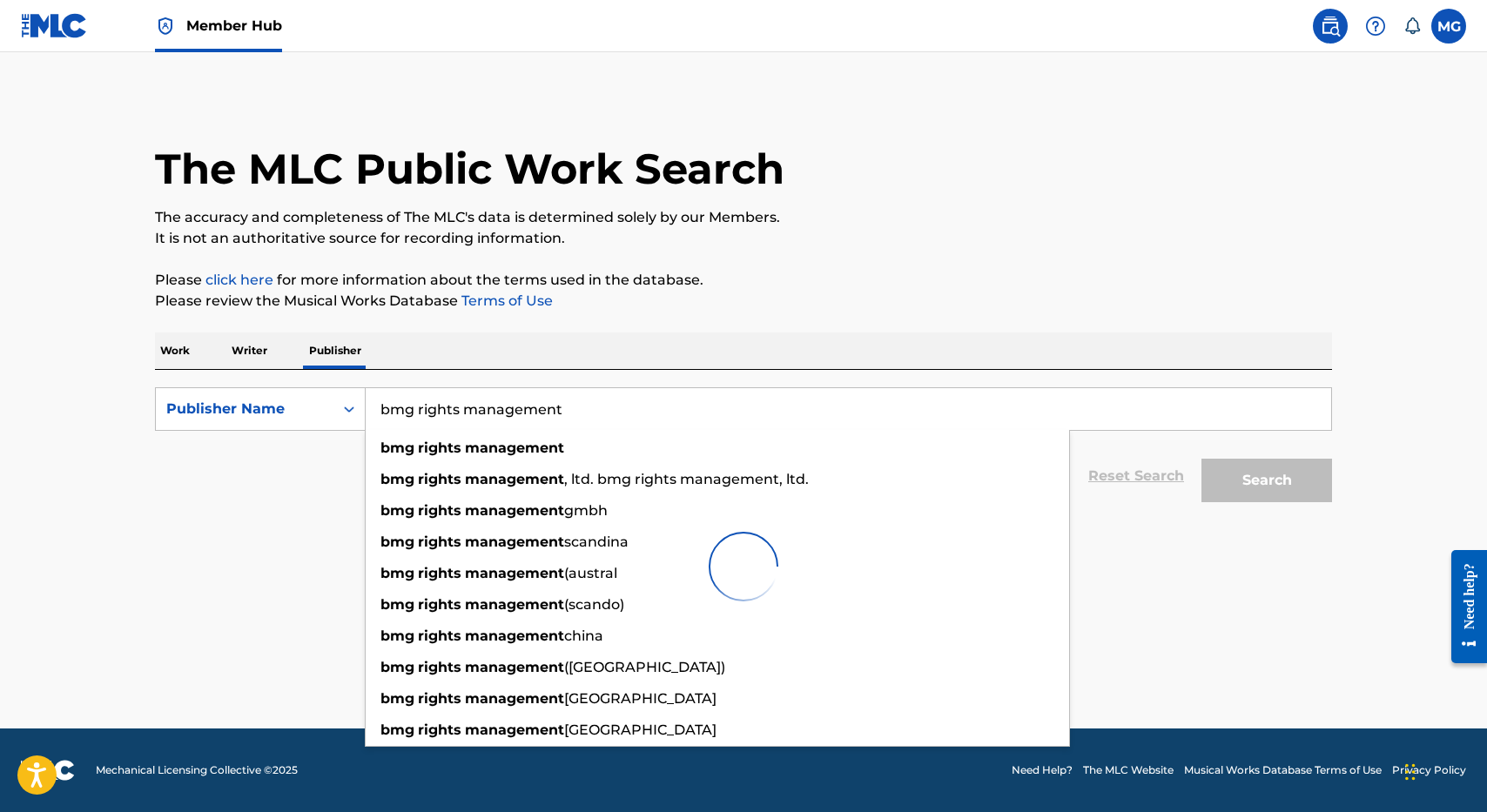
click at [930, 146] on div "The MLC Public Work Search" at bounding box center [744, 160] width 1177 height 127
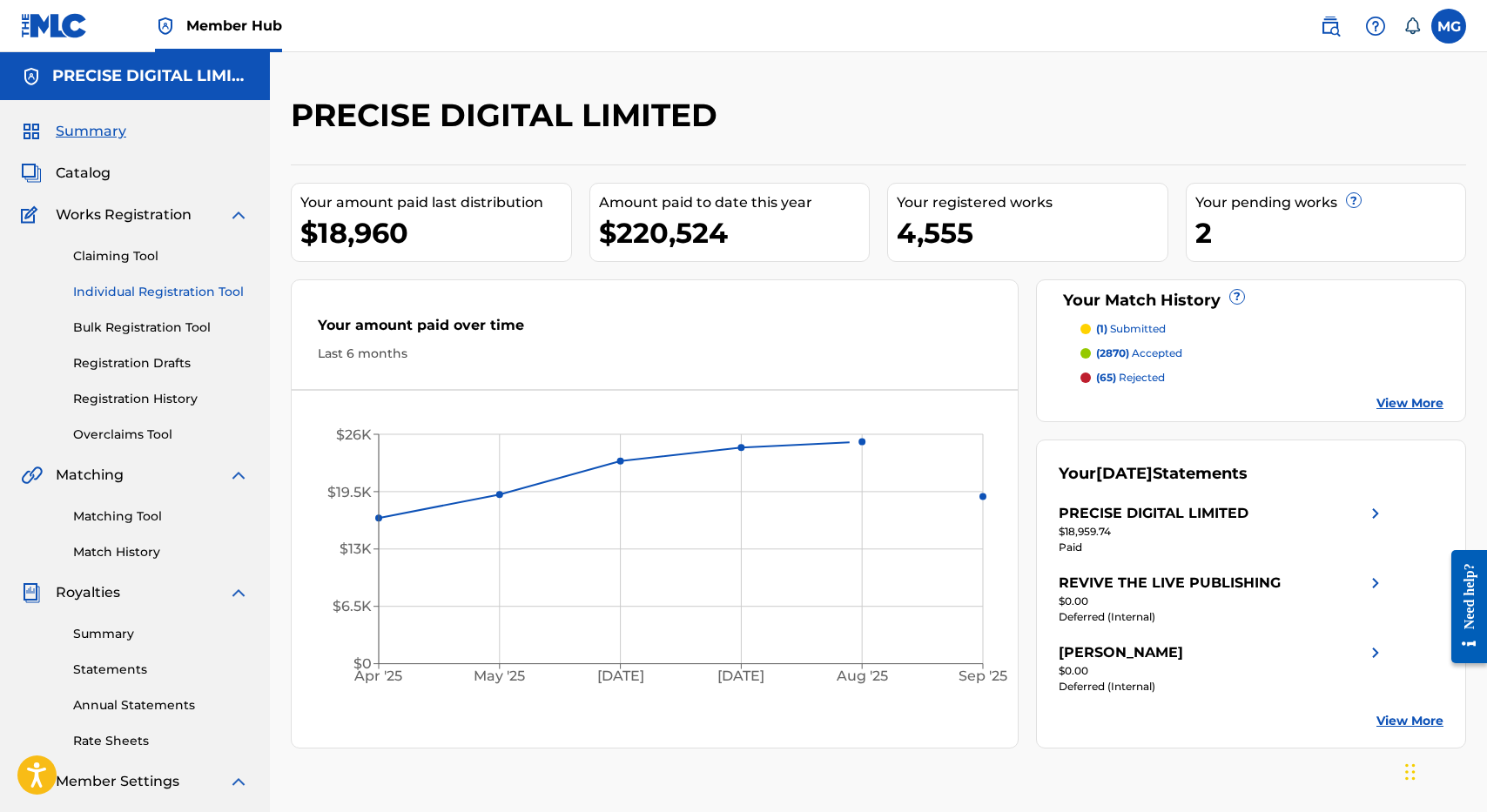
click at [200, 299] on link "Individual Registration Tool" at bounding box center [162, 292] width 176 height 18
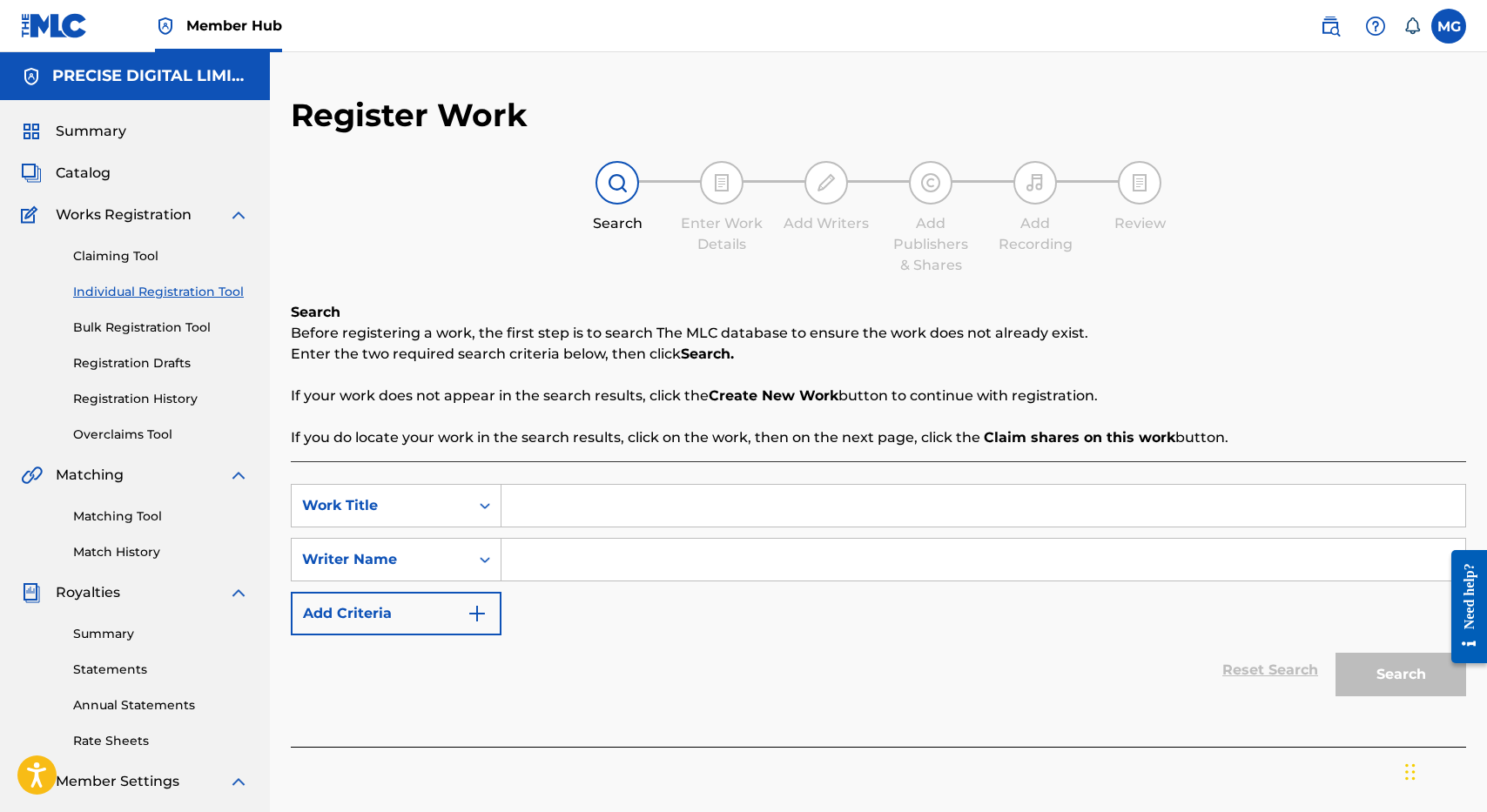
click at [651, 529] on div "SearchWithCriteria50fade10-f348-475d-96bd-b13fb4403749 Work Title SearchWithCri…" at bounding box center [879, 560] width 1176 height 152
click at [651, 515] on input "Search Form" at bounding box center [984, 506] width 964 height 42
type input "CRUISE REMIX"
click at [777, 449] on div "Search Before registering a work, the first step is to search The MLC database …" at bounding box center [879, 525] width 1176 height 445
click at [751, 526] on input "CRUISE REMIX" at bounding box center [984, 506] width 964 height 42
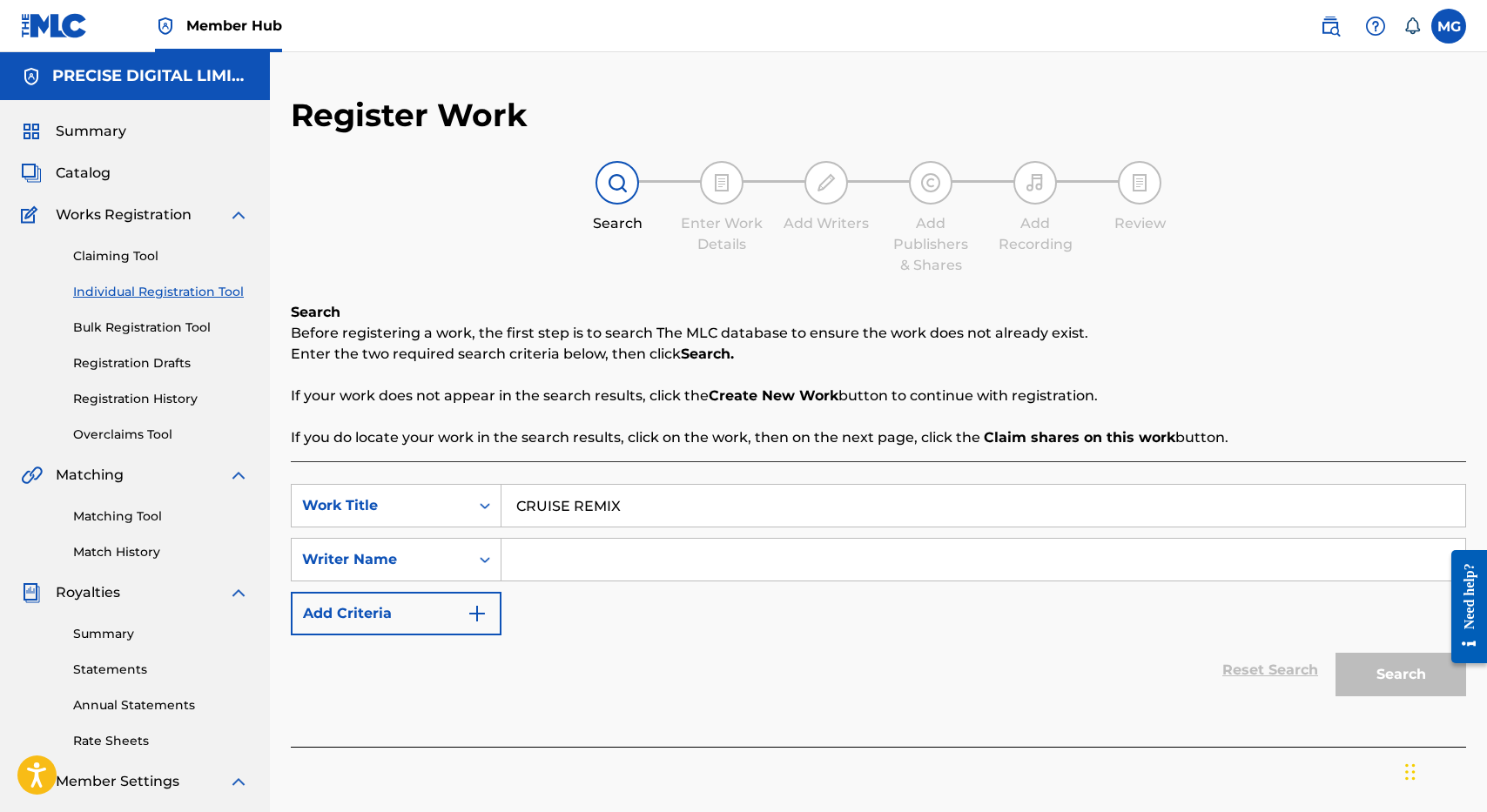
click at [751, 526] on input "CRUISE REMIX" at bounding box center [984, 506] width 964 height 42
click at [751, 547] on input "Search Form" at bounding box center [984, 560] width 964 height 42
type input "VEIKOSO"
click at [1336, 653] on button "Search" at bounding box center [1402, 675] width 131 height 44
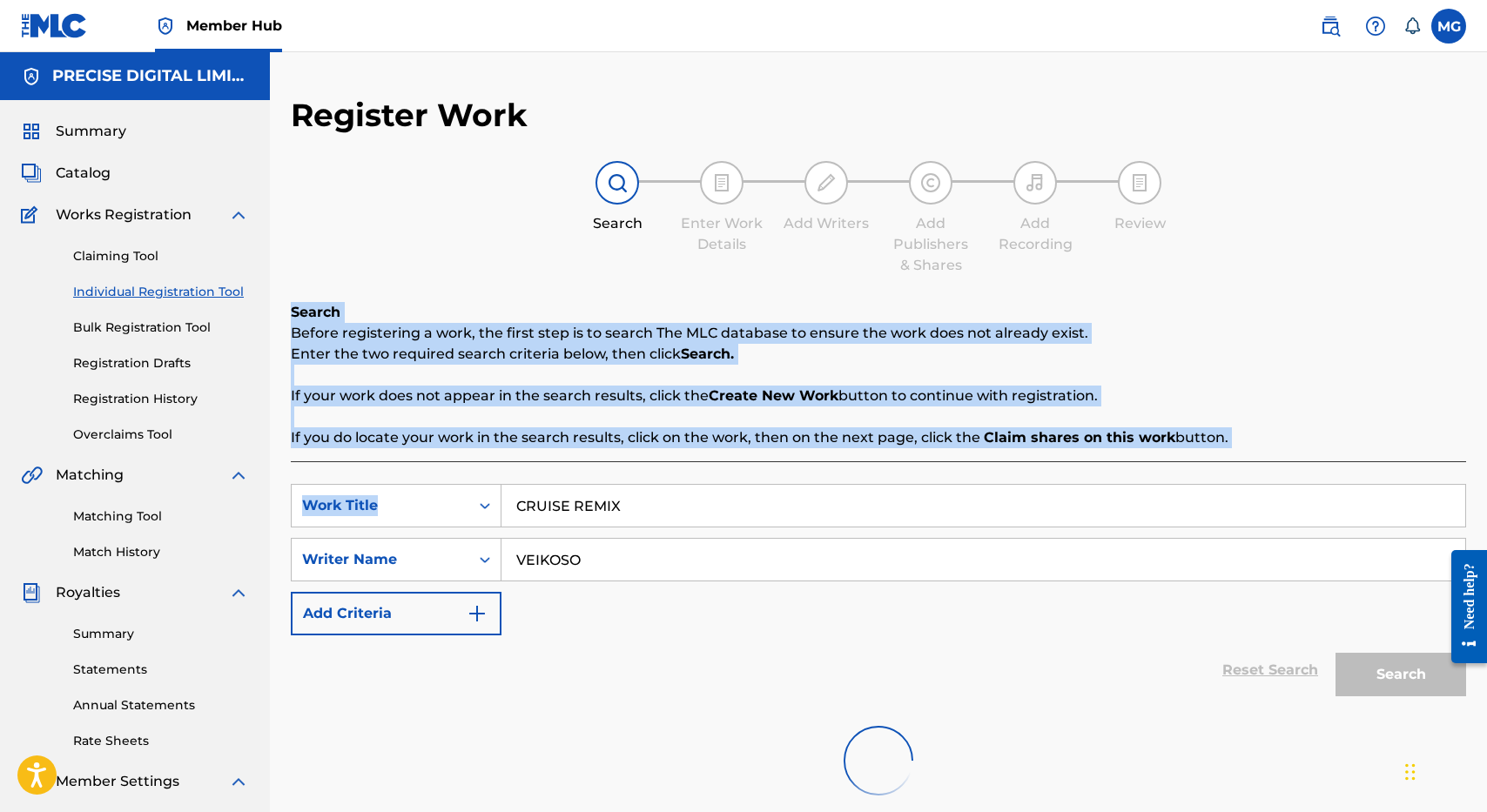
scroll to position [267, 0]
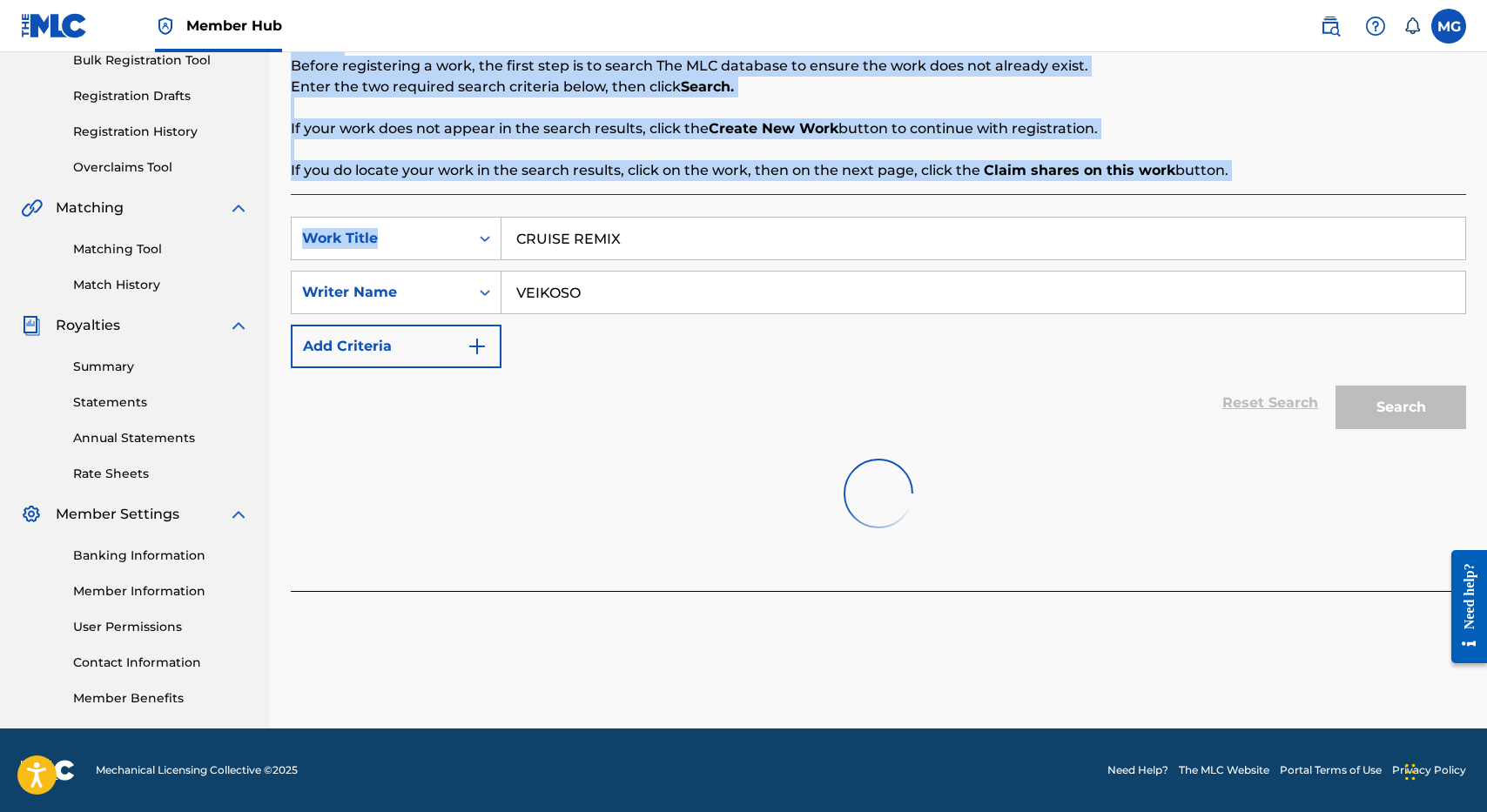
drag, startPoint x: 1081, startPoint y: 299, endPoint x: 1061, endPoint y: 252, distance: 51.1
click at [1061, 252] on div "Register Work Search Enter Work Details Add Writers Add Publishers & Shares Add…" at bounding box center [879, 219] width 1176 height 781
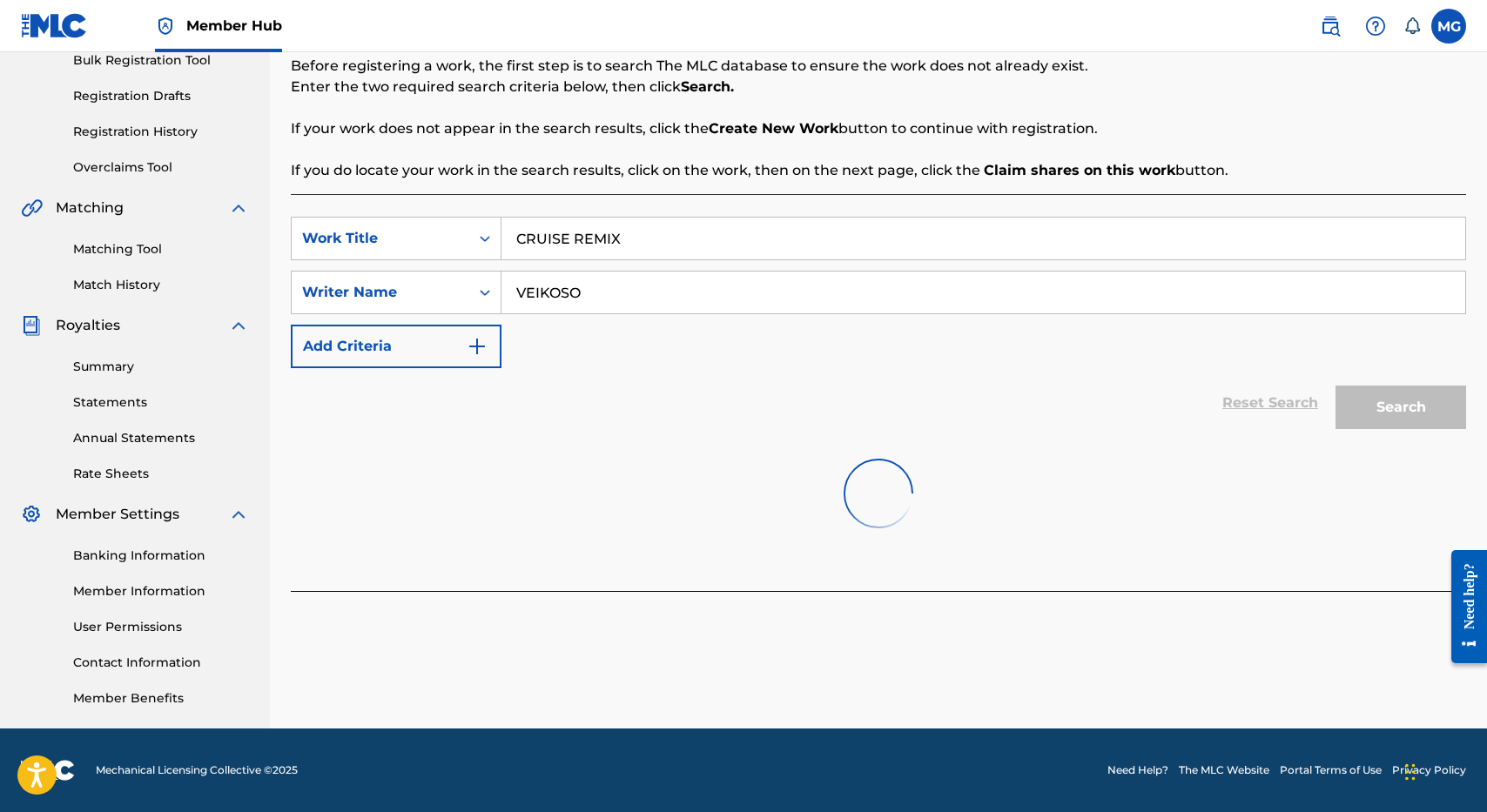
click at [981, 377] on div "Reset Search Search" at bounding box center [879, 403] width 1176 height 70
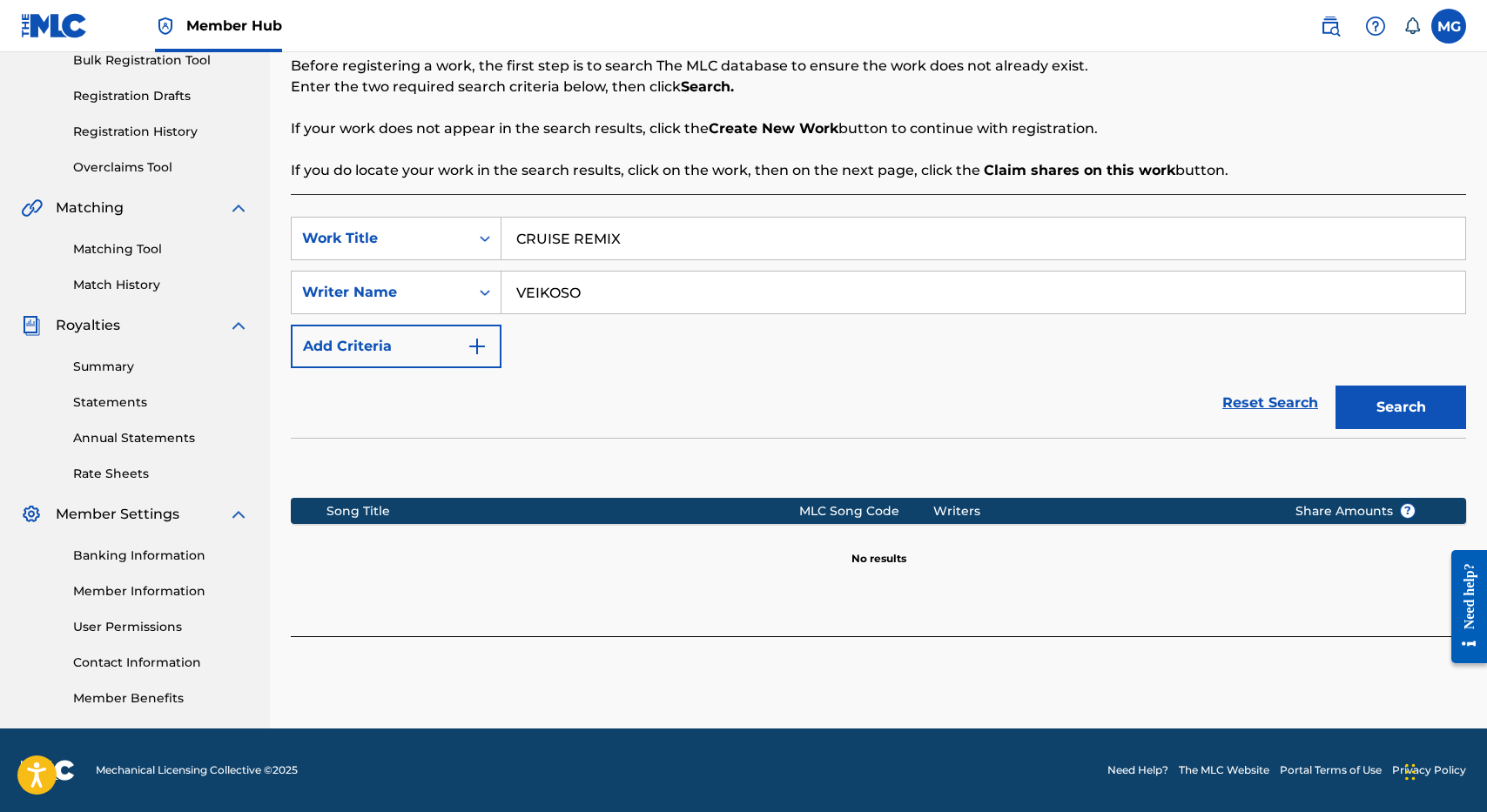
drag, startPoint x: 1116, startPoint y: 279, endPoint x: 1244, endPoint y: -76, distance: 377.4
click at [1244, 0] on html "Accessibility Screen-Reader Guide, Feedback, and Issue Reporting | New window 0…" at bounding box center [743, 138] width 1487 height 812
drag, startPoint x: 993, startPoint y: 471, endPoint x: 1301, endPoint y: 388, distance: 319.0
click at [1298, 388] on div "SearchWithCriteria50fade10-f348-475d-96bd-b13fb4403749 Work Title CRUISE REMIX …" at bounding box center [879, 415] width 1176 height 442
click at [1392, 415] on button "Search" at bounding box center [1402, 407] width 131 height 44
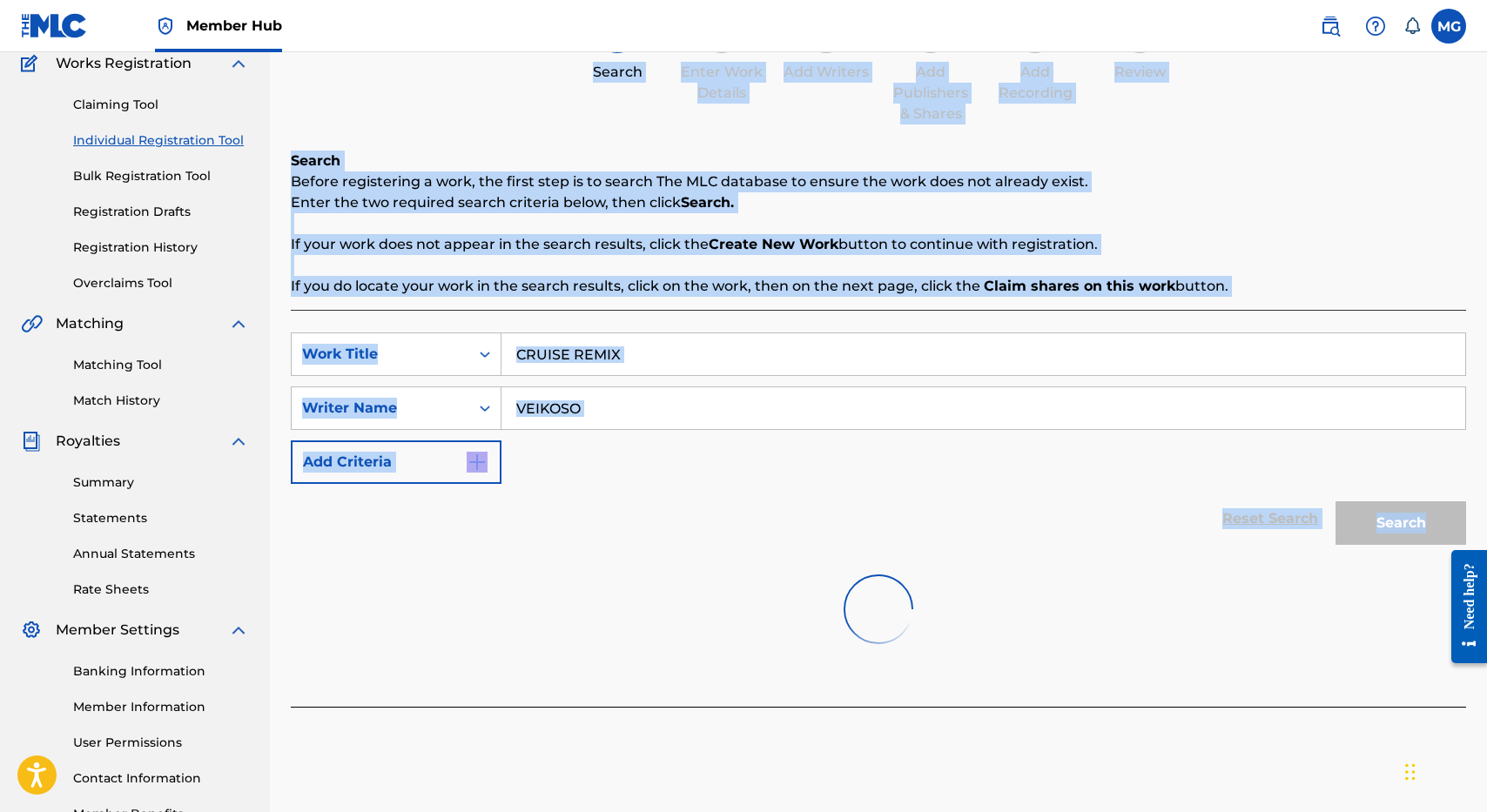
scroll to position [0, 0]
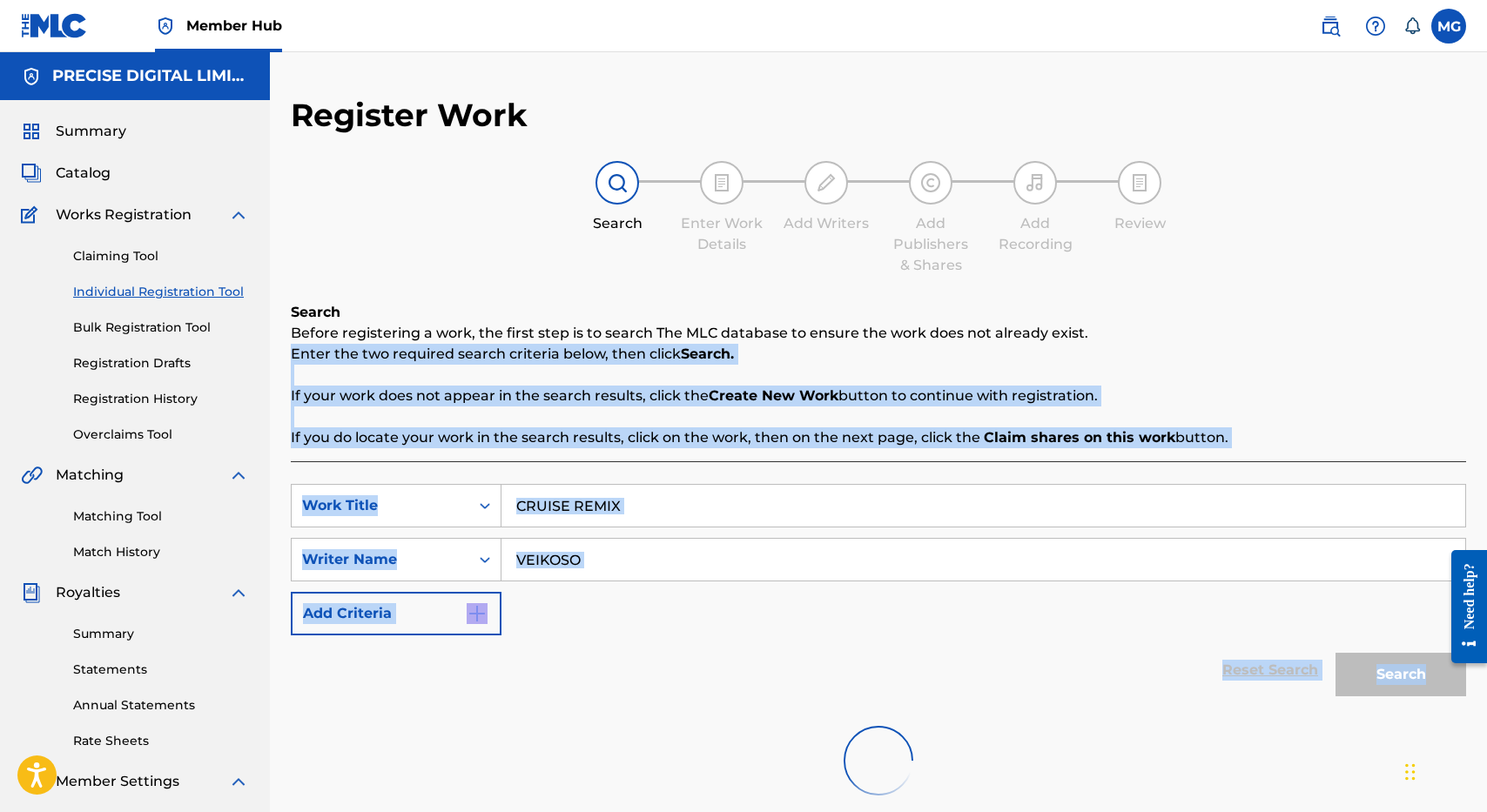
drag, startPoint x: 634, startPoint y: 153, endPoint x: 603, endPoint y: 368, distance: 217.2
click at [603, 368] on div "Search Before registering a work, the first step is to search The MLC database …" at bounding box center [879, 581] width 1176 height 556
click at [602, 371] on div "Search Before registering a work, the first step is to search The MLC database …" at bounding box center [879, 375] width 1176 height 146
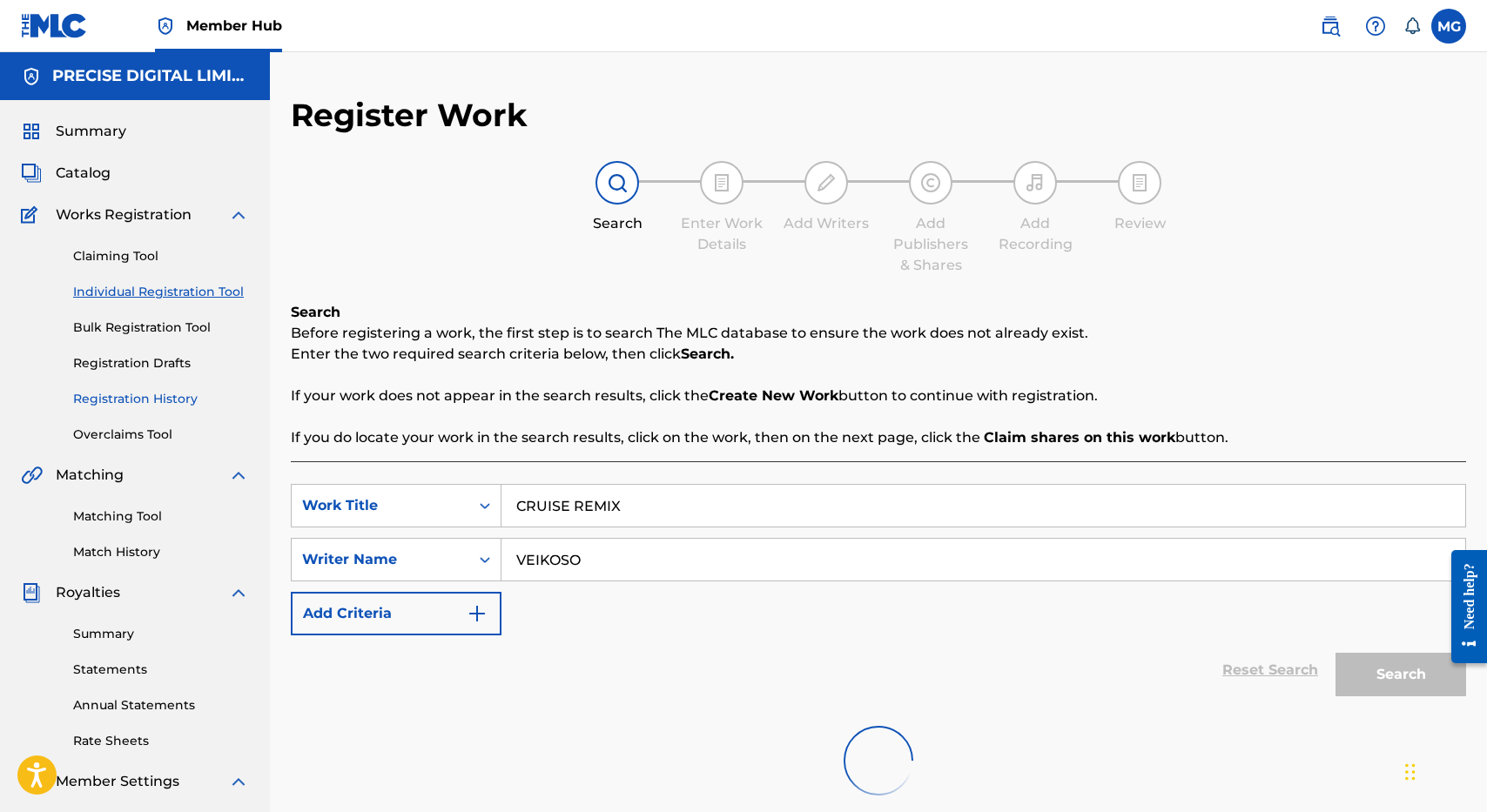
click at [207, 399] on link "Registration History" at bounding box center [162, 399] width 176 height 18
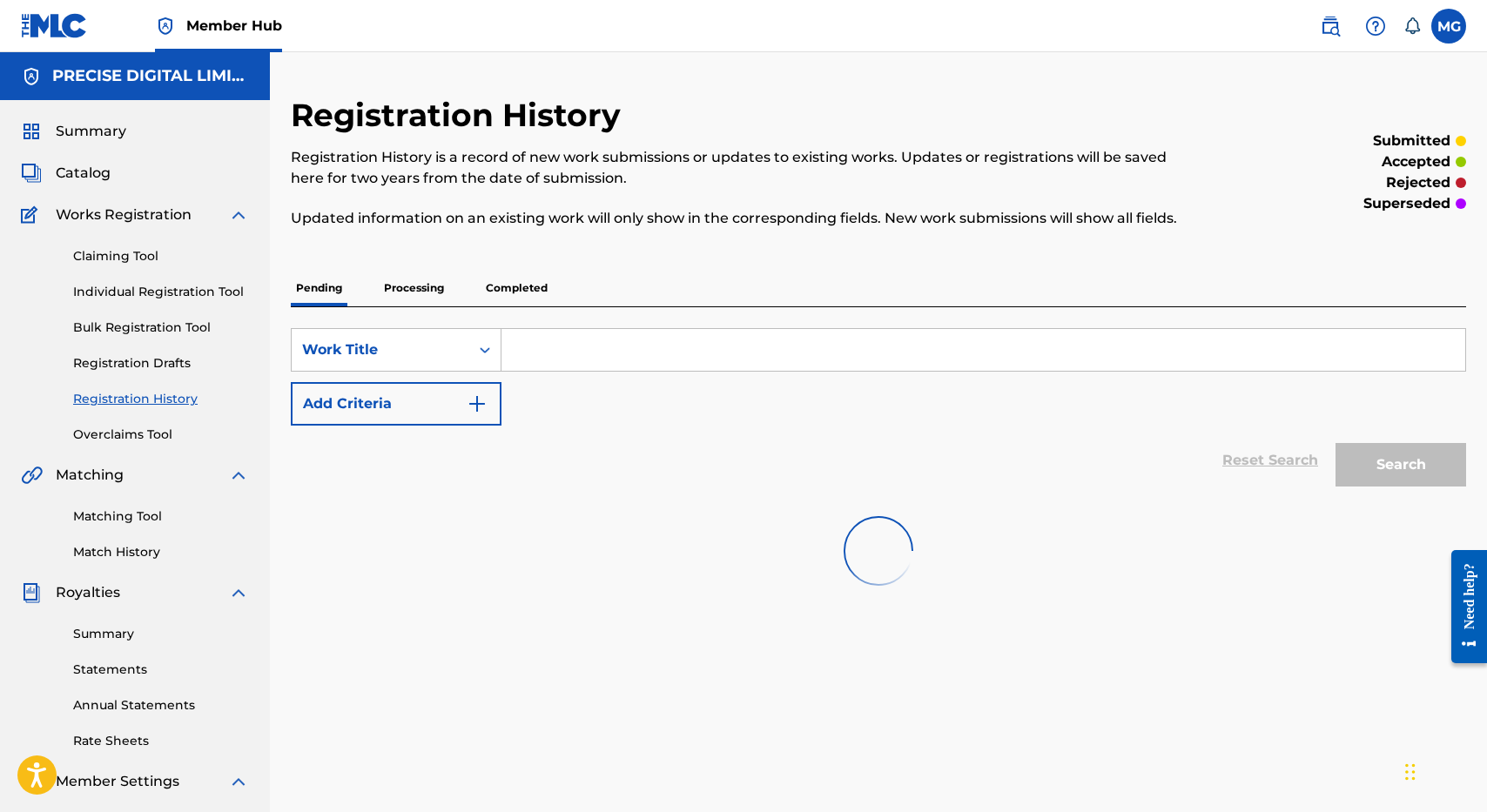
click at [540, 297] on p "Completed" at bounding box center [517, 288] width 73 height 37
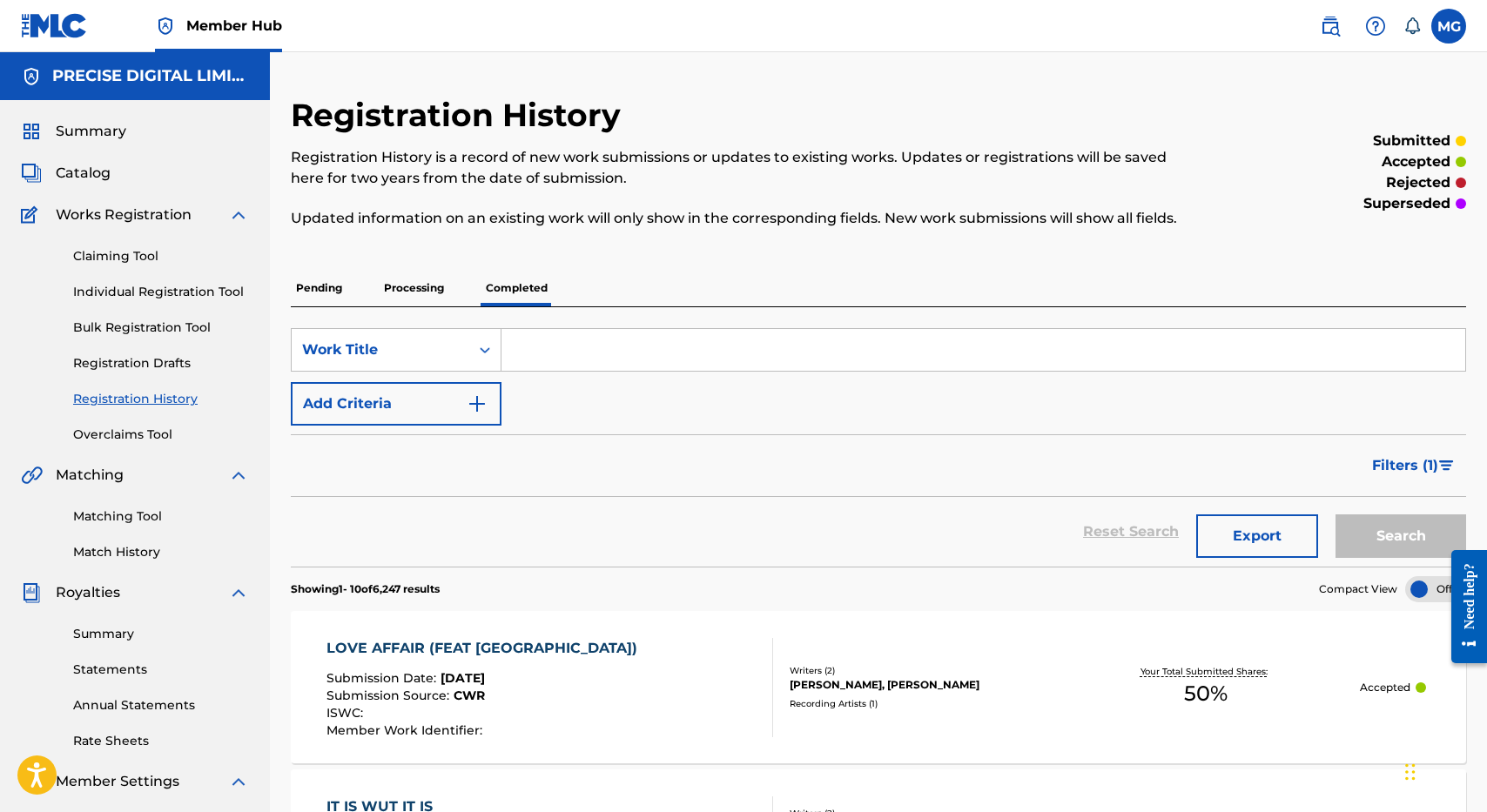
click at [403, 290] on p "Processing" at bounding box center [414, 288] width 71 height 37
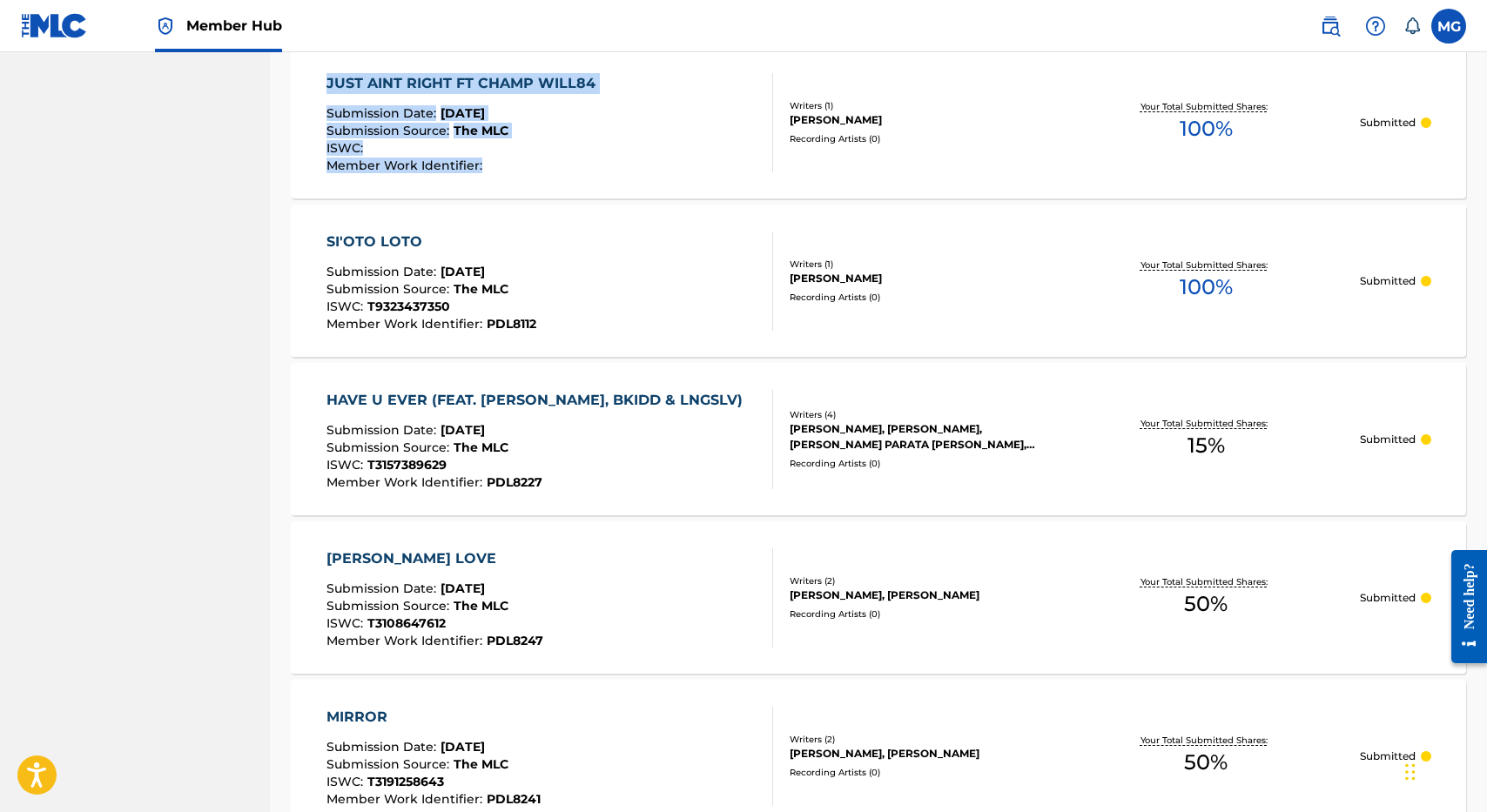
scroll to position [915, 0]
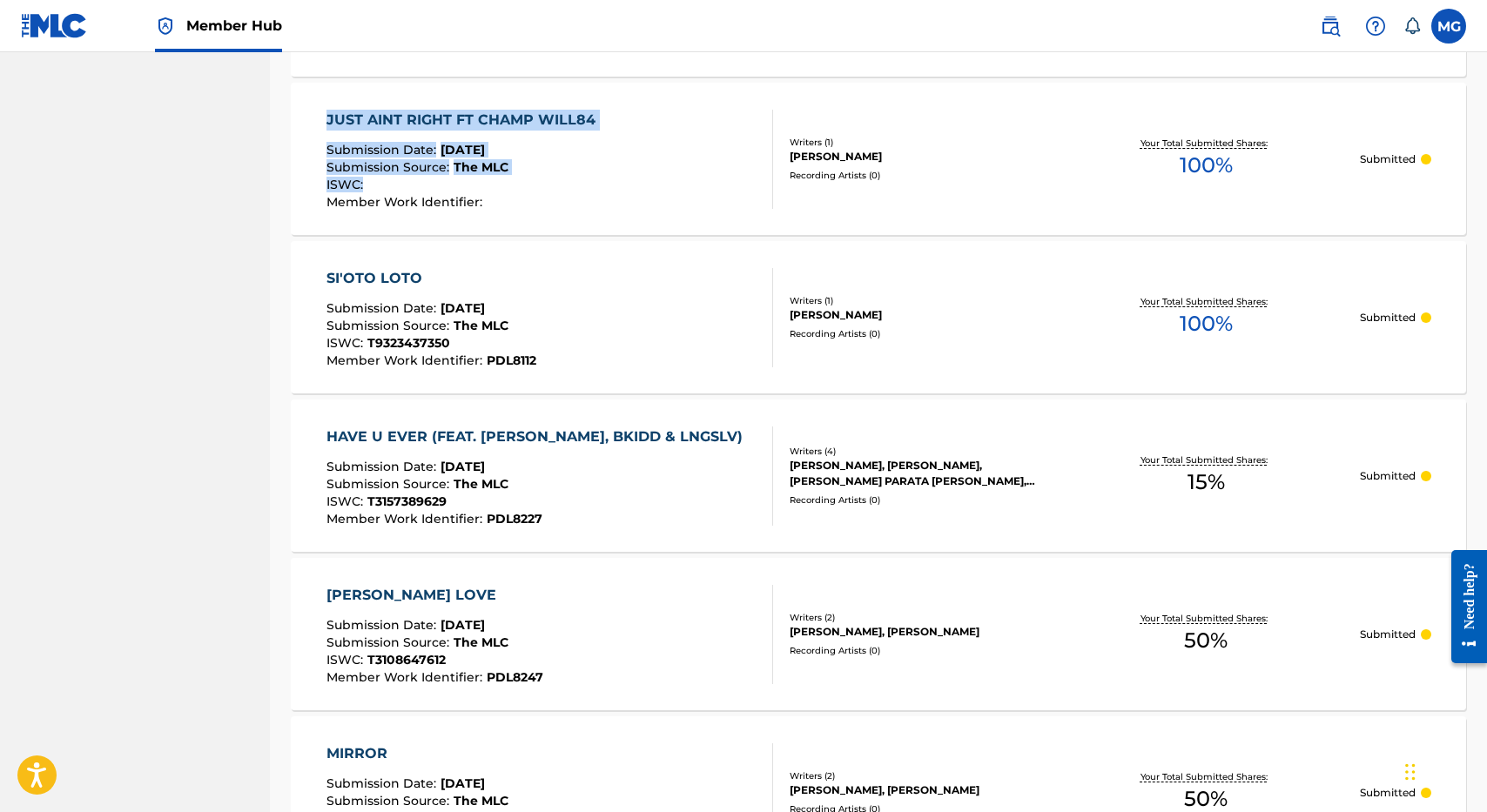
drag, startPoint x: 599, startPoint y: 433, endPoint x: 604, endPoint y: 188, distance: 245.1
click at [604, 188] on div "SearchWithCriteriac28ef0f5-1e95-4cf5-a16d-0e3035a37a49 Work Title Add Criteria …" at bounding box center [879, 338] width 1176 height 1928
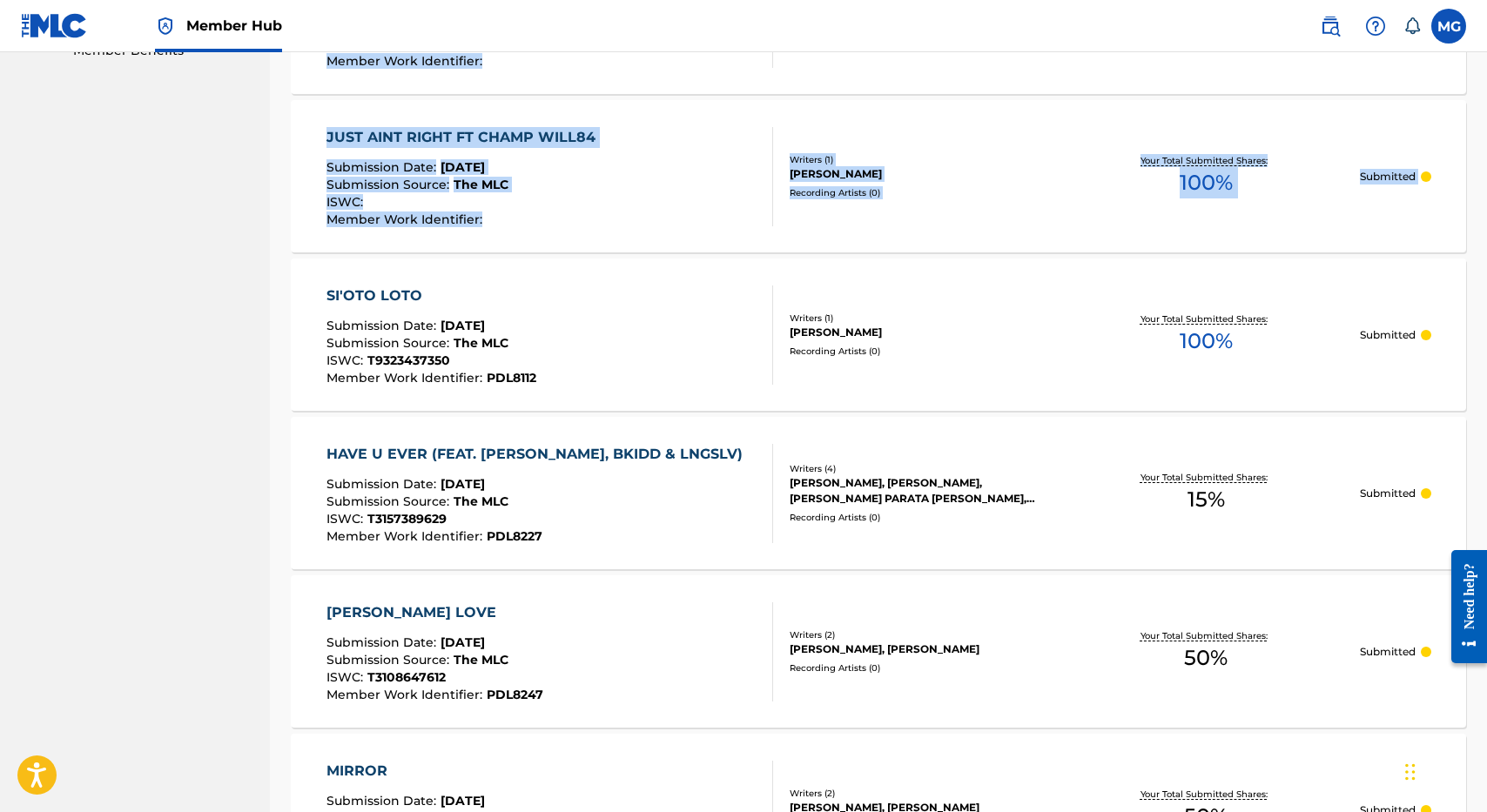
drag, startPoint x: 149, startPoint y: 554, endPoint x: 298, endPoint y: 270, distance: 320.7
click at [298, 267] on main "PRECISE DIGITAL LIMITED Summary Catalog Works Registration Claiming Tool Indivi…" at bounding box center [743, 229] width 1487 height 2184
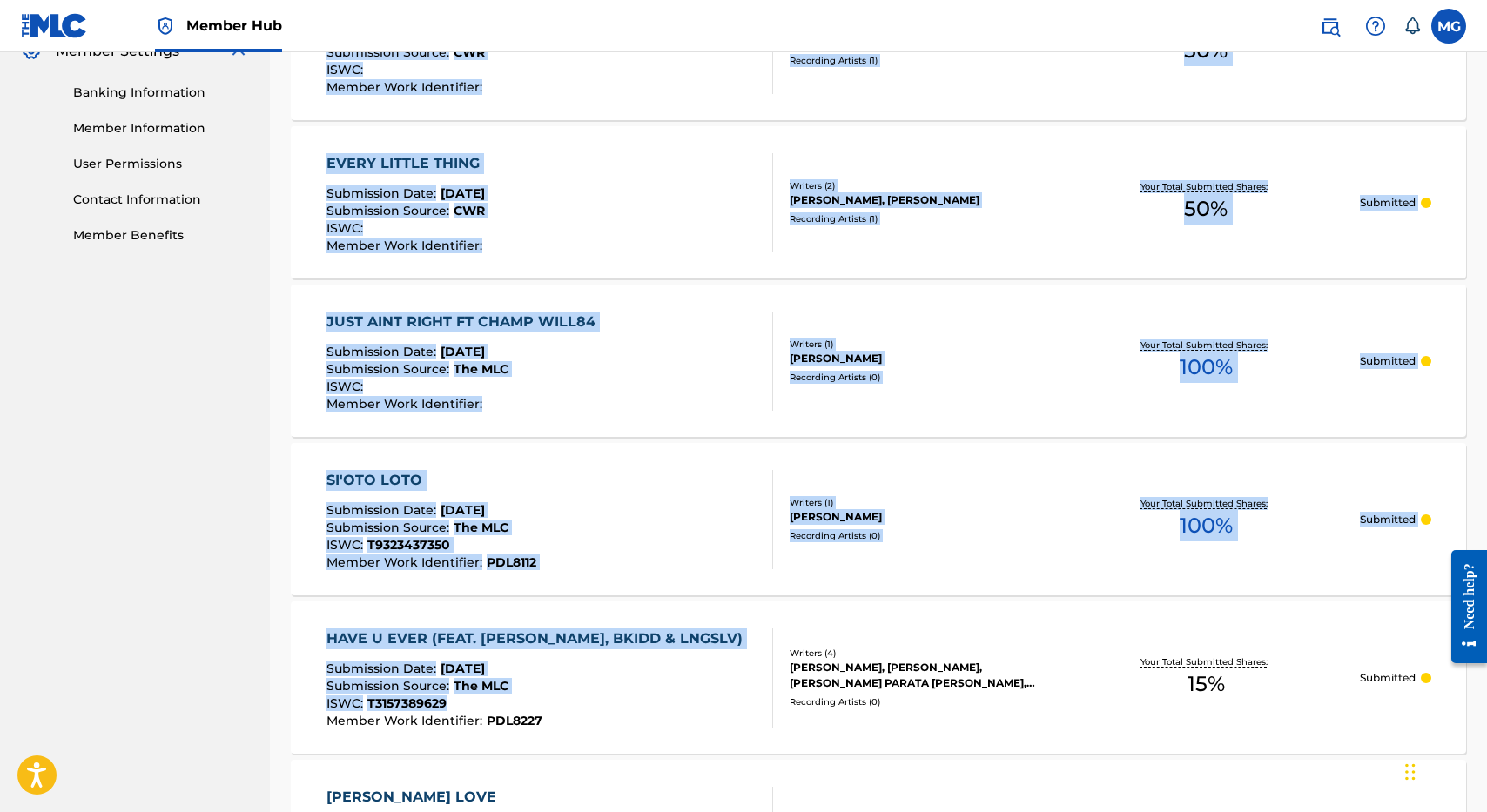
scroll to position [0, 0]
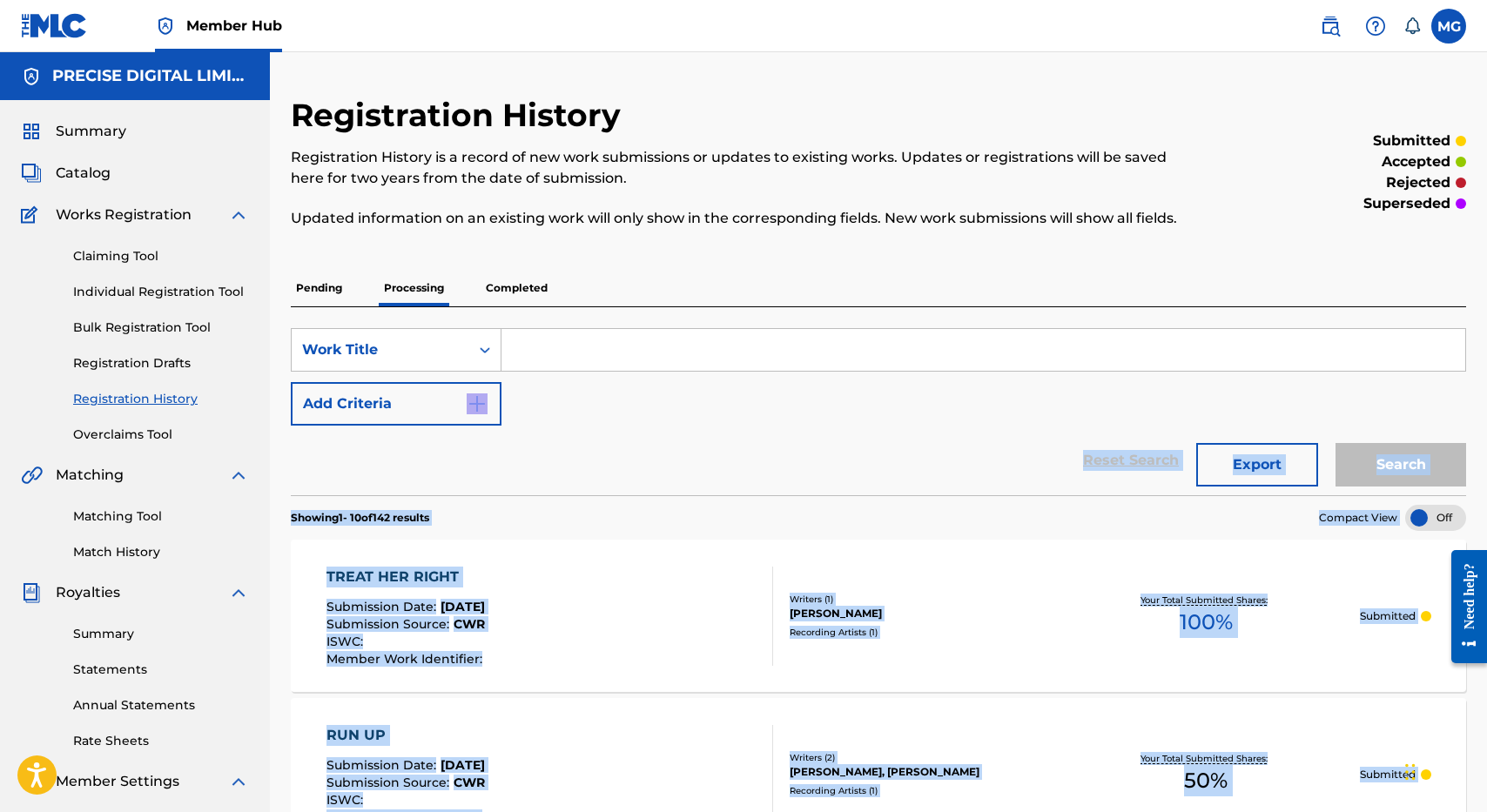
drag, startPoint x: 281, startPoint y: 529, endPoint x: 643, endPoint y: 455, distance: 369.5
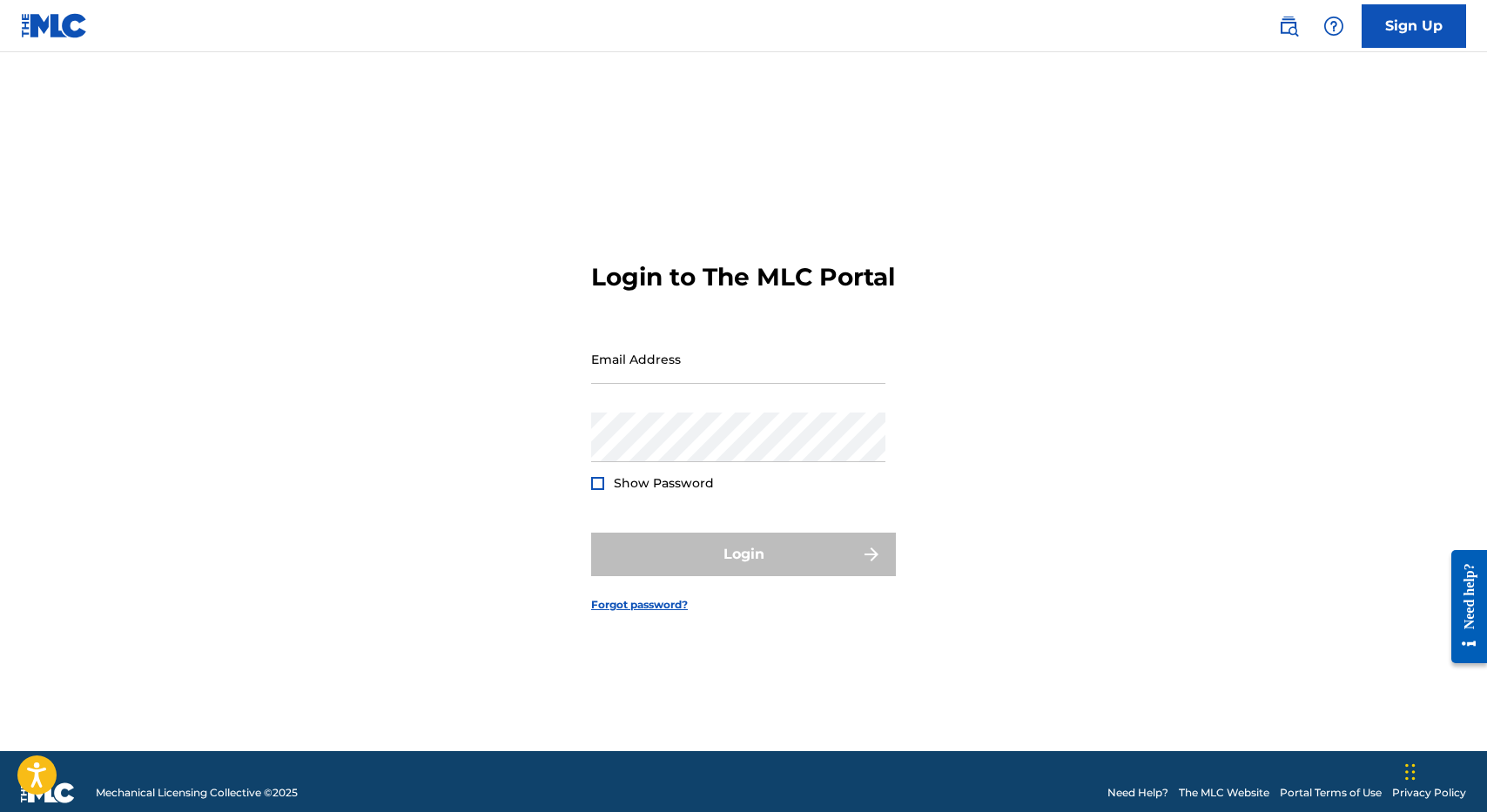
click at [809, 325] on form "Login to The MLC Portal Email Address Password Show Password Login Forgot passw…" at bounding box center [744, 423] width 305 height 656
click at [809, 369] on input "Email Address" at bounding box center [739, 359] width 294 height 49
type input "[PERSON_NAME][EMAIL_ADDRESS][DOMAIN_NAME]"
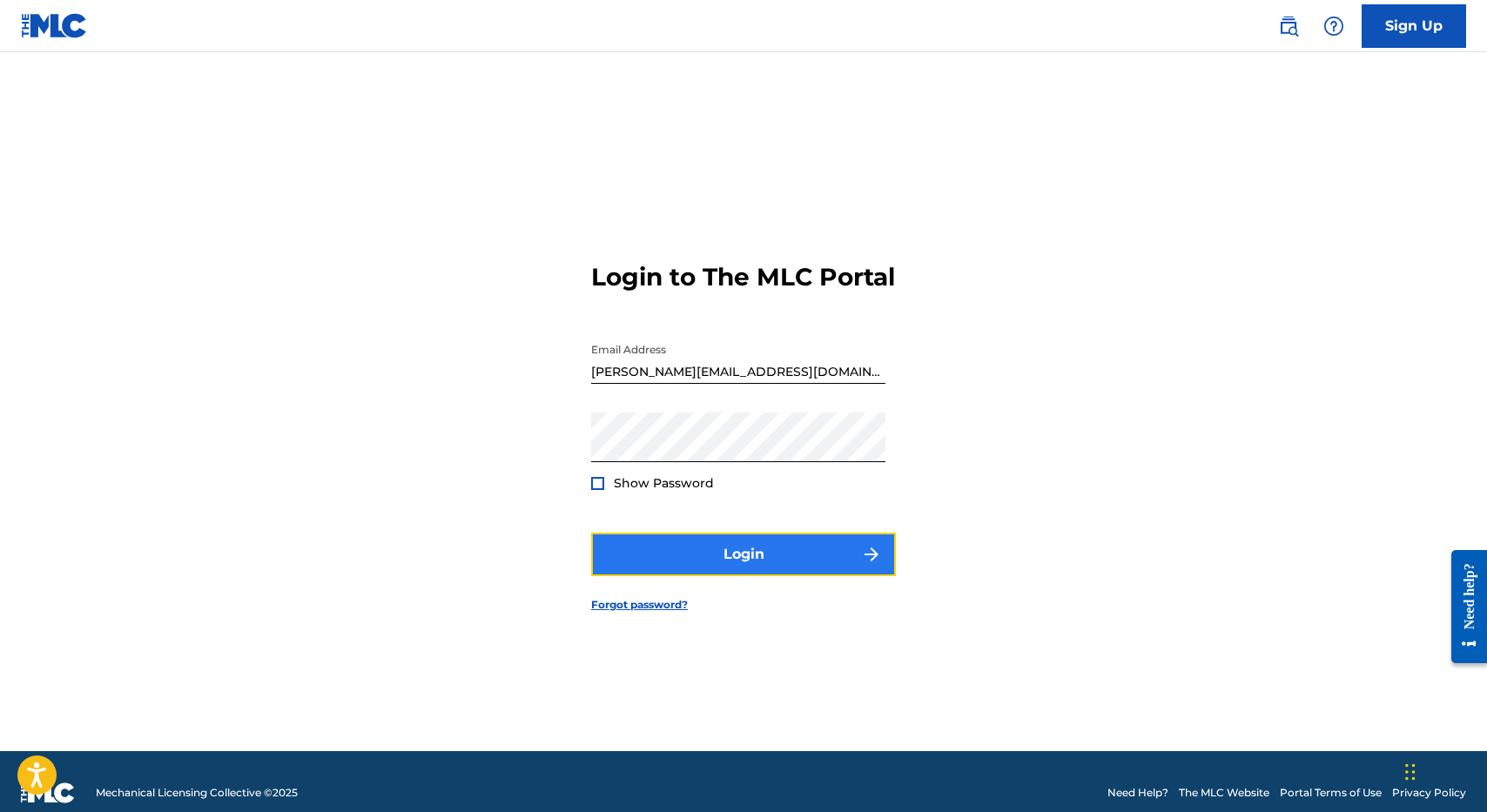
click at [745, 563] on button "Login" at bounding box center [744, 554] width 305 height 44
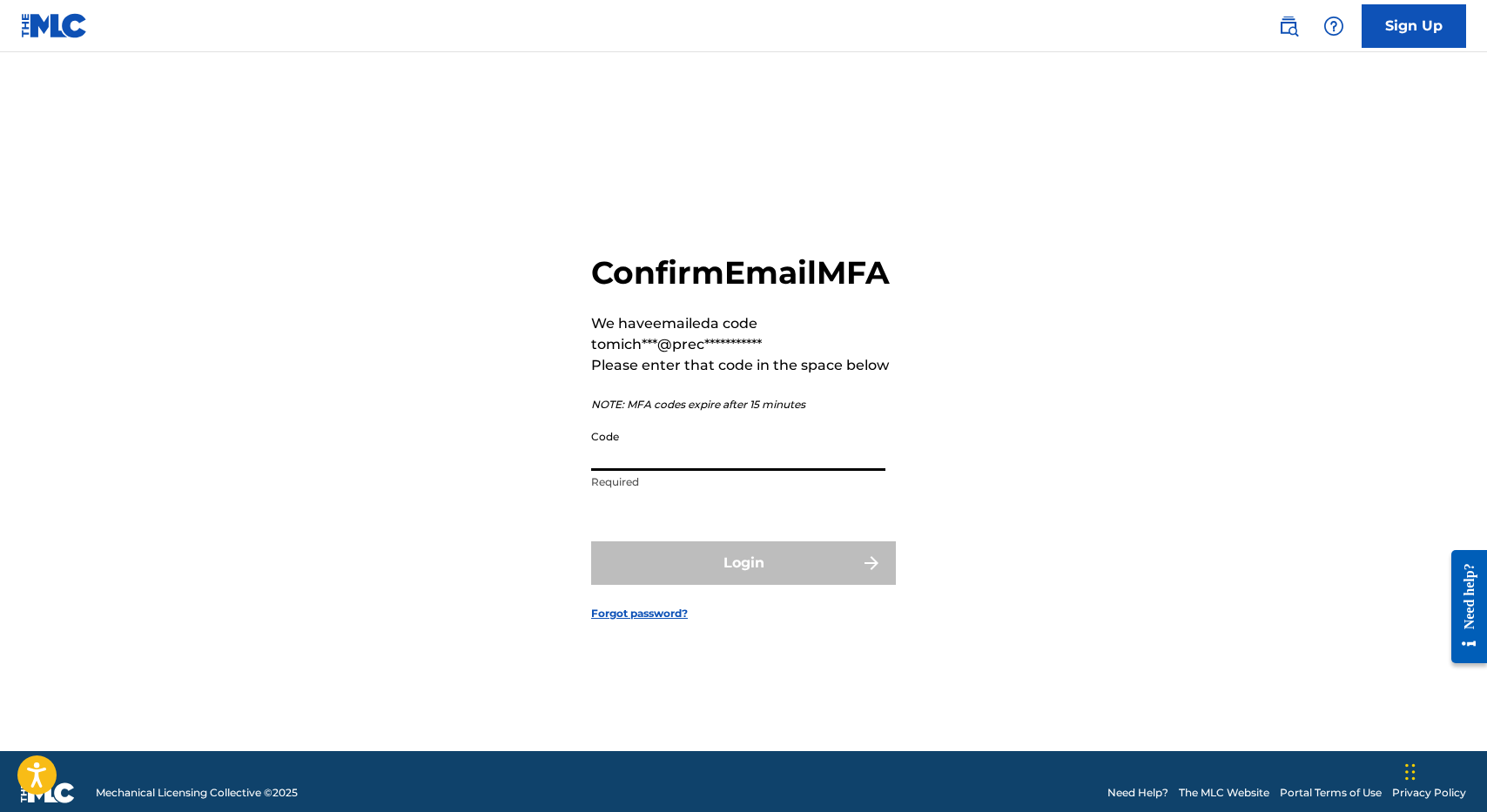
click at [660, 471] on input "Code" at bounding box center [739, 446] width 294 height 49
paste input "637665"
type input "637665"
click at [591, 542] on button "Login" at bounding box center [744, 563] width 305 height 44
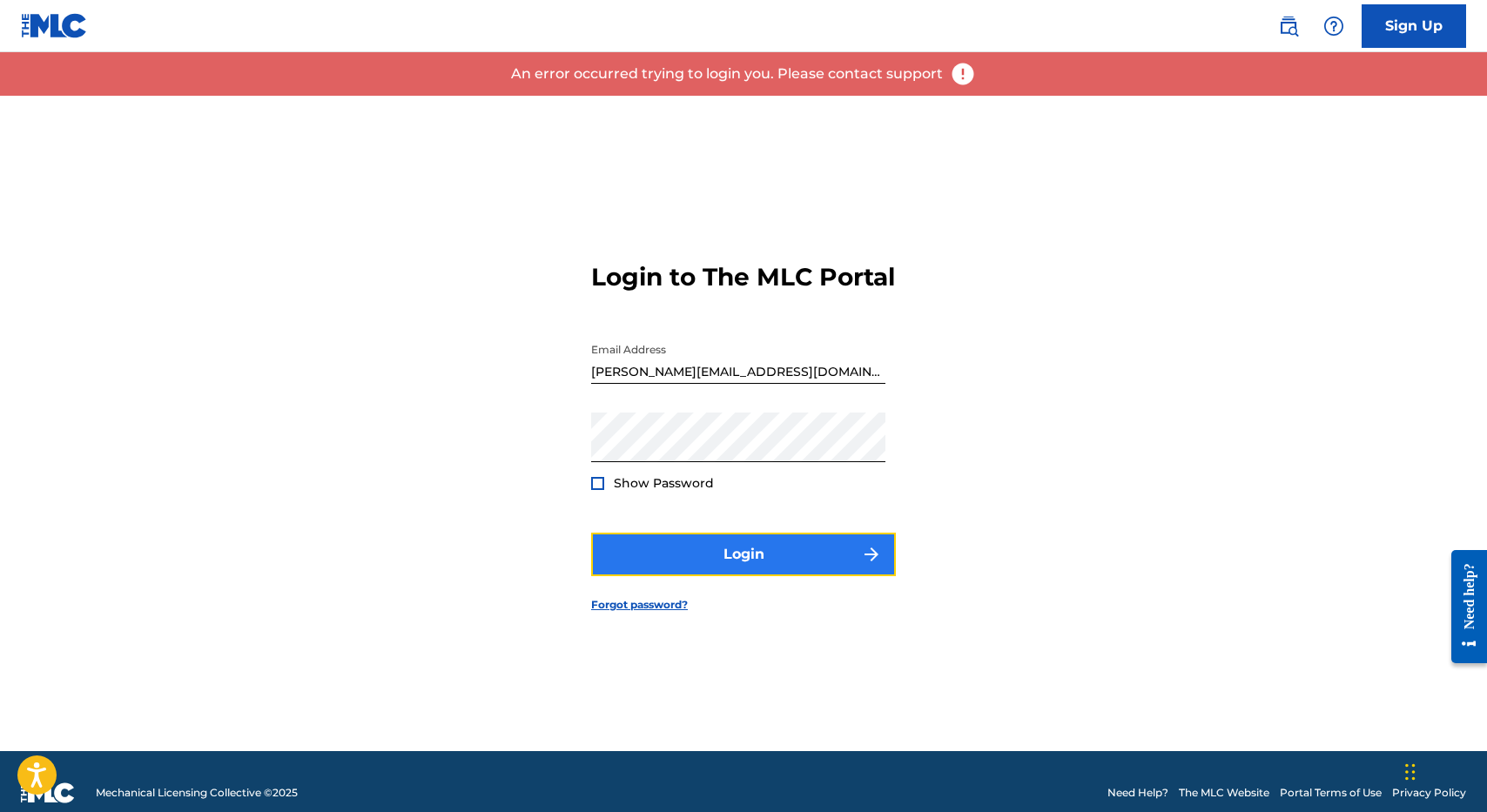
click at [750, 555] on button "Login" at bounding box center [744, 554] width 305 height 44
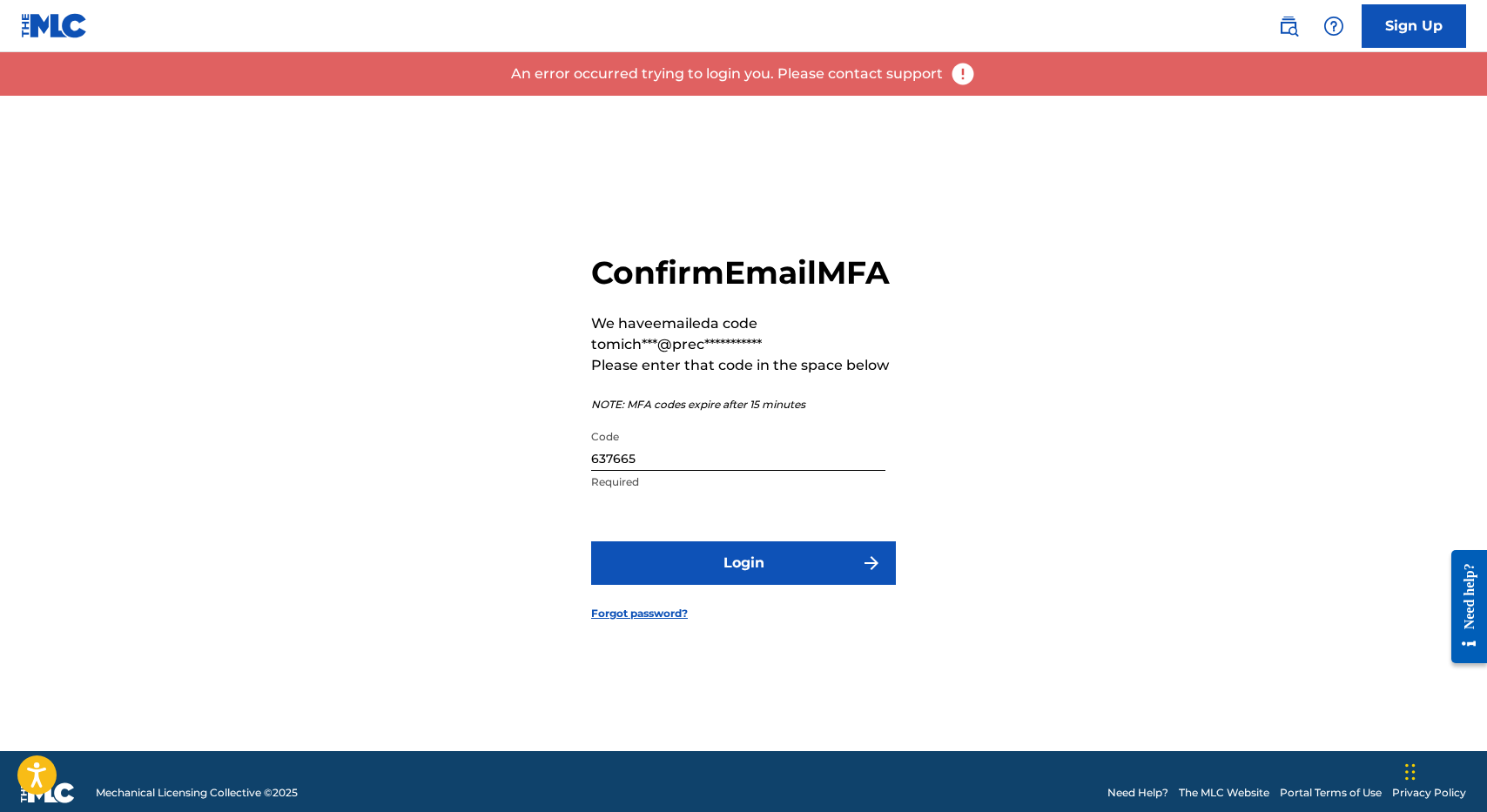
click at [717, 490] on p "Required" at bounding box center [739, 482] width 294 height 15
click at [709, 463] on input "637665" at bounding box center [739, 446] width 294 height 49
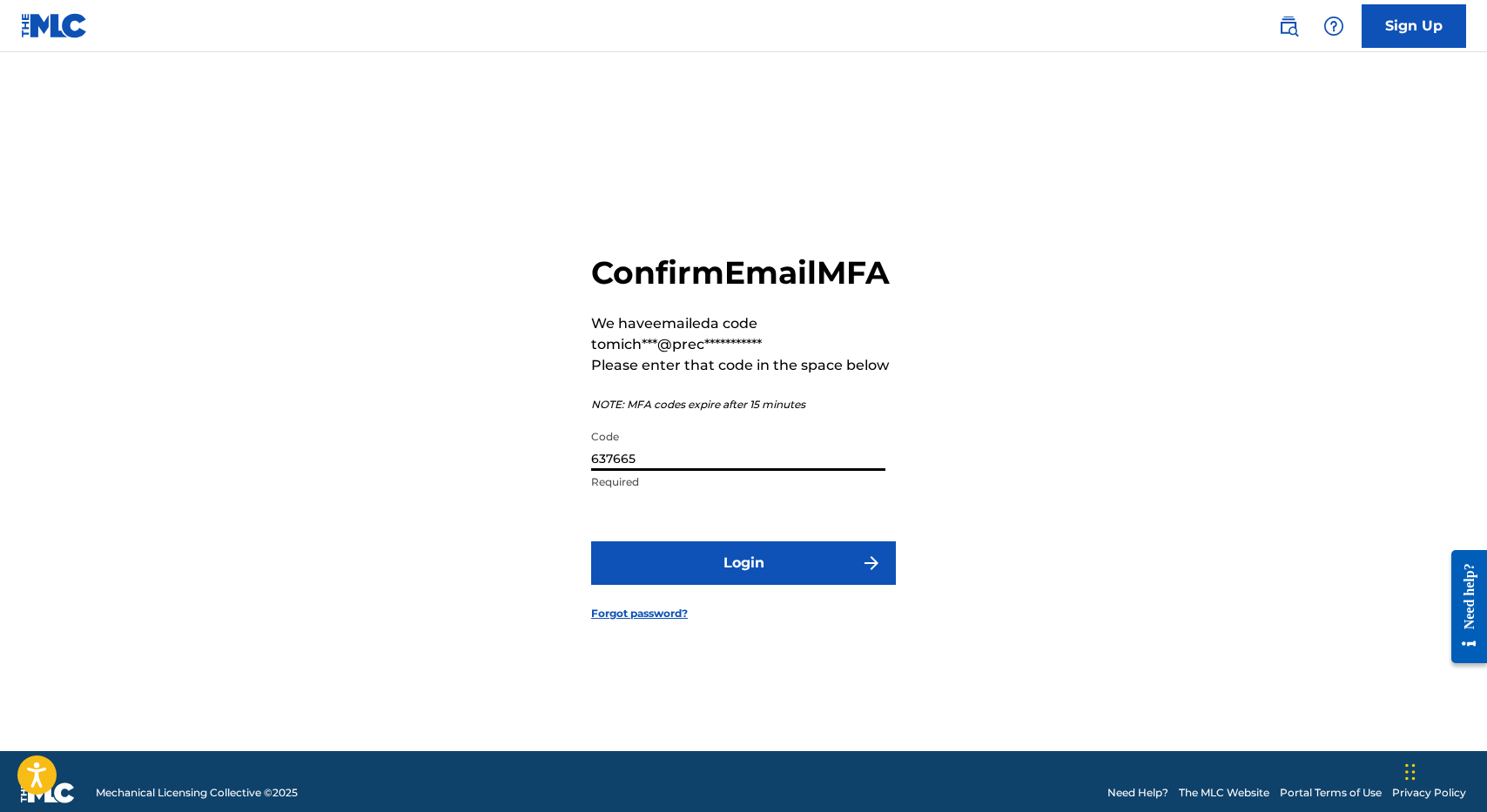
paste input "197671"
type input "197671"
click at [591, 542] on button "Login" at bounding box center [744, 563] width 305 height 44
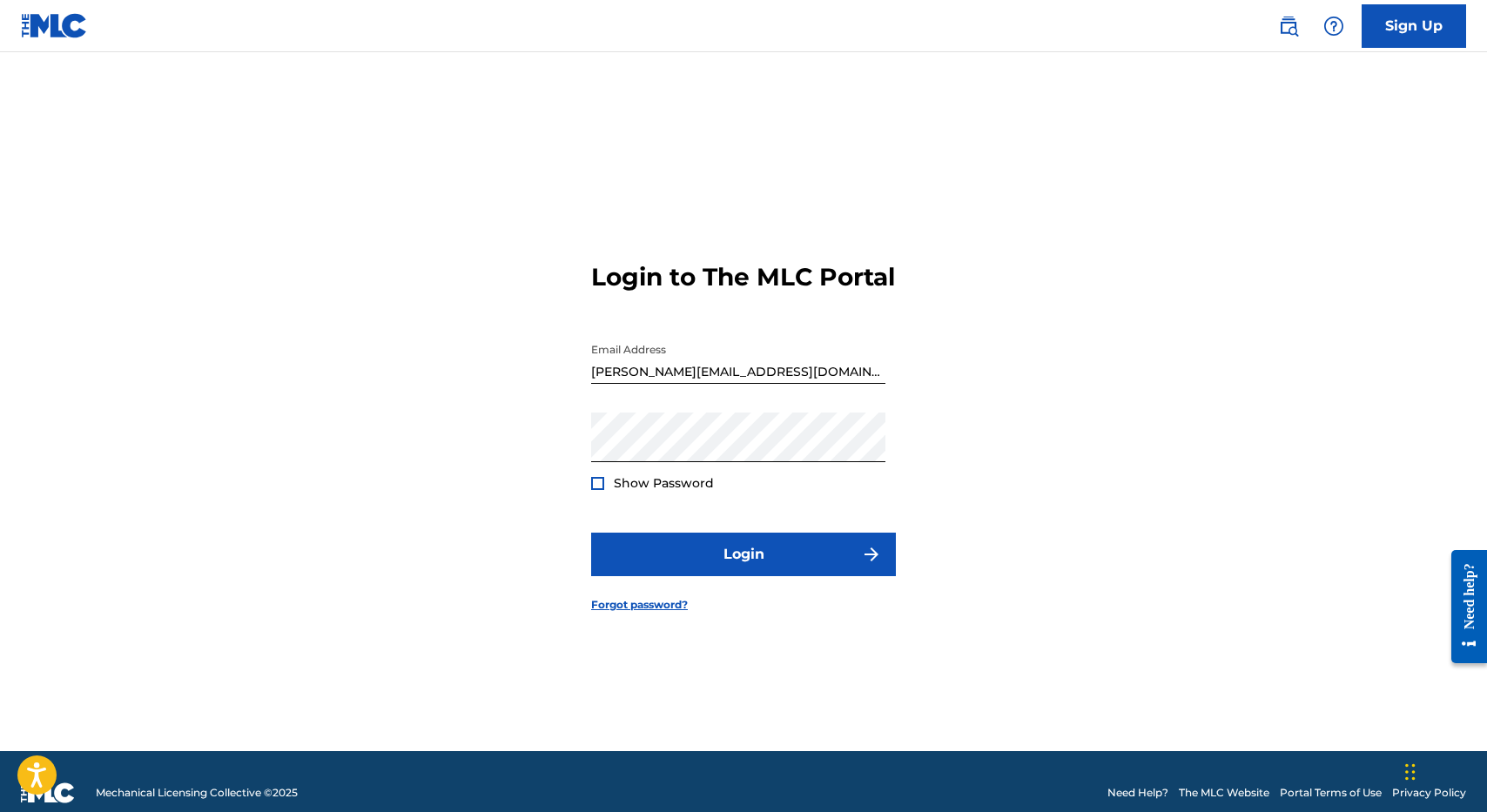
click at [921, 441] on div "Login to The MLC Portal Email Address [PERSON_NAME][EMAIL_ADDRESS][DOMAIN_NAME]…" at bounding box center [743, 423] width 1220 height 656
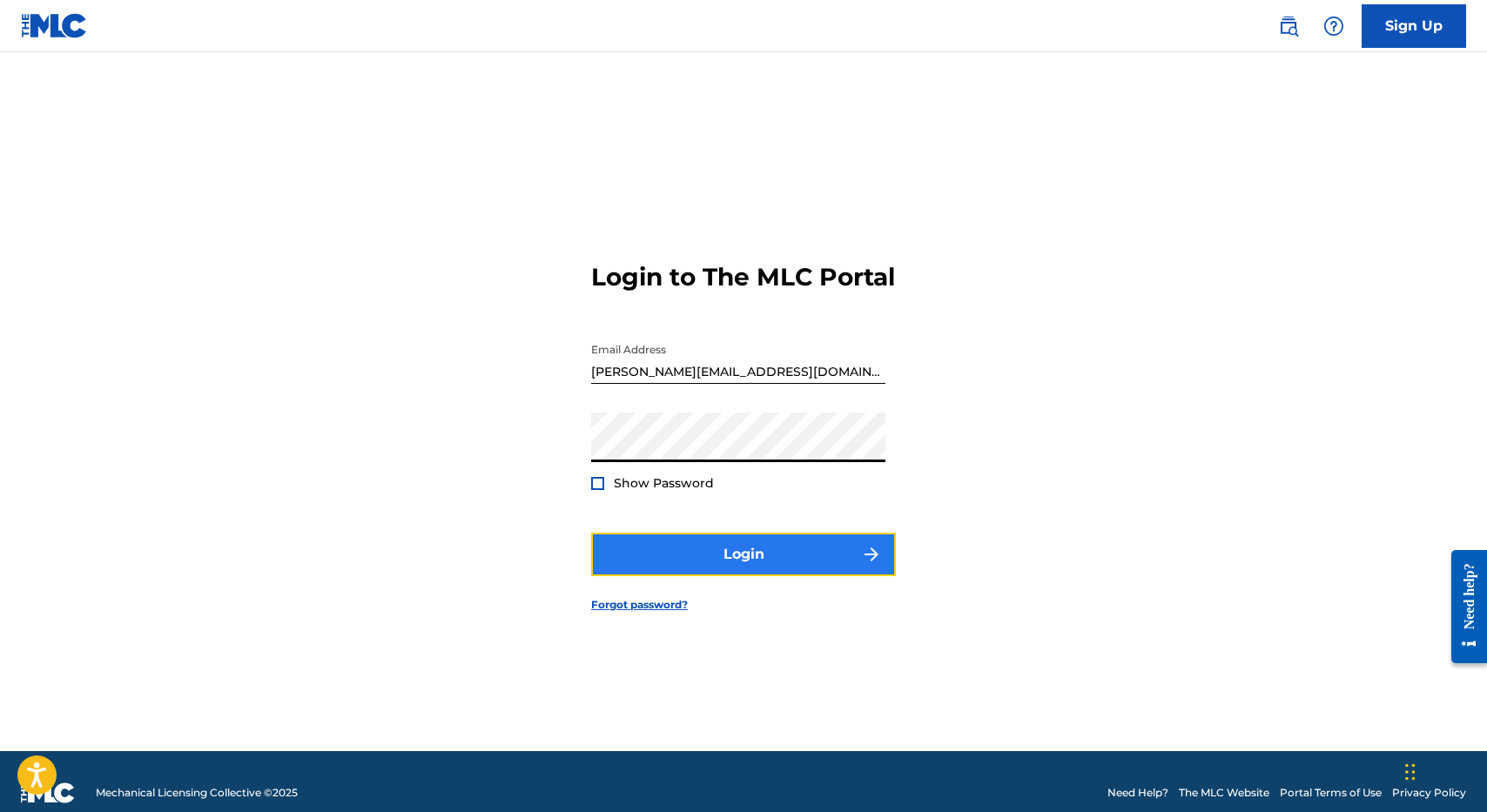
click at [725, 565] on button "Login" at bounding box center [744, 554] width 305 height 44
